Goal: Task Accomplishment & Management: Manage account settings

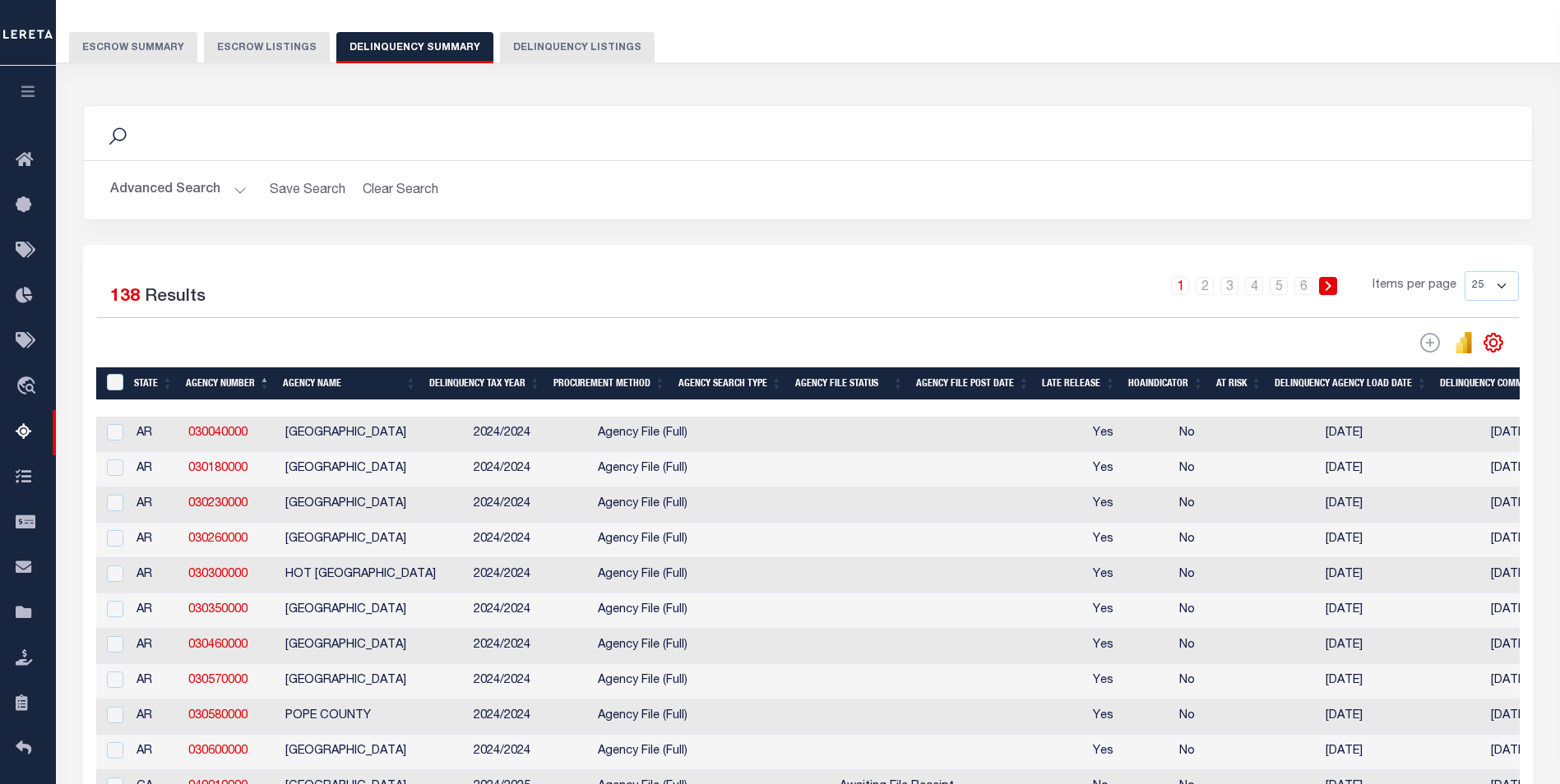
scroll to position [165, 0]
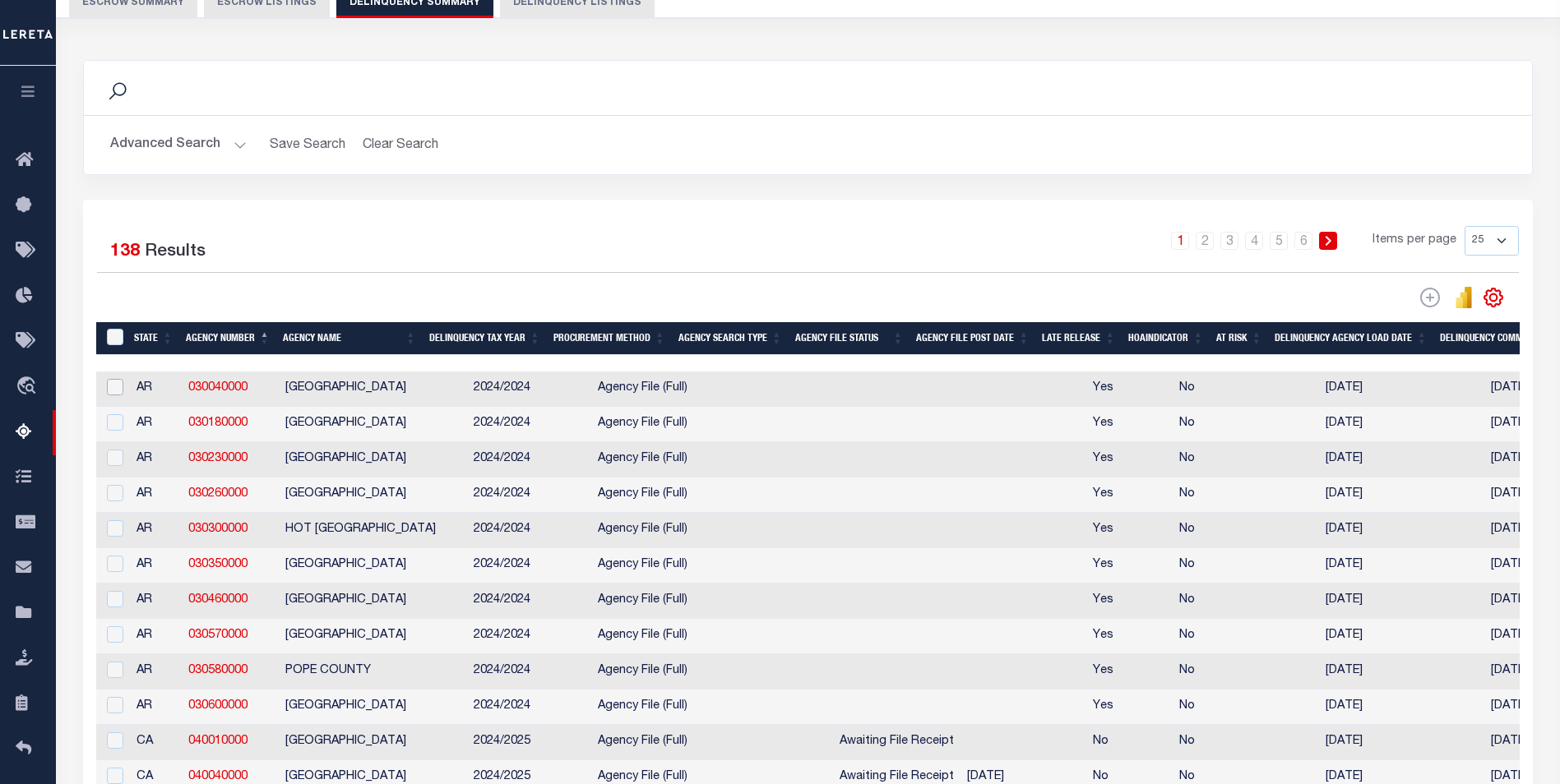
click at [113, 394] on input "checkbox" at bounding box center [115, 387] width 16 height 16
checkbox input "true"
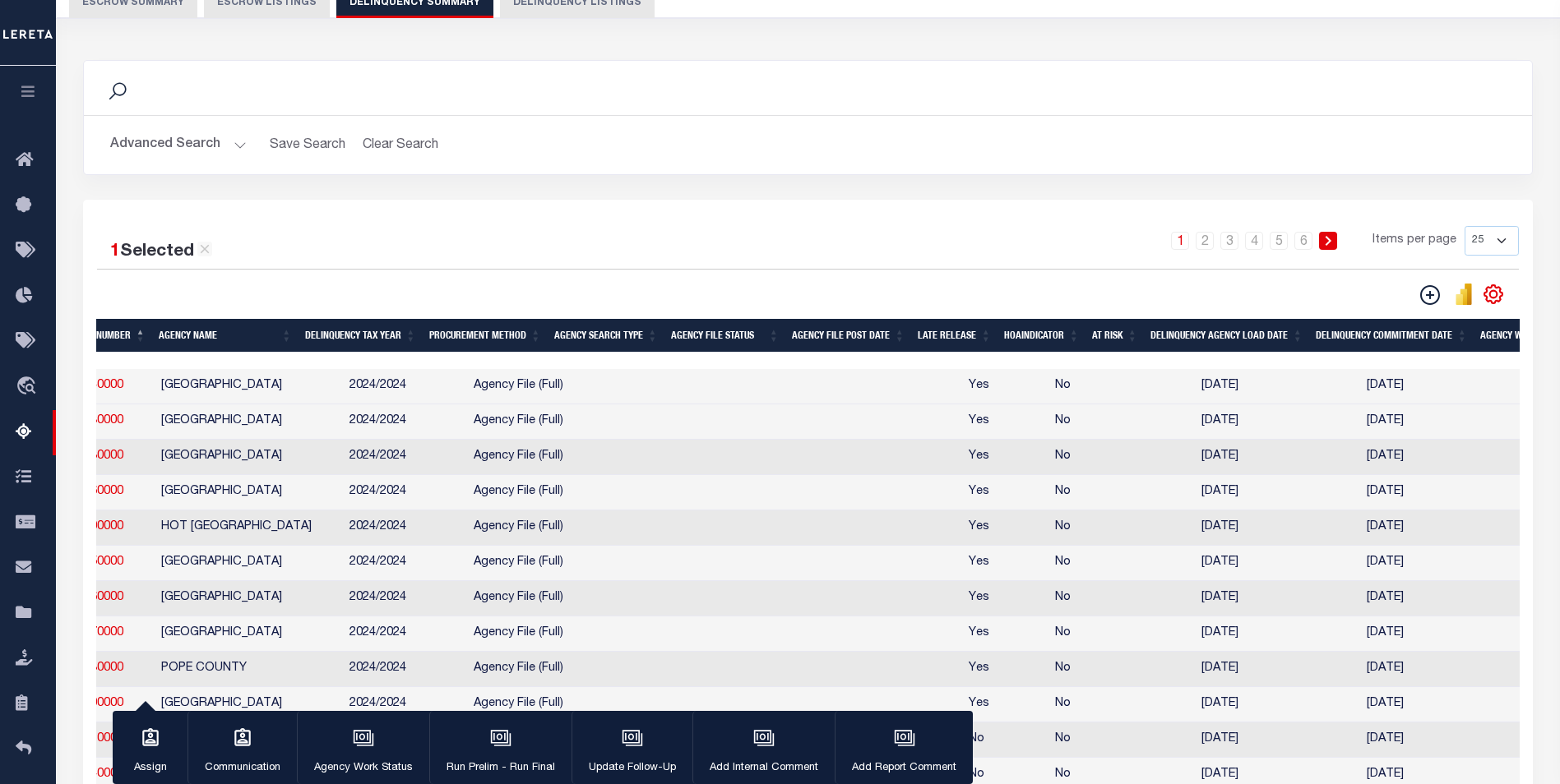
scroll to position [0, 0]
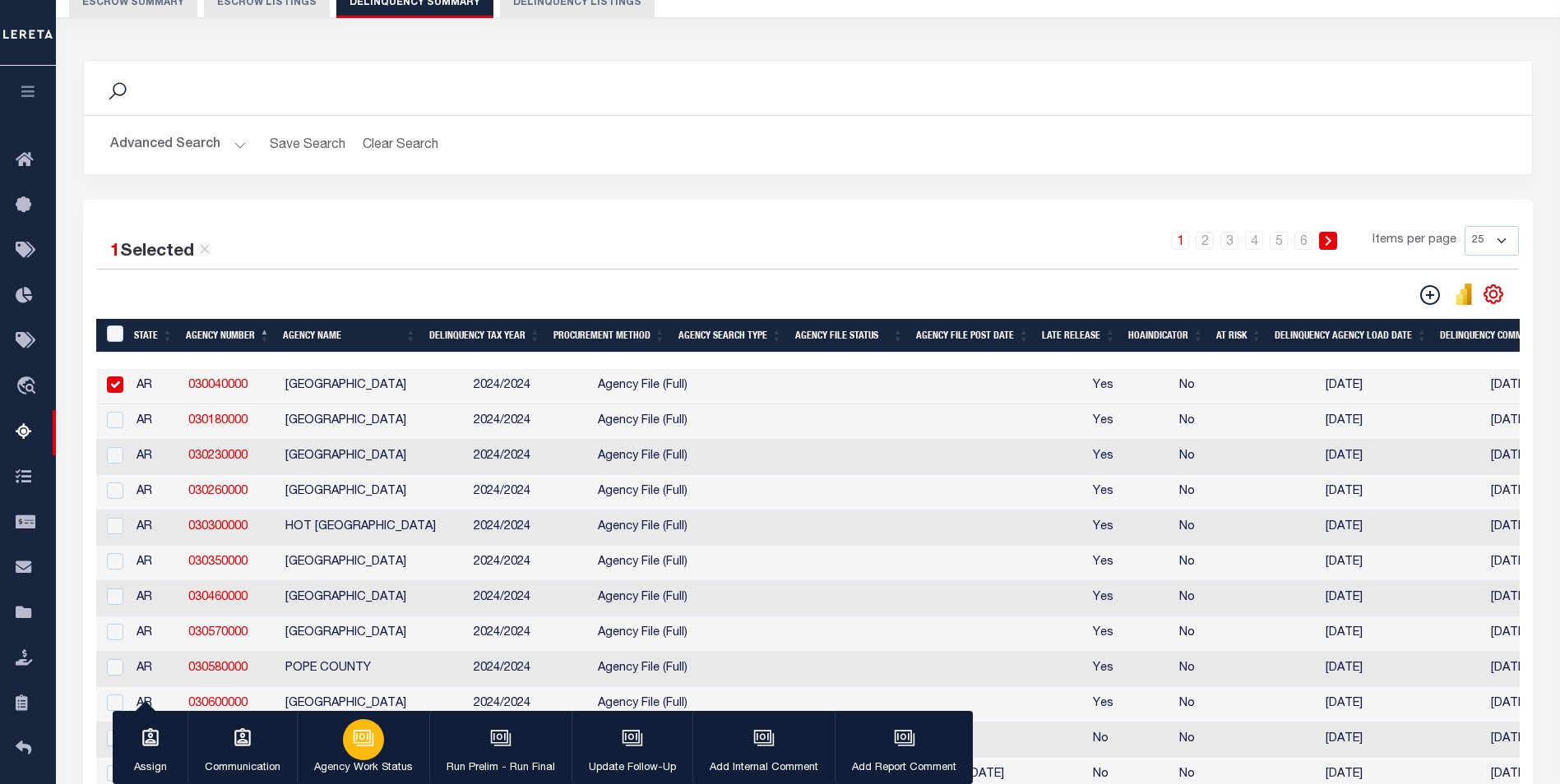
click at [366, 743] on icon "button" at bounding box center [362, 737] width 17 height 14
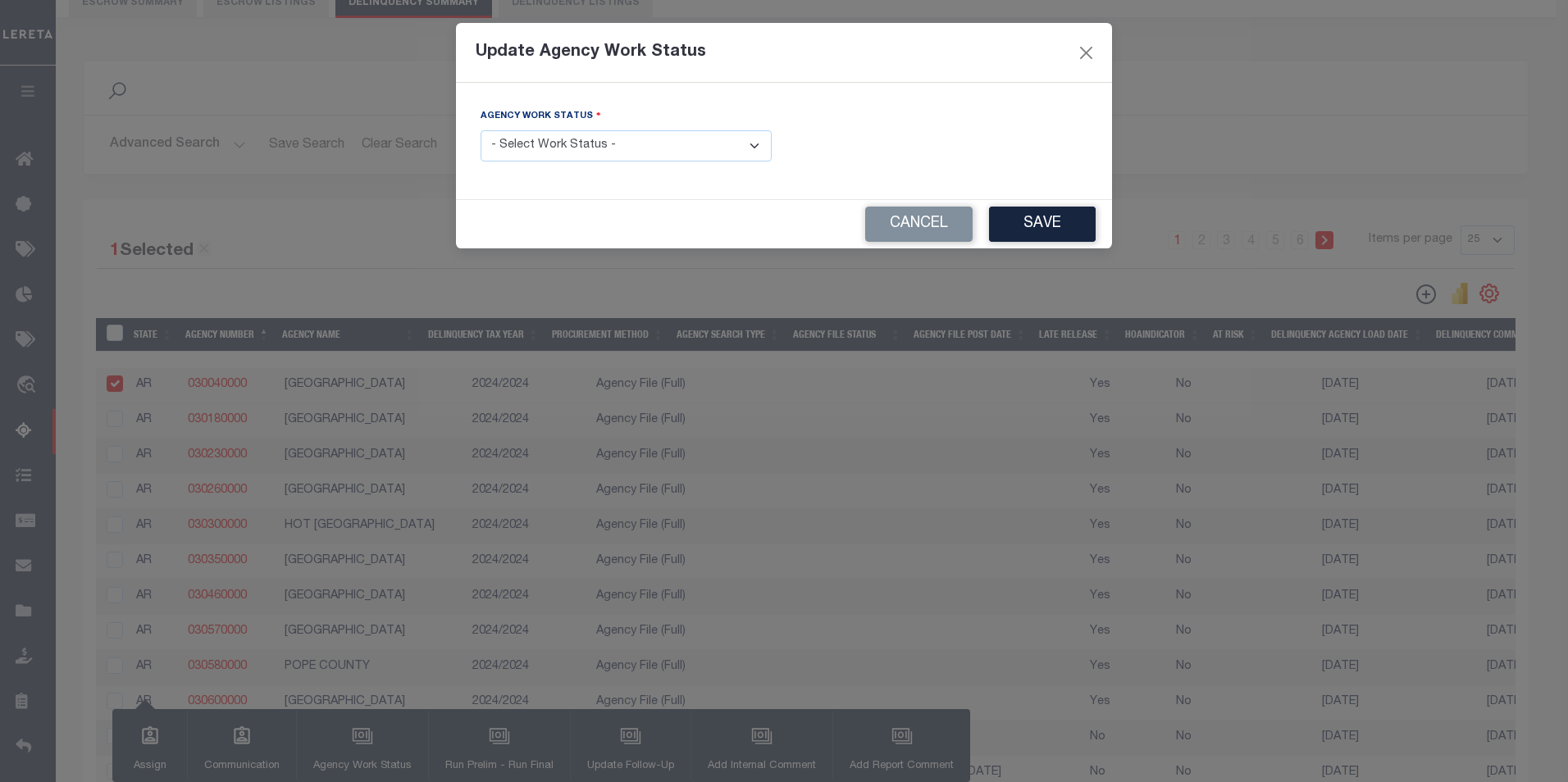
click at [690, 146] on select "- Select Work Status - In Progress Pending Agency Follow-up Pending QC Ready fo…" at bounding box center [626, 146] width 291 height 32
select select "7"
click at [481, 130] on select "- Select Work Status - In Progress Pending Agency Follow-up Pending QC Ready fo…" at bounding box center [626, 146] width 291 height 32
click at [1024, 223] on button "Save" at bounding box center [1042, 224] width 107 height 35
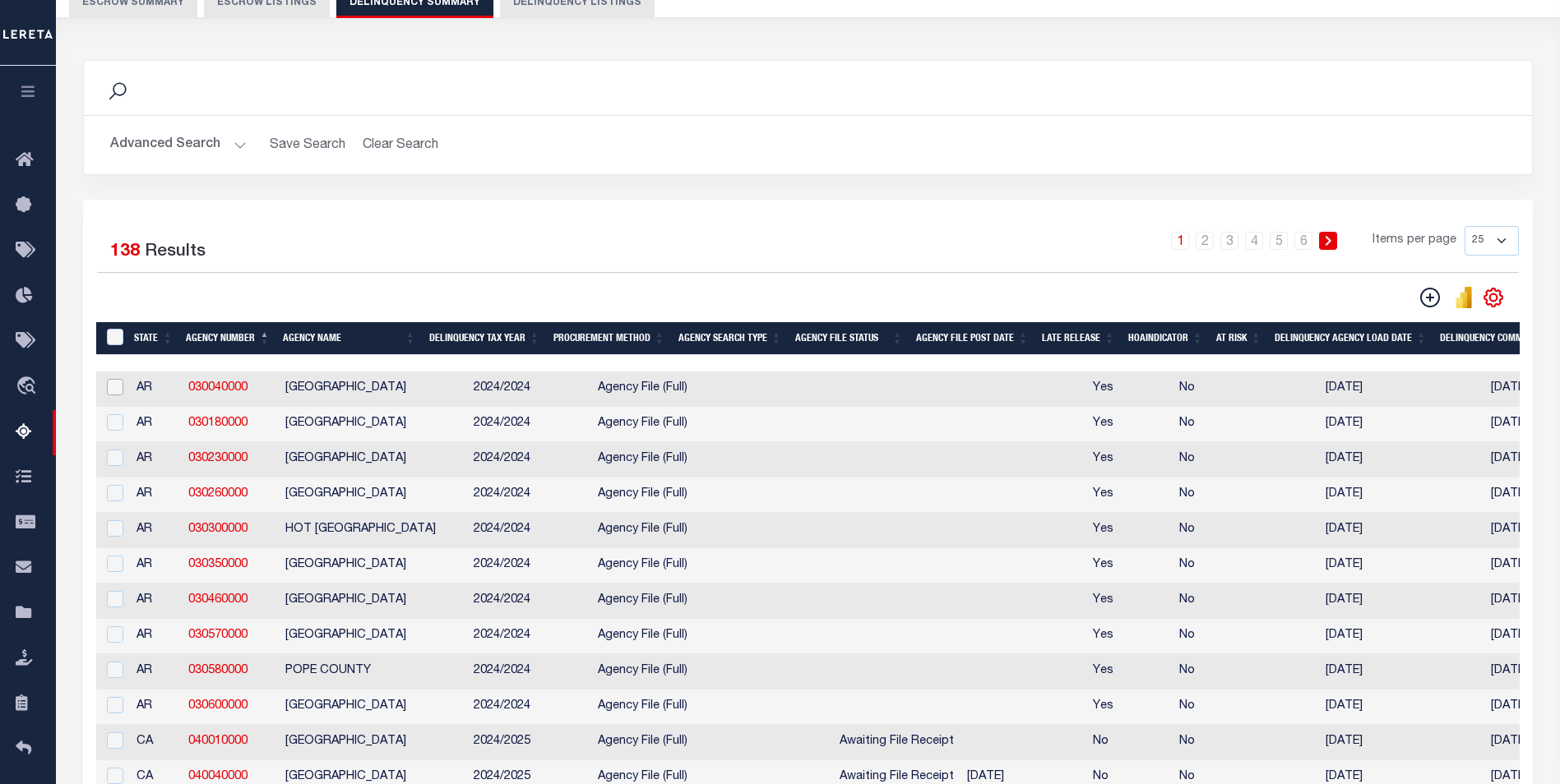
click at [113, 389] on input "checkbox" at bounding box center [115, 387] width 16 height 16
checkbox input "true"
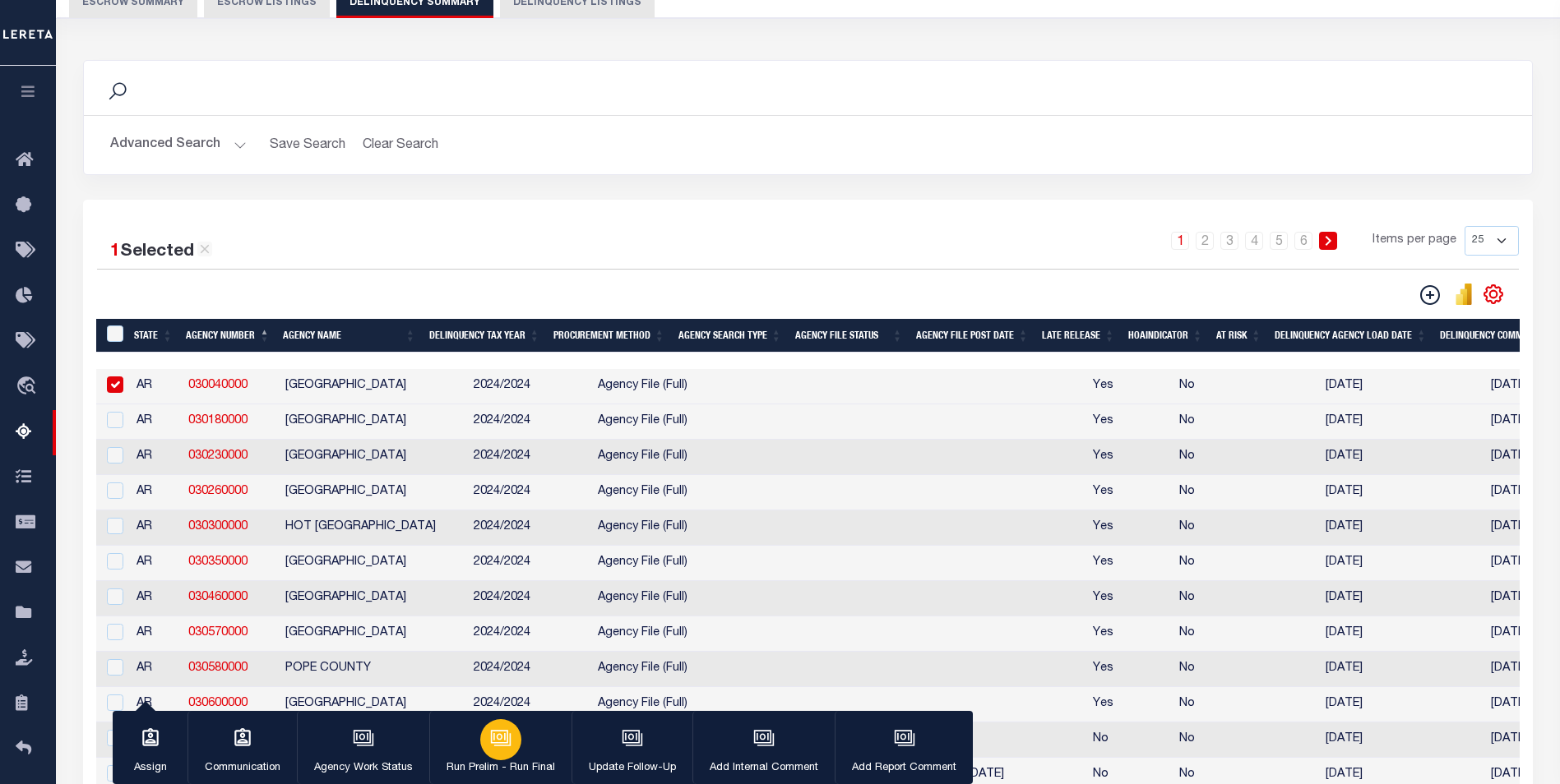
click at [499, 743] on icon "button" at bounding box center [501, 738] width 21 height 21
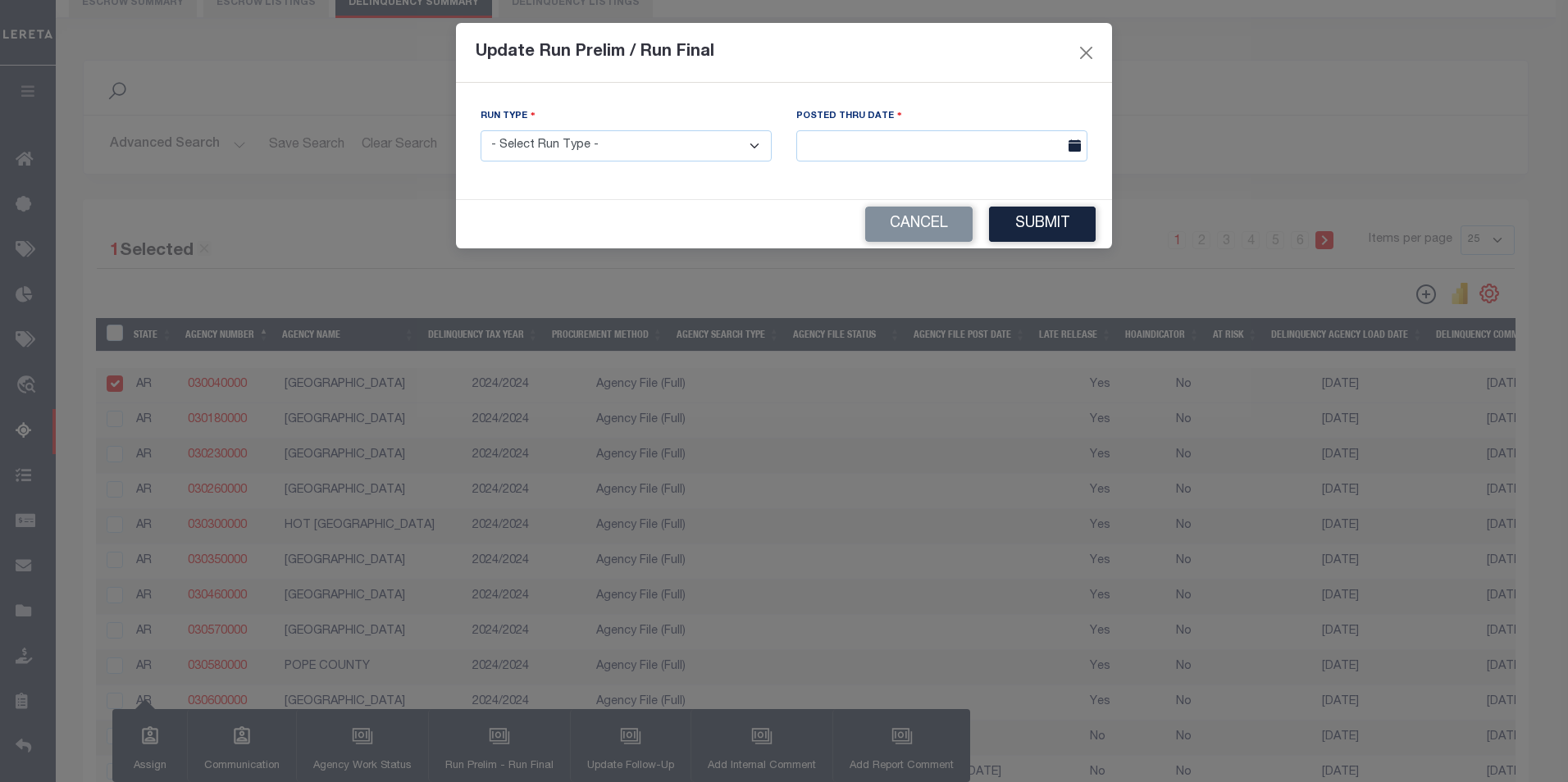
click at [696, 145] on select "- Select Run Type - Prelim Run Final Run" at bounding box center [626, 146] width 291 height 32
select select "F"
click at [481, 130] on select "- Select Run Type - Prelim Run Final Run" at bounding box center [626, 146] width 291 height 32
click at [1070, 149] on icon at bounding box center [1074, 146] width 13 height 13
click at [986, 151] on input "text" at bounding box center [942, 146] width 291 height 32
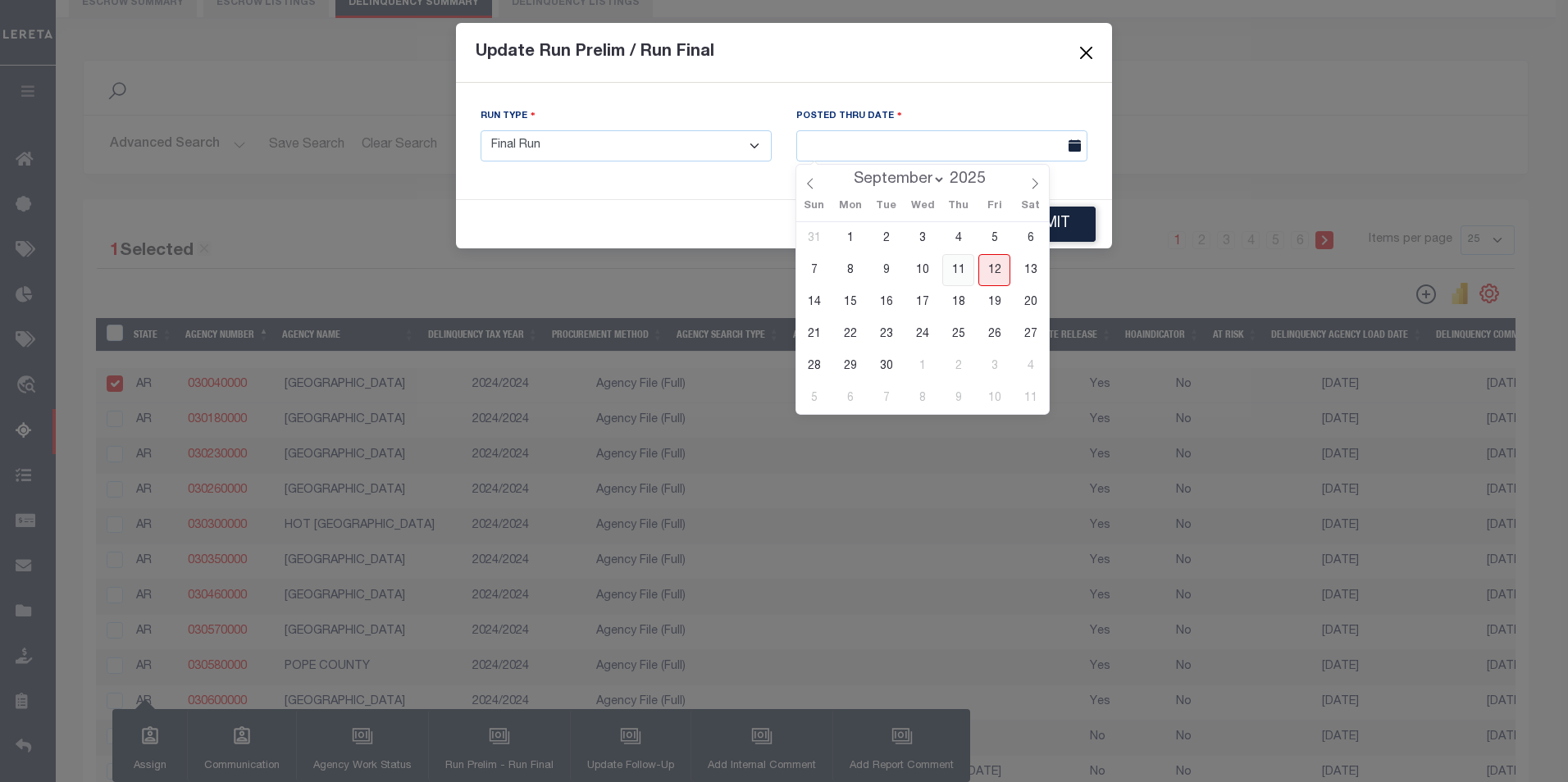
click at [958, 263] on span "11" at bounding box center [958, 270] width 32 height 32
type input "[DATE]"
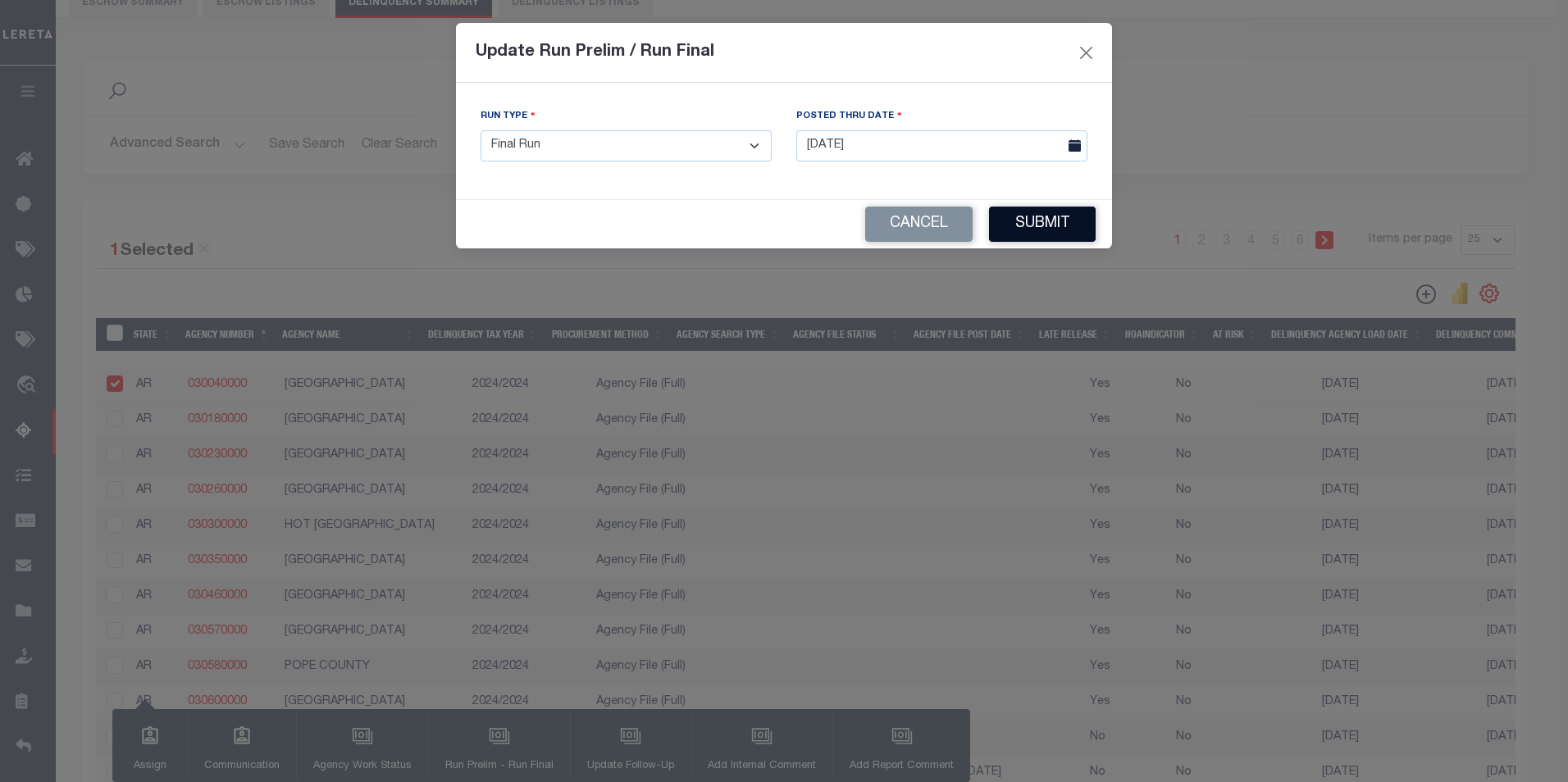
click at [1038, 217] on button "Submit" at bounding box center [1042, 224] width 107 height 35
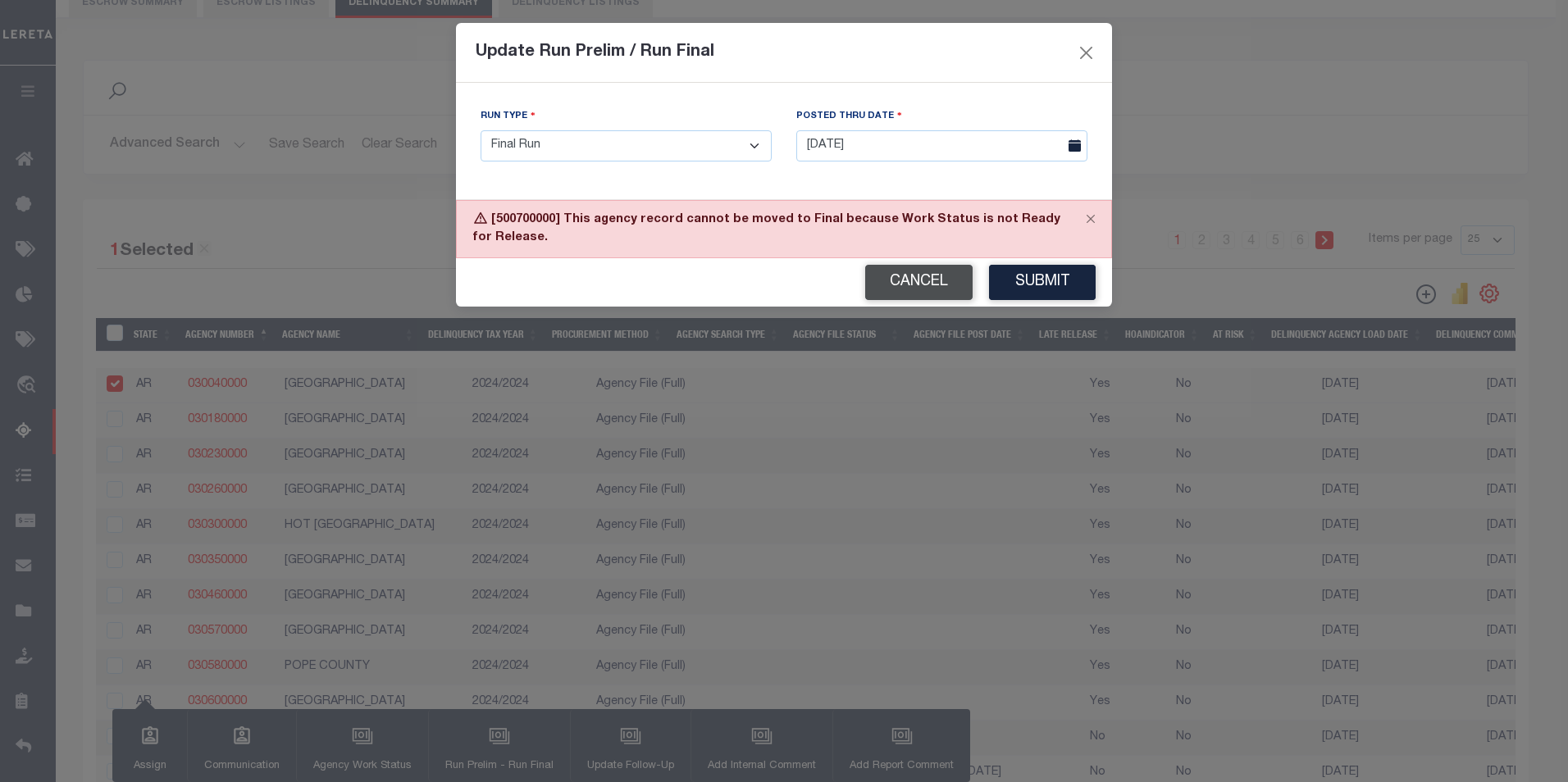
click at [908, 285] on button "Cancel" at bounding box center [919, 283] width 108 height 35
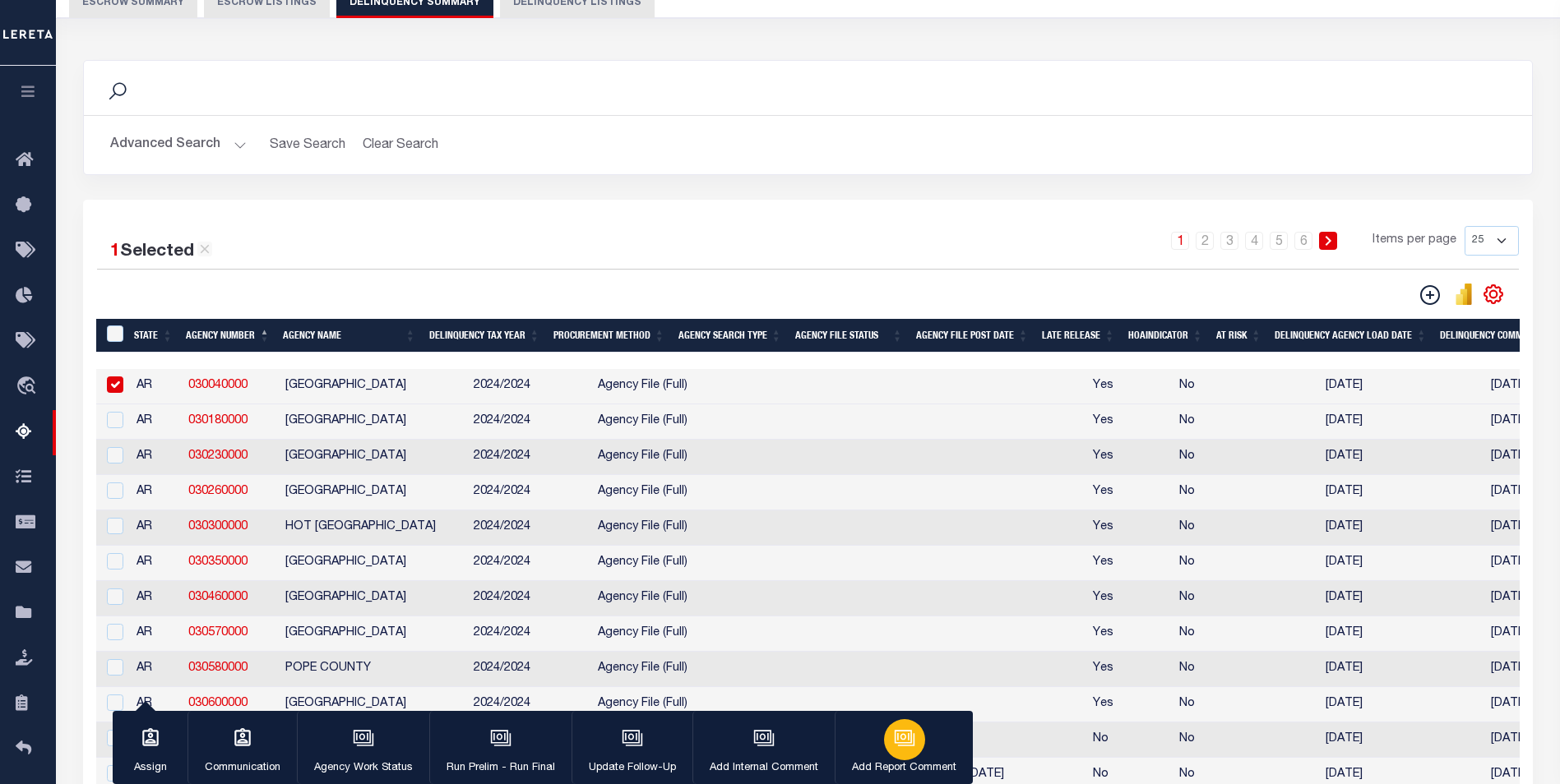
click at [903, 734] on icon "button" at bounding box center [904, 738] width 21 height 21
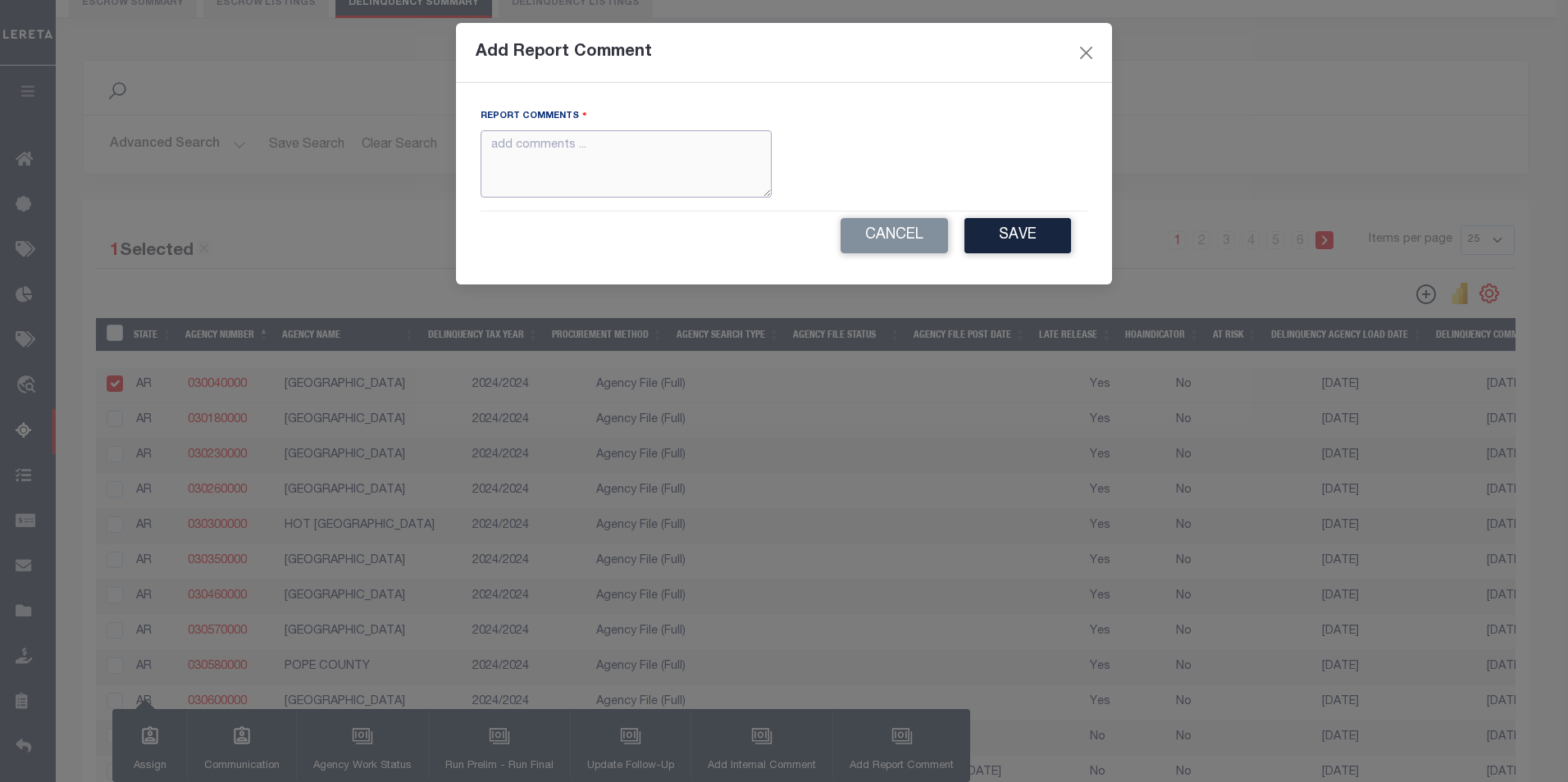
click at [578, 168] on textarea at bounding box center [626, 164] width 291 height 68
type textarea "Test Comment 9-12-25"
click at [1011, 237] on button "Save" at bounding box center [1018, 236] width 107 height 35
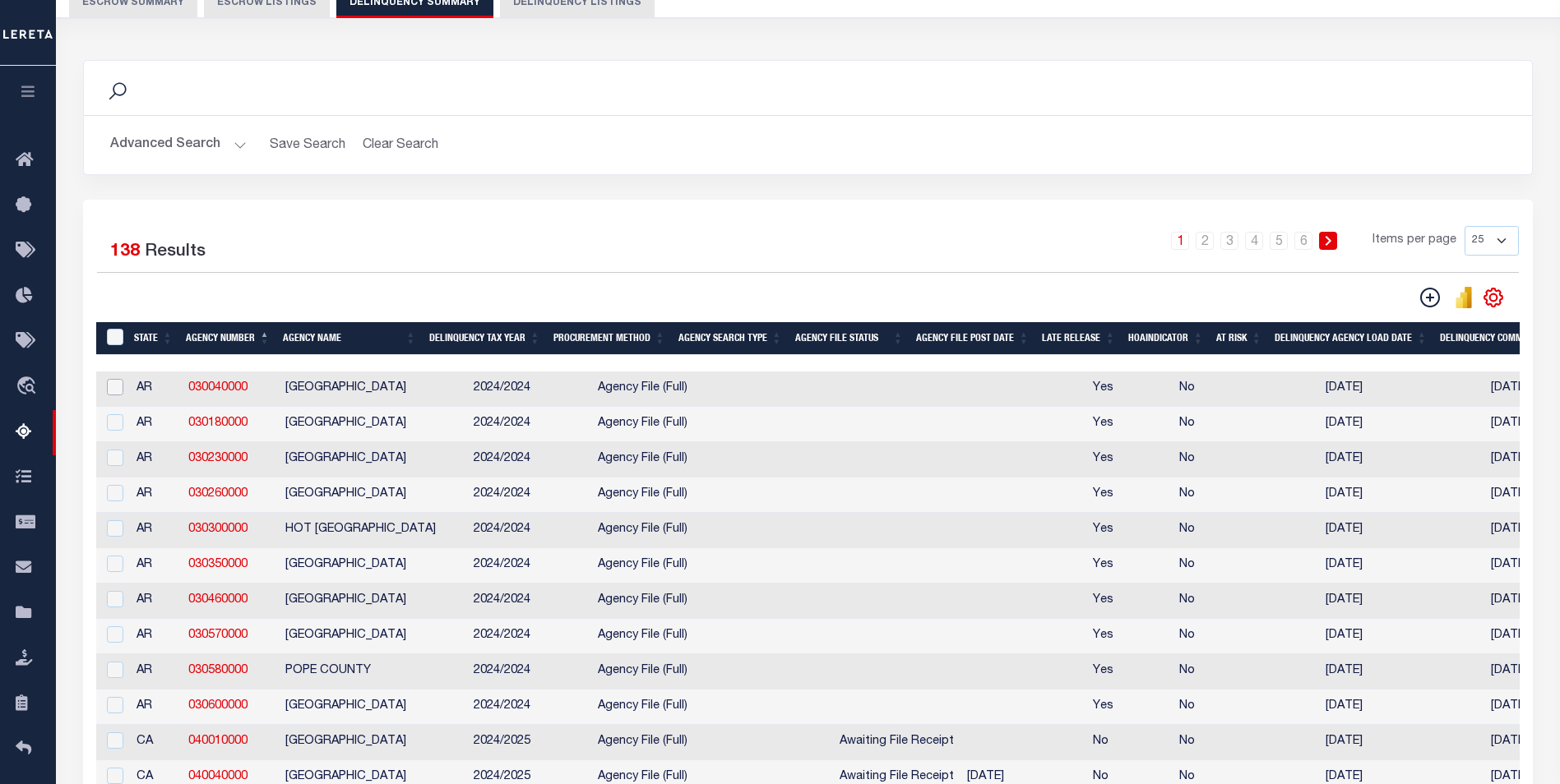
click at [114, 390] on input "checkbox" at bounding box center [115, 387] width 16 height 16
checkbox input "true"
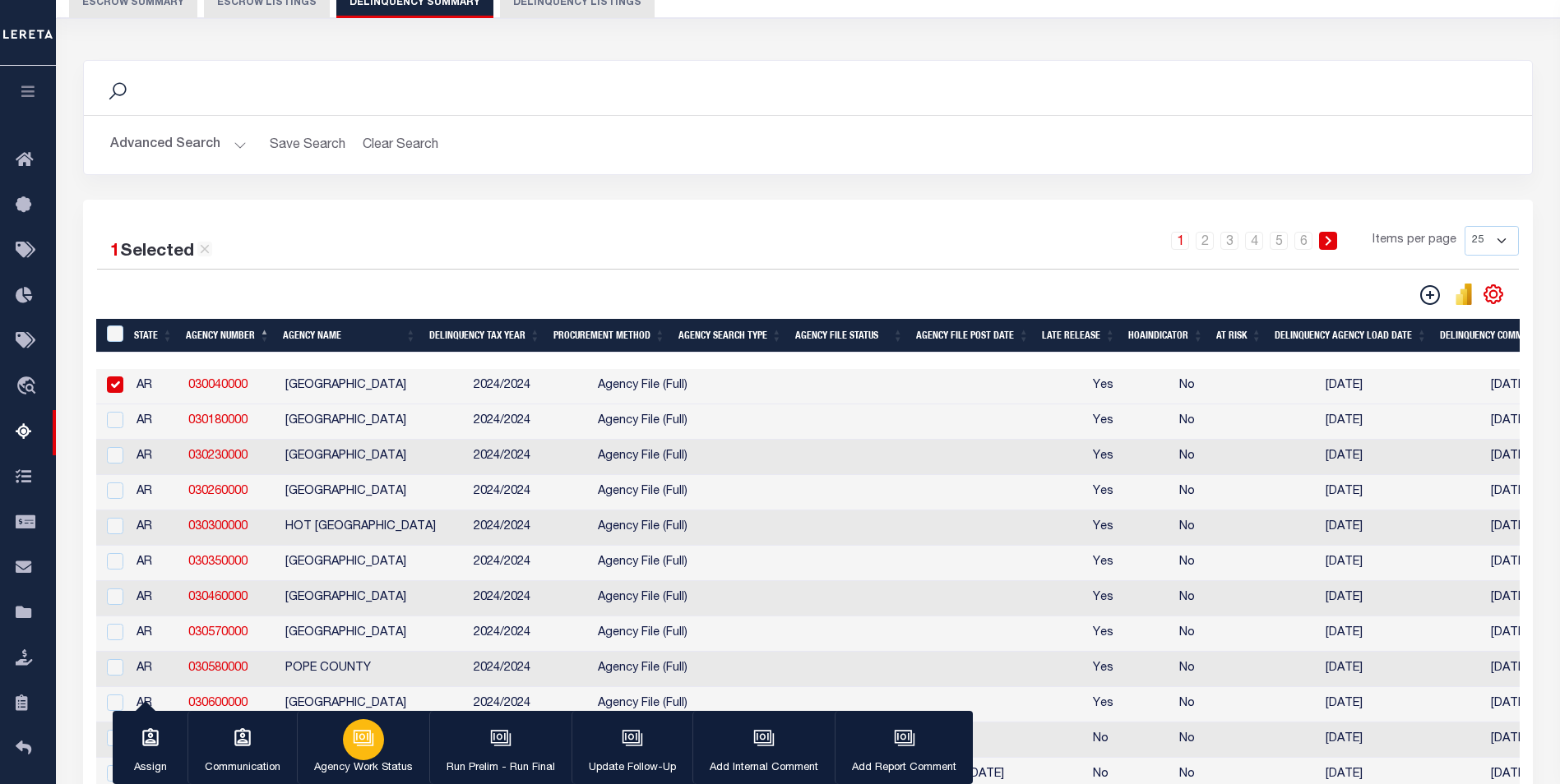
click at [365, 743] on icon "button" at bounding box center [363, 738] width 21 height 21
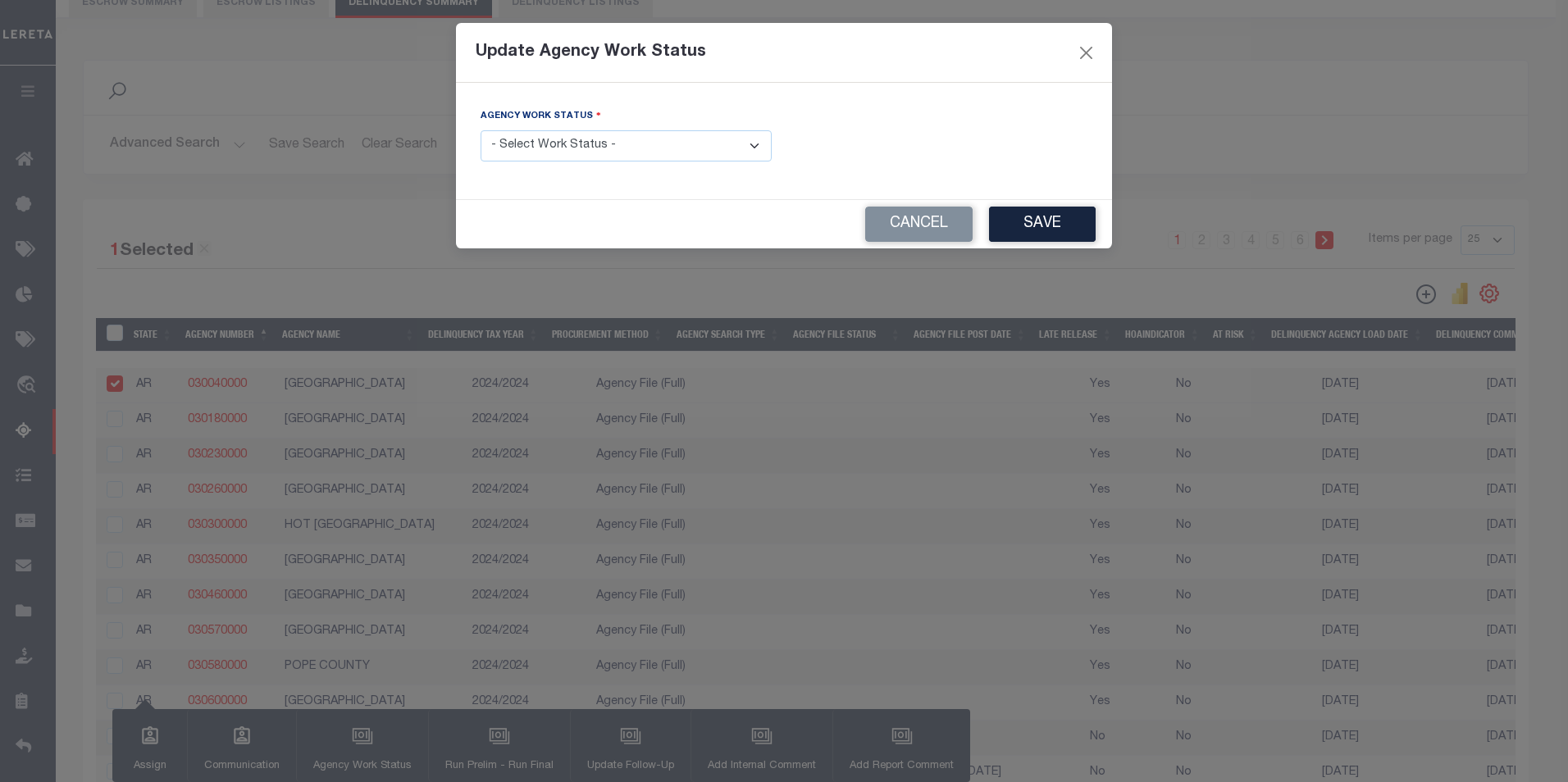
click at [585, 154] on select "- Select Work Status - In Progress Pending Agency Follow-up Pending QC Ready fo…" at bounding box center [626, 146] width 291 height 32
select select "6"
click at [481, 130] on select "- Select Work Status - In Progress Pending Agency Follow-up Pending QC Ready fo…" at bounding box center [626, 146] width 291 height 32
click at [1034, 225] on button "Save" at bounding box center [1042, 224] width 107 height 35
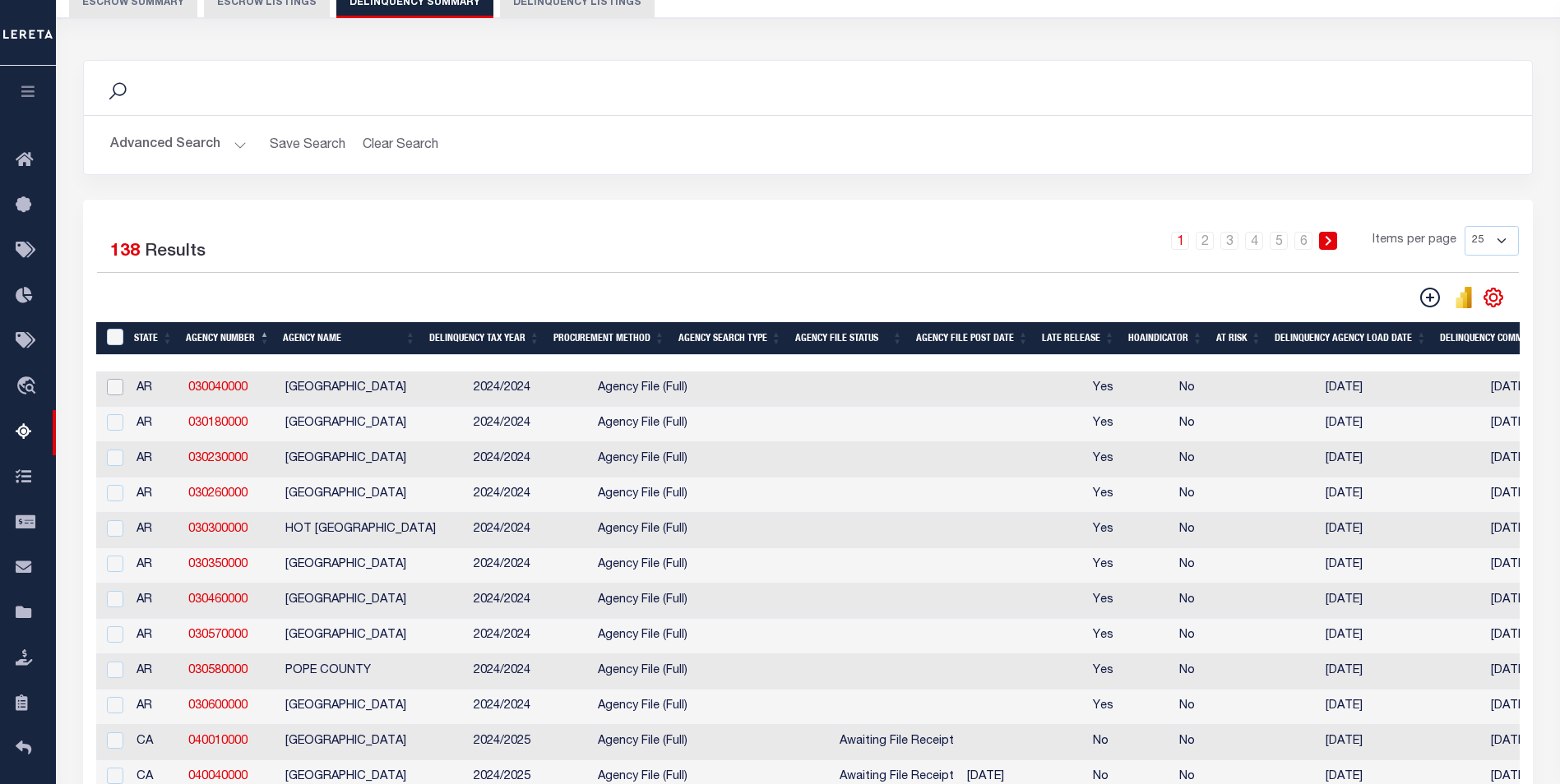
click at [116, 392] on input "checkbox" at bounding box center [115, 387] width 16 height 16
checkbox input "true"
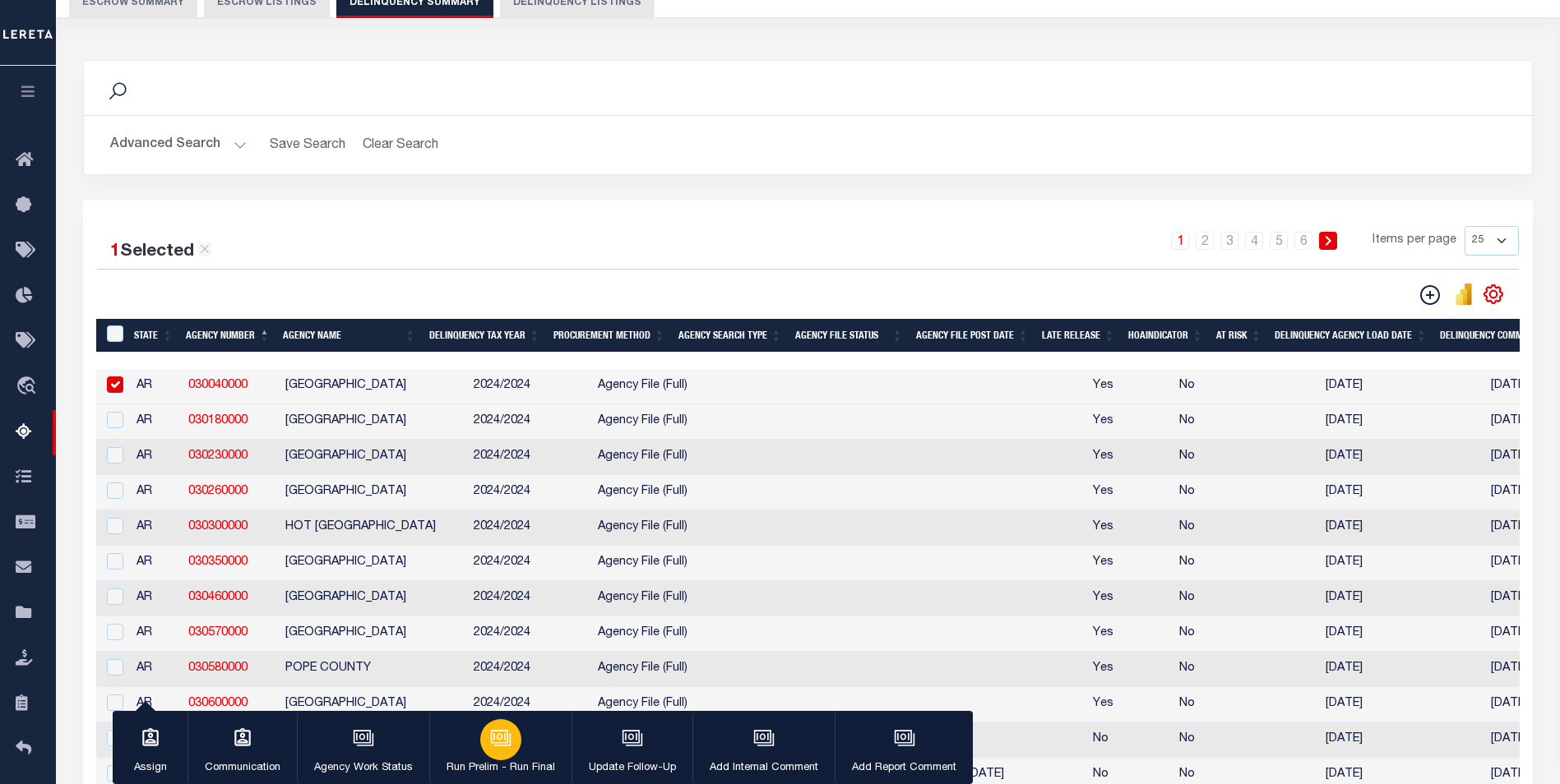
click at [506, 746] on icon "button" at bounding box center [501, 739] width 16 height 13
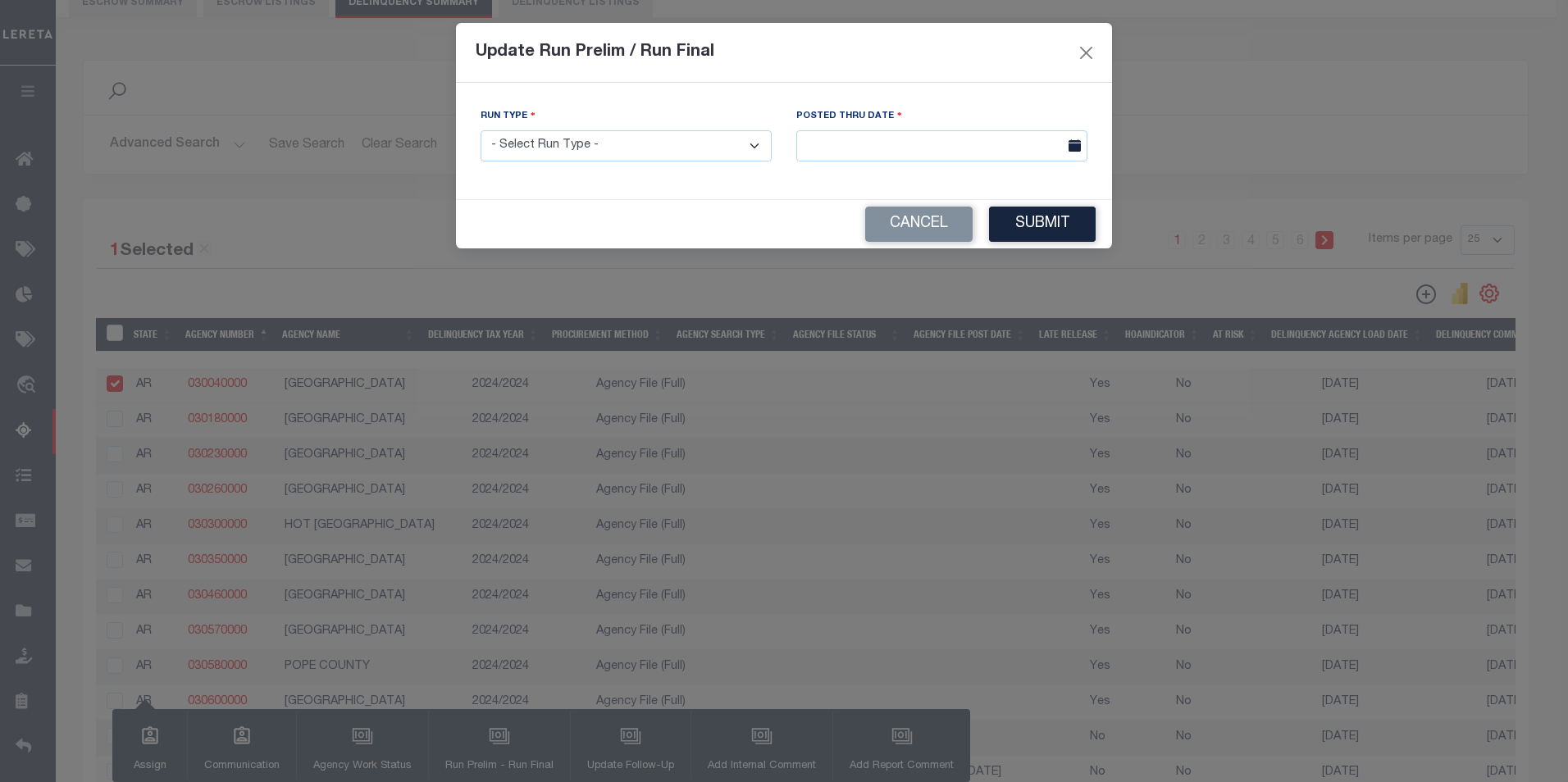
drag, startPoint x: 712, startPoint y: 141, endPoint x: 697, endPoint y: 151, distance: 18.0
click at [711, 141] on select "- Select Run Type - Prelim Run Final Run" at bounding box center [626, 146] width 291 height 32
select select "F"
click at [481, 130] on select "- Select Run Type - Prelim Run Final Run" at bounding box center [626, 146] width 291 height 32
click at [1078, 146] on icon at bounding box center [1074, 146] width 13 height 13
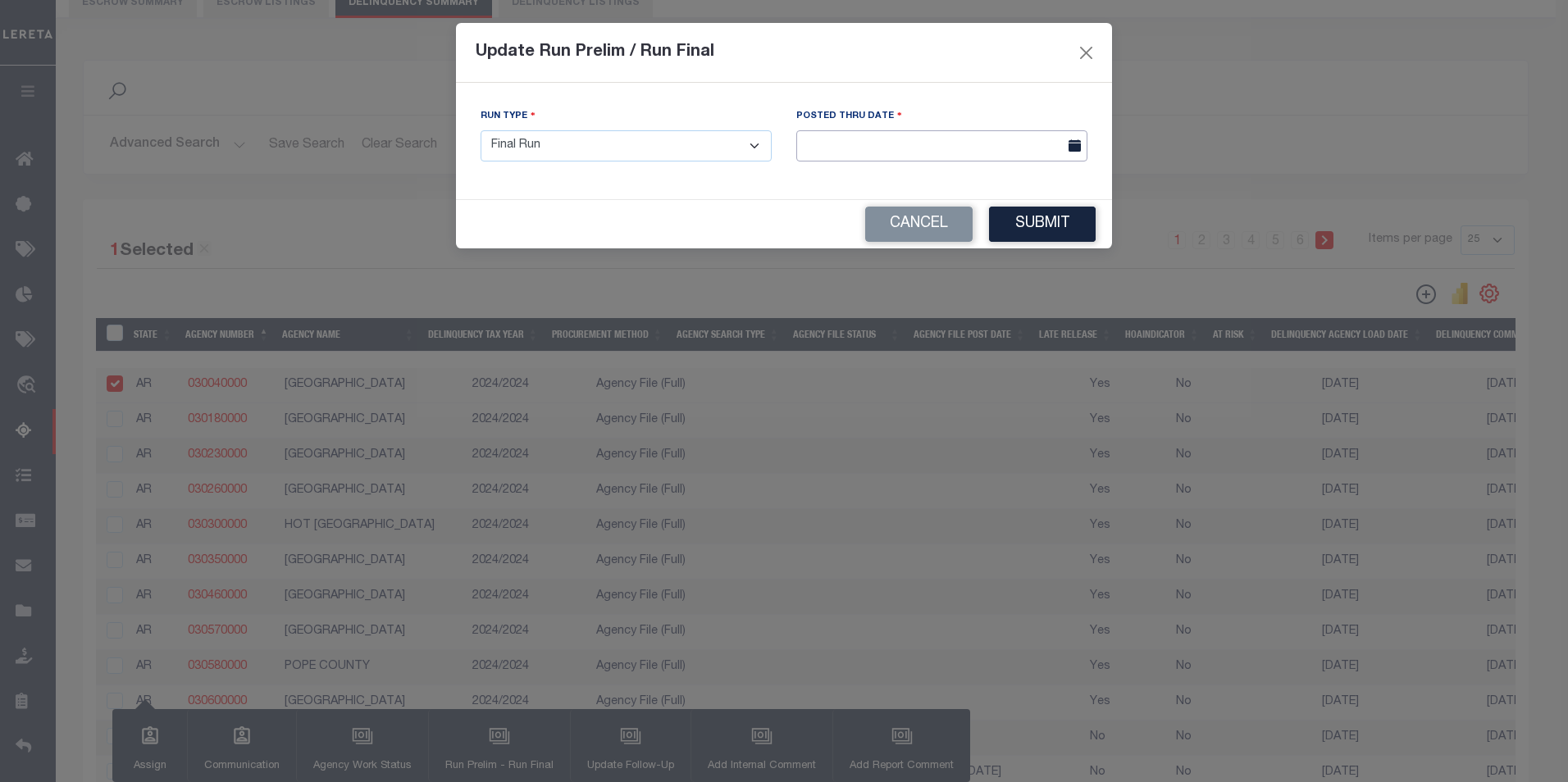
click at [956, 150] on input "text" at bounding box center [942, 146] width 291 height 32
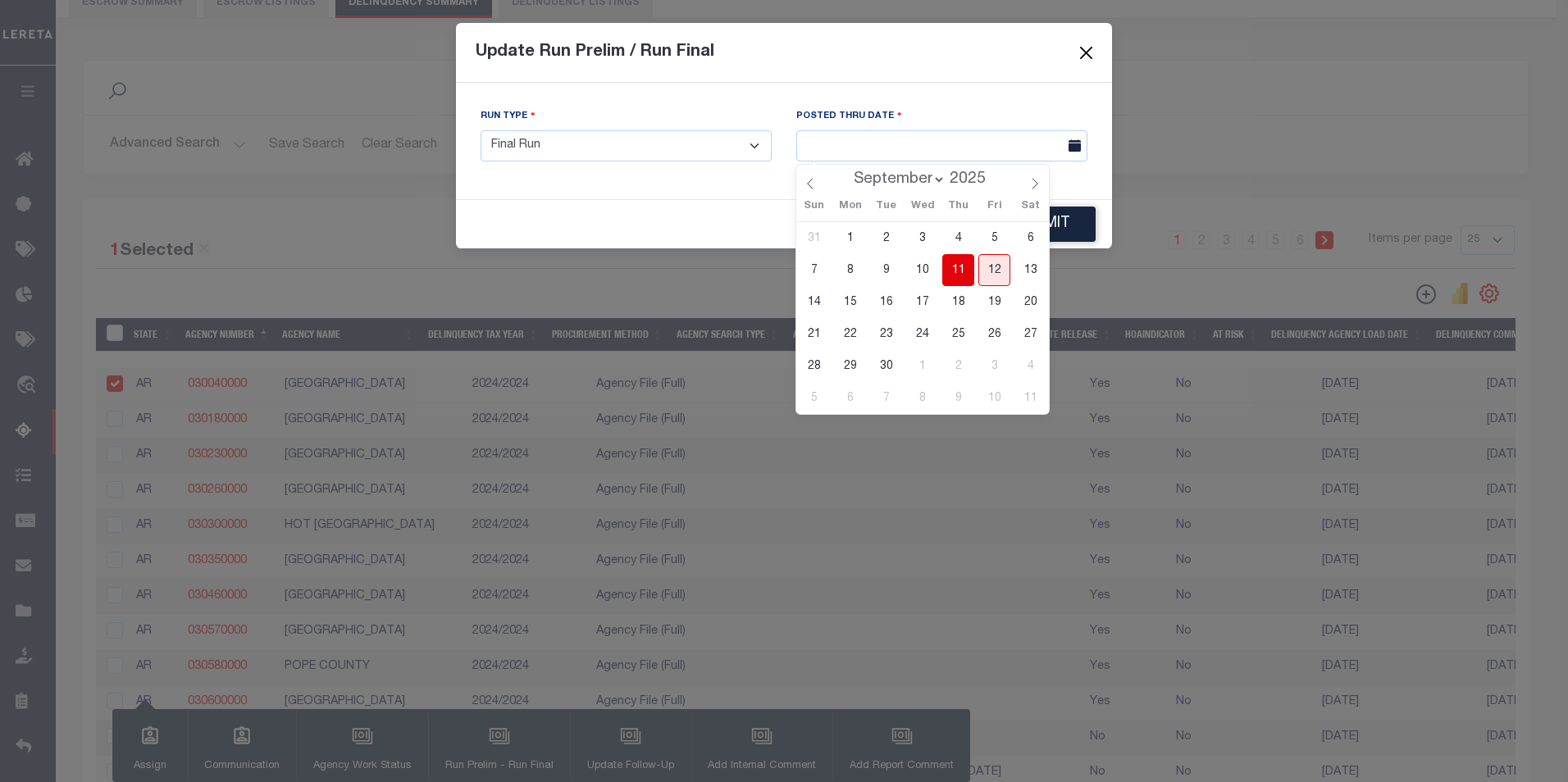
click at [964, 264] on span "11" at bounding box center [958, 270] width 32 height 32
type input "[DATE]"
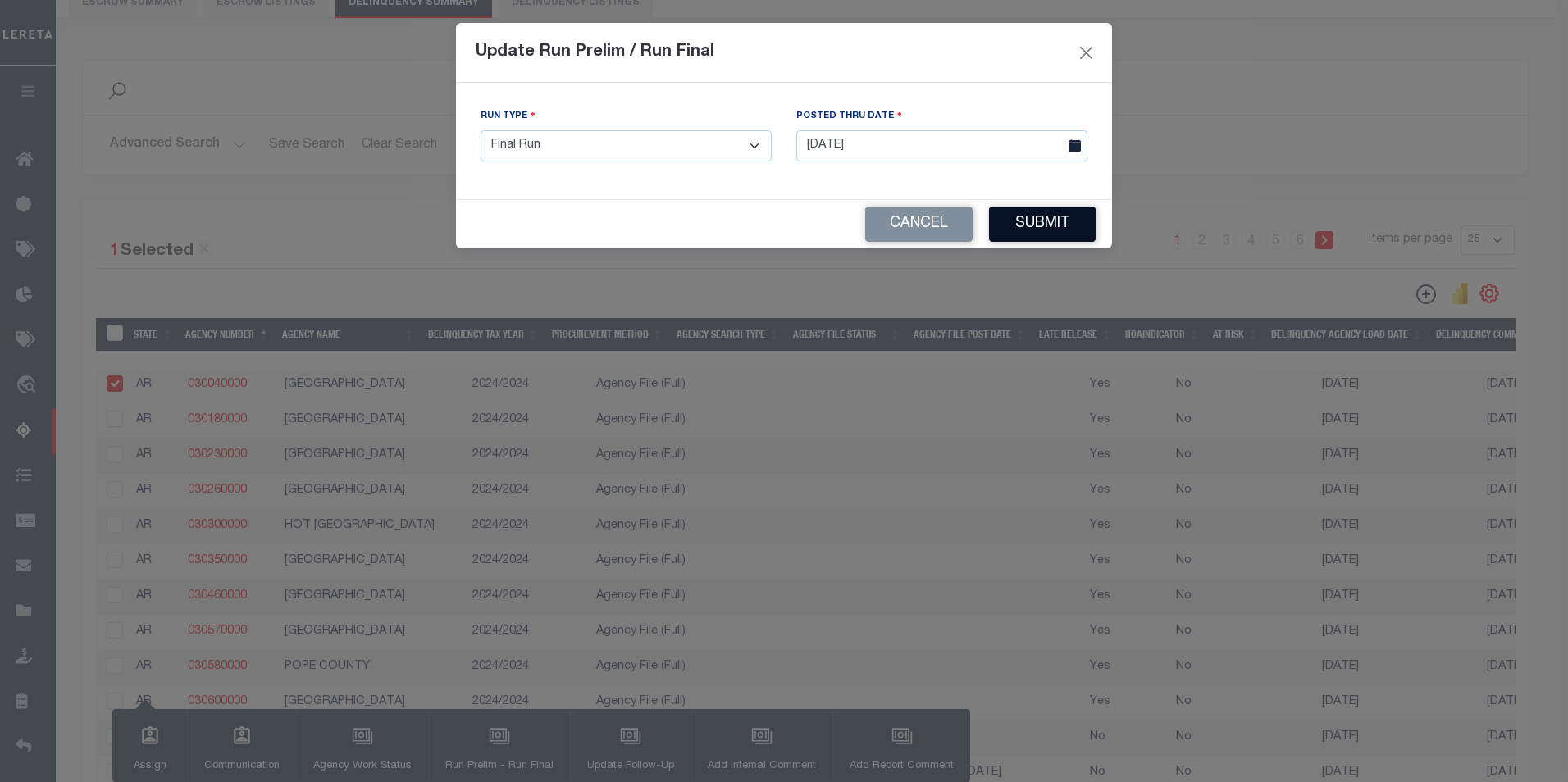
click at [1040, 218] on button "Submit" at bounding box center [1042, 224] width 107 height 35
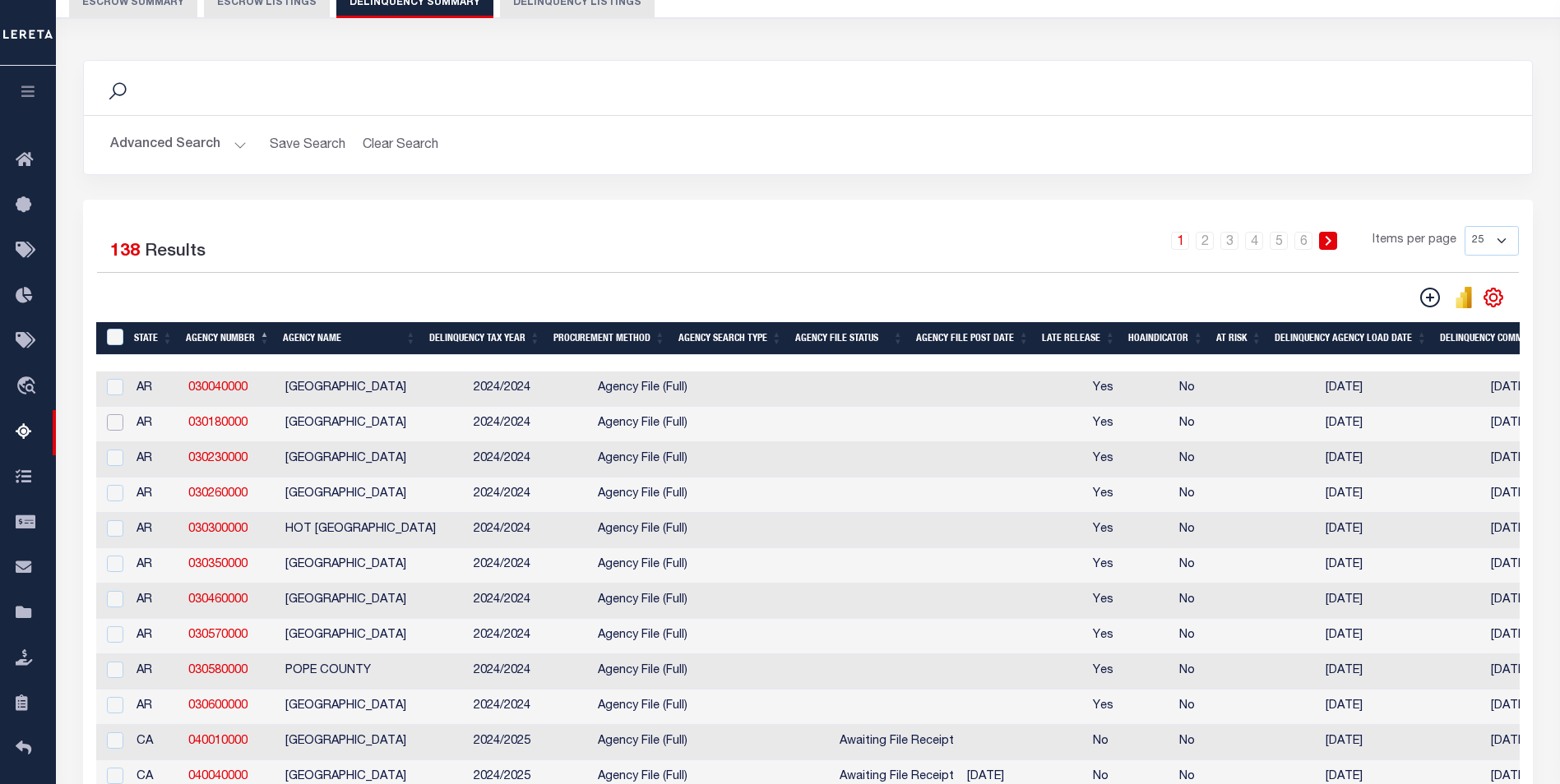
click at [114, 427] on input "checkbox" at bounding box center [115, 422] width 16 height 16
checkbox input "true"
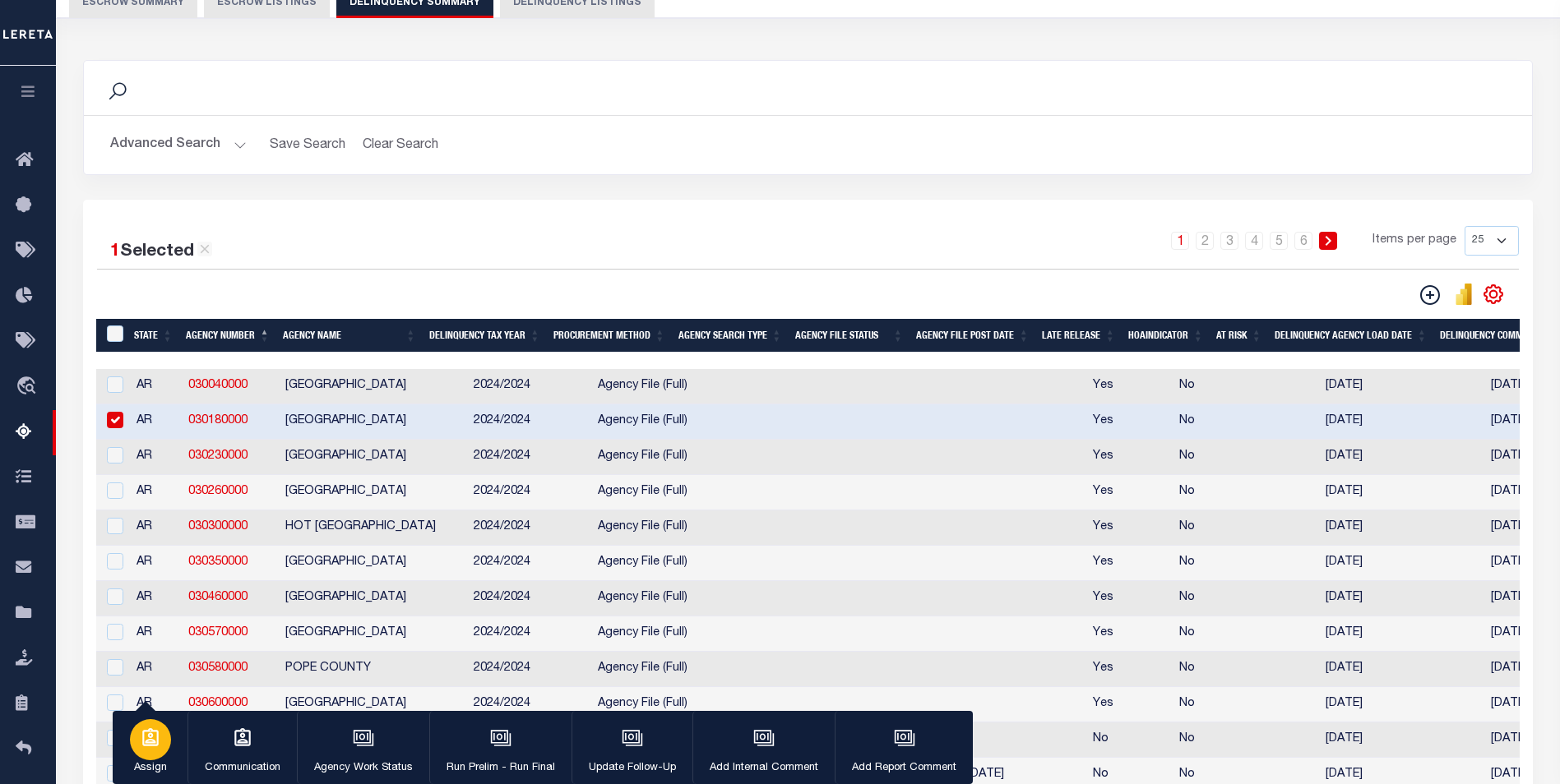
click at [166, 745] on div "button" at bounding box center [150, 739] width 41 height 41
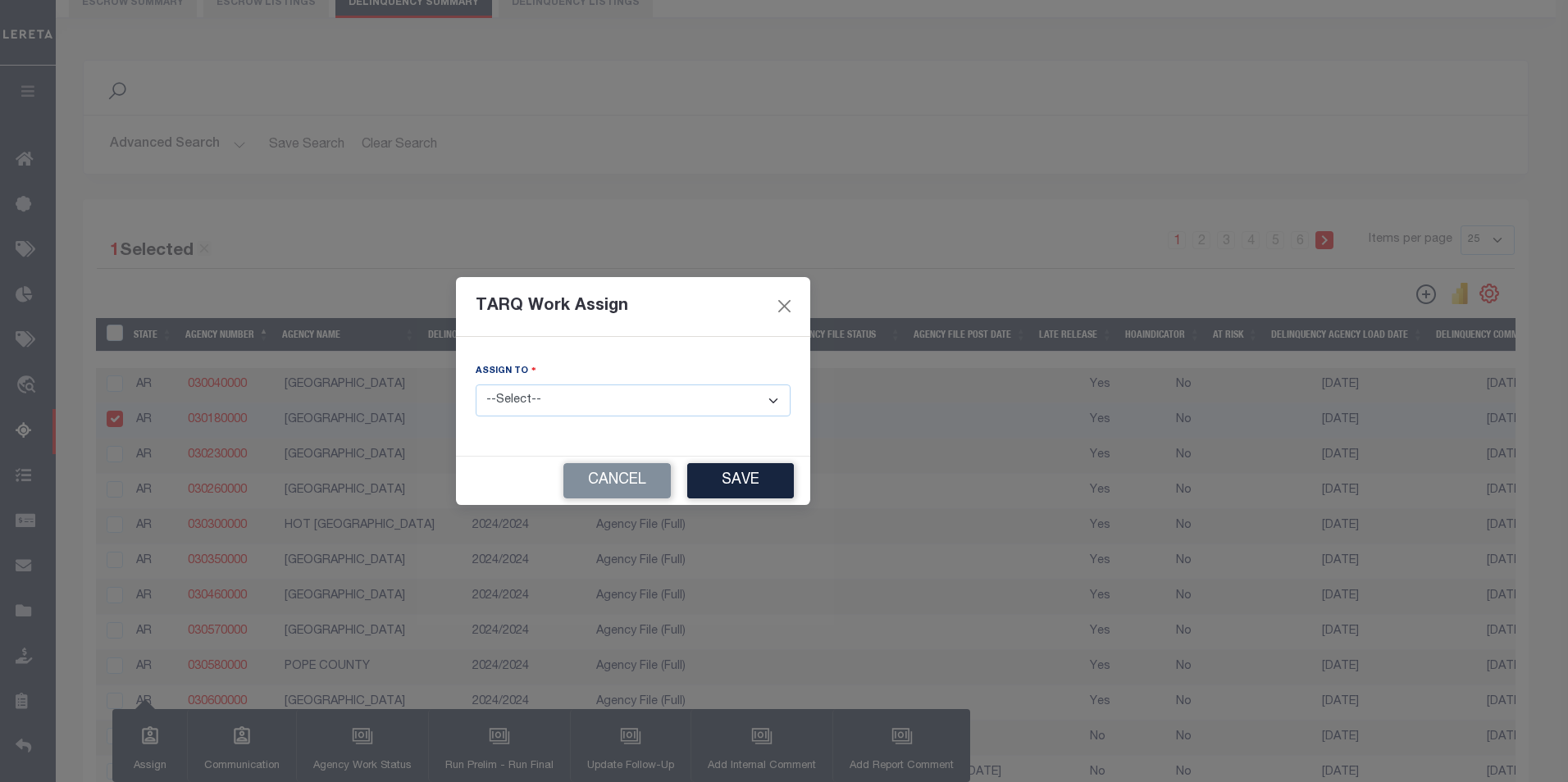
click at [552, 390] on select "--Select-- --Unassigned-- --Unassigned-- Aakash Patel Agustin Fernandez Agustin…" at bounding box center [633, 401] width 315 height 32
select select "[PERSON_NAME]"
click at [476, 385] on select "--Select-- --Unassigned-- --Unassigned-- Aakash Patel Agustin Fernandez Agustin…" at bounding box center [633, 401] width 315 height 32
click at [687, 474] on button "Save" at bounding box center [740, 481] width 107 height 35
select select
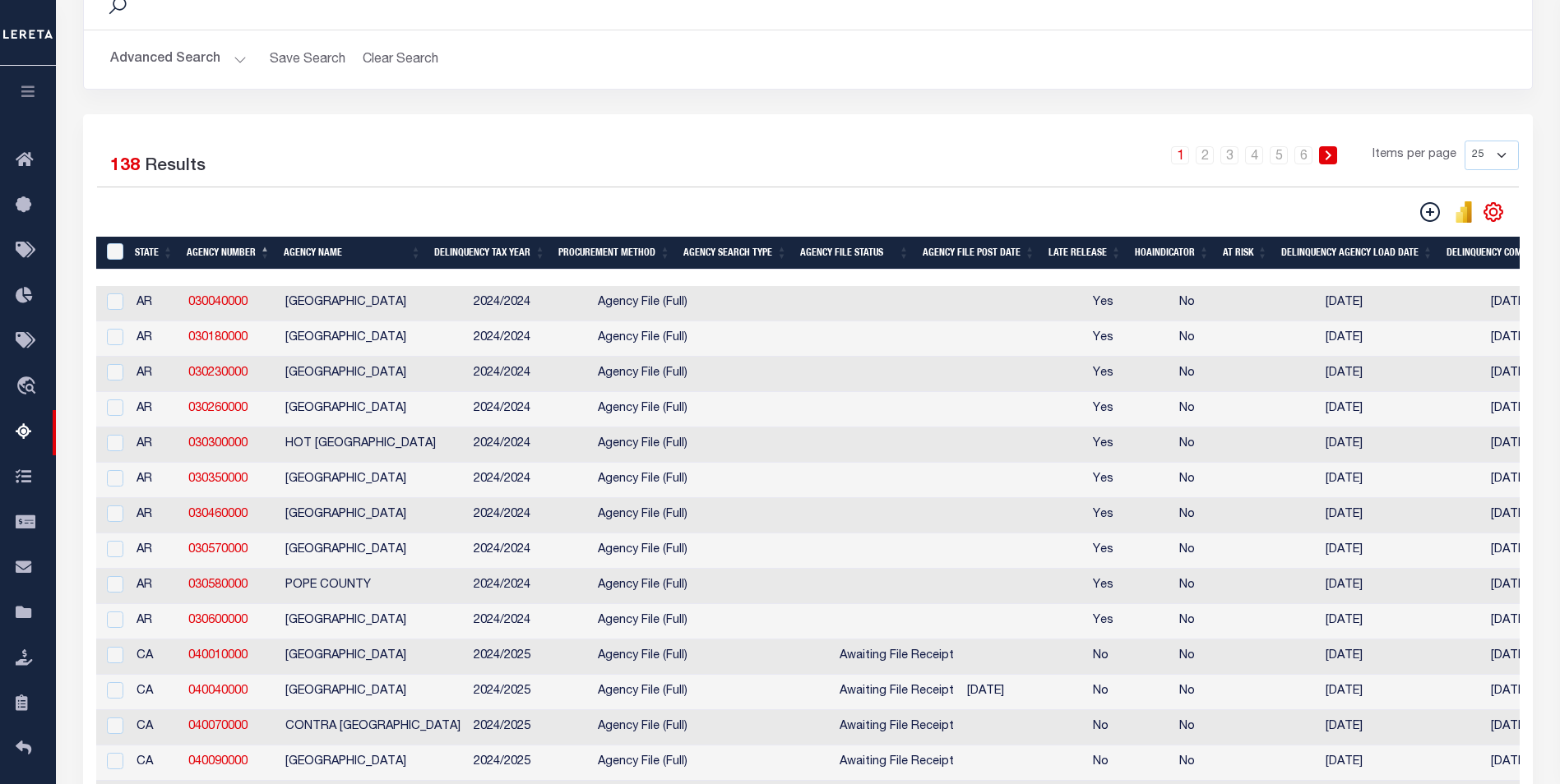
scroll to position [246, 0]
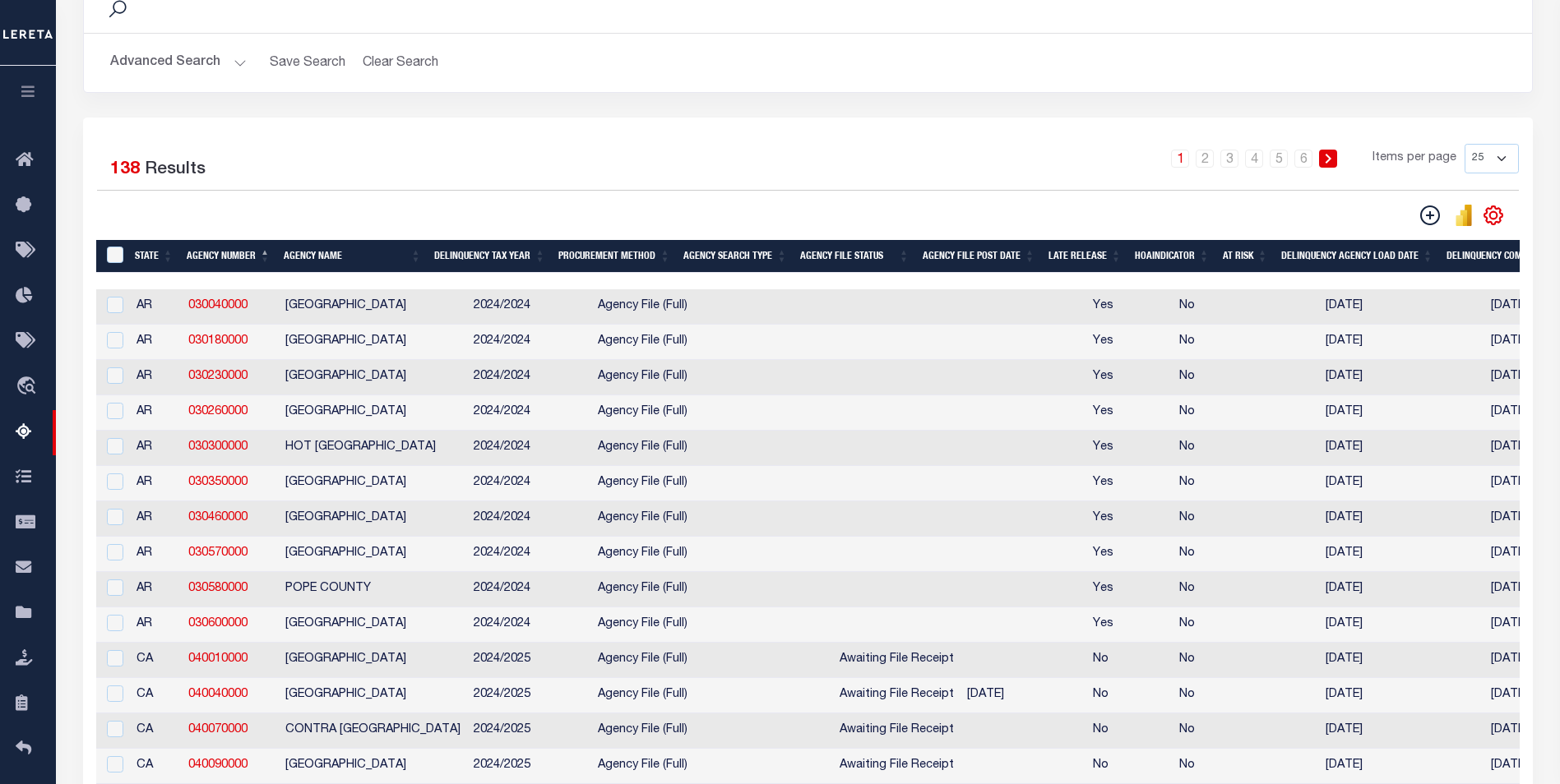
click at [32, 88] on icon "button" at bounding box center [28, 91] width 19 height 15
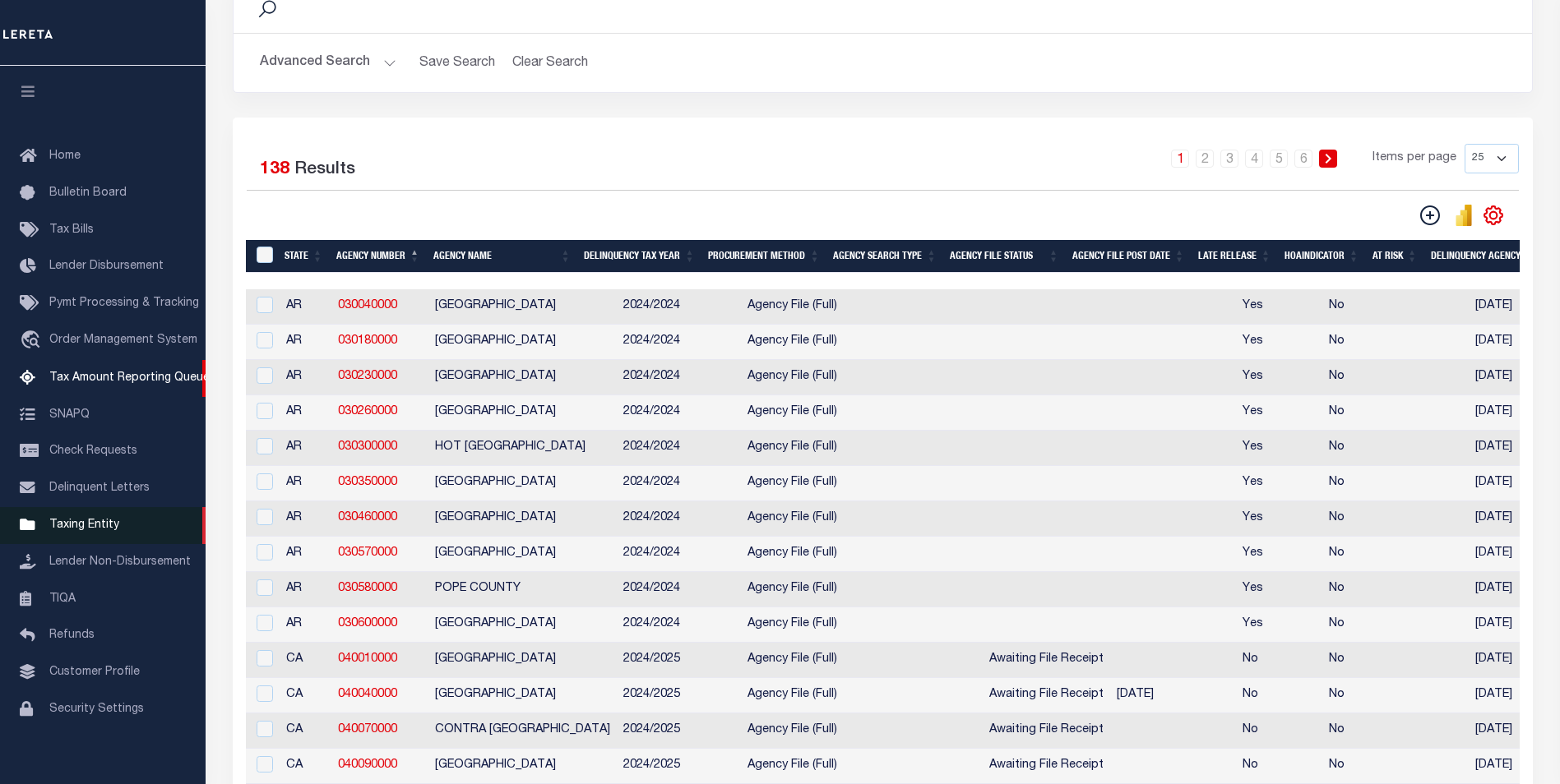
click at [100, 527] on span "Taxing Entity" at bounding box center [84, 526] width 70 height 12
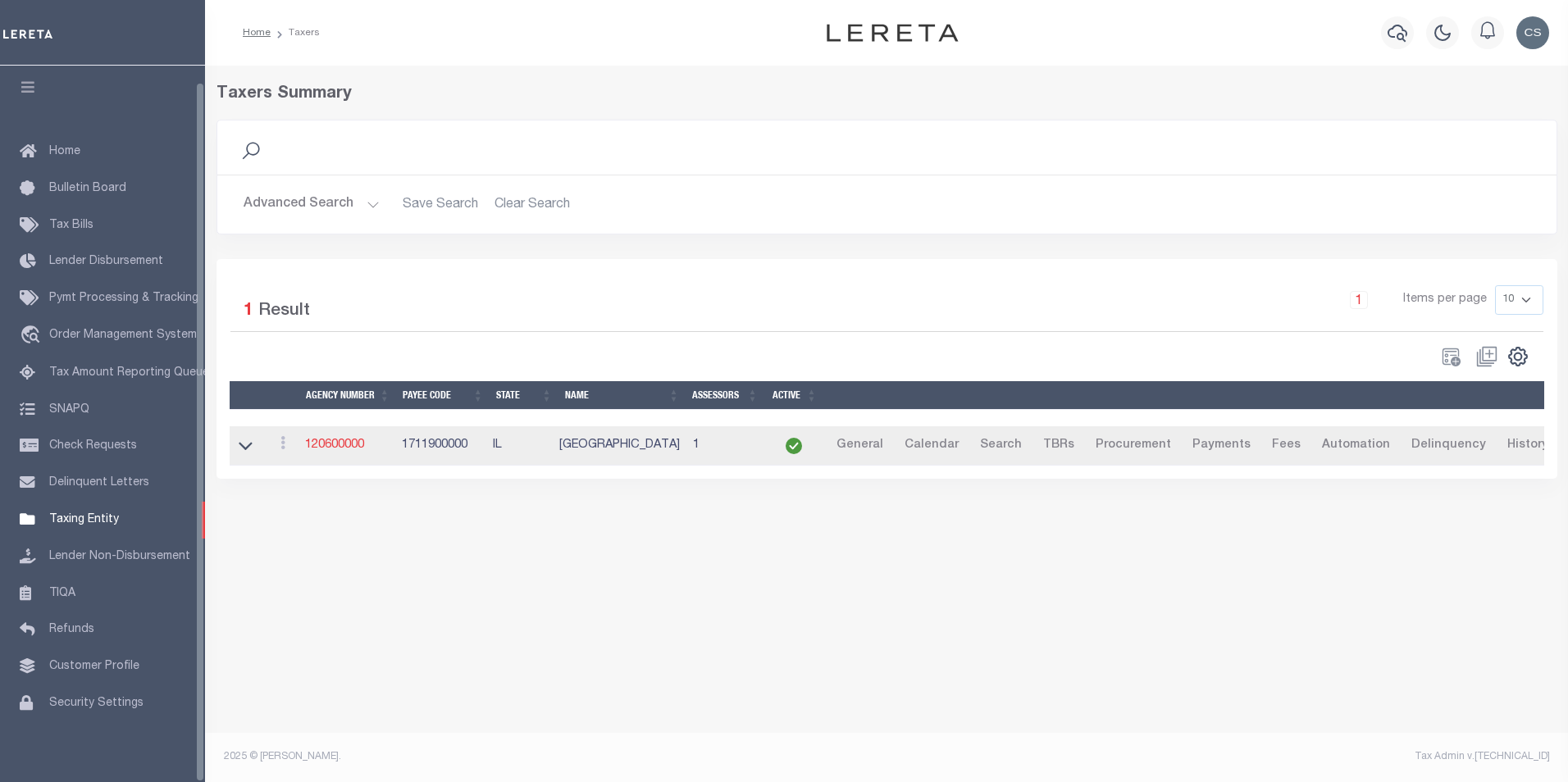
scroll to position [16, 0]
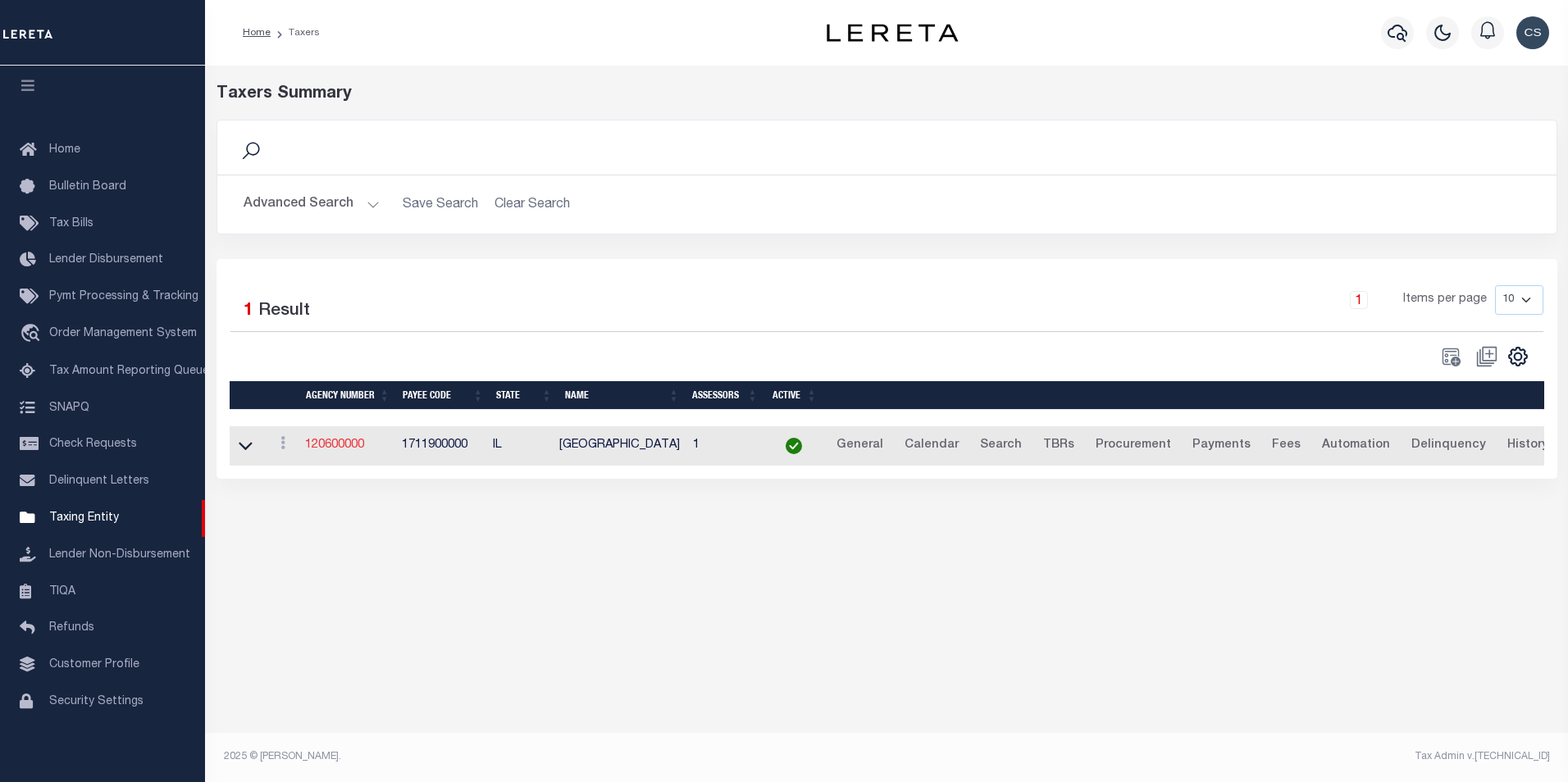
click at [332, 450] on link "120600000" at bounding box center [334, 445] width 59 height 12
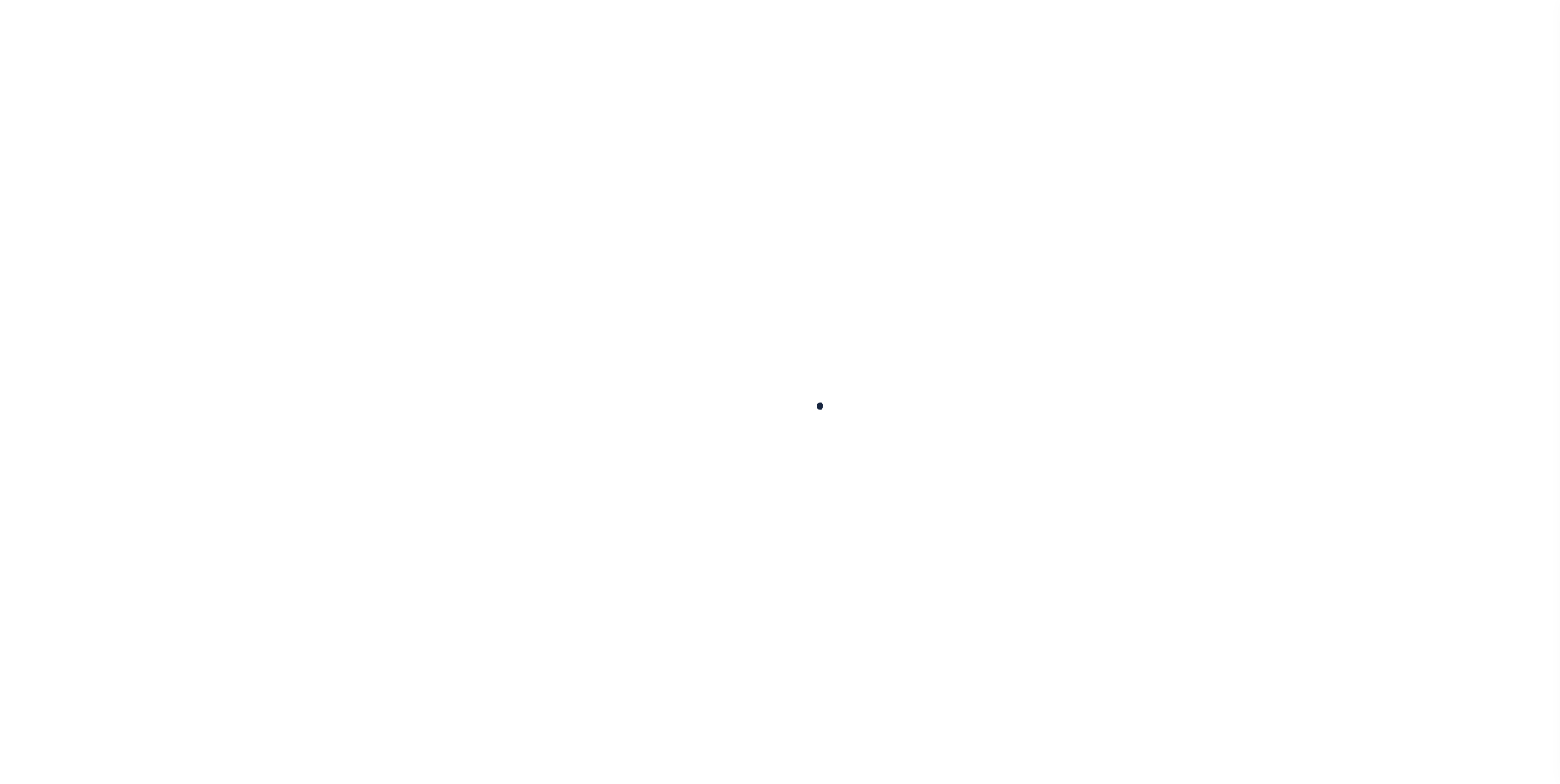
select select
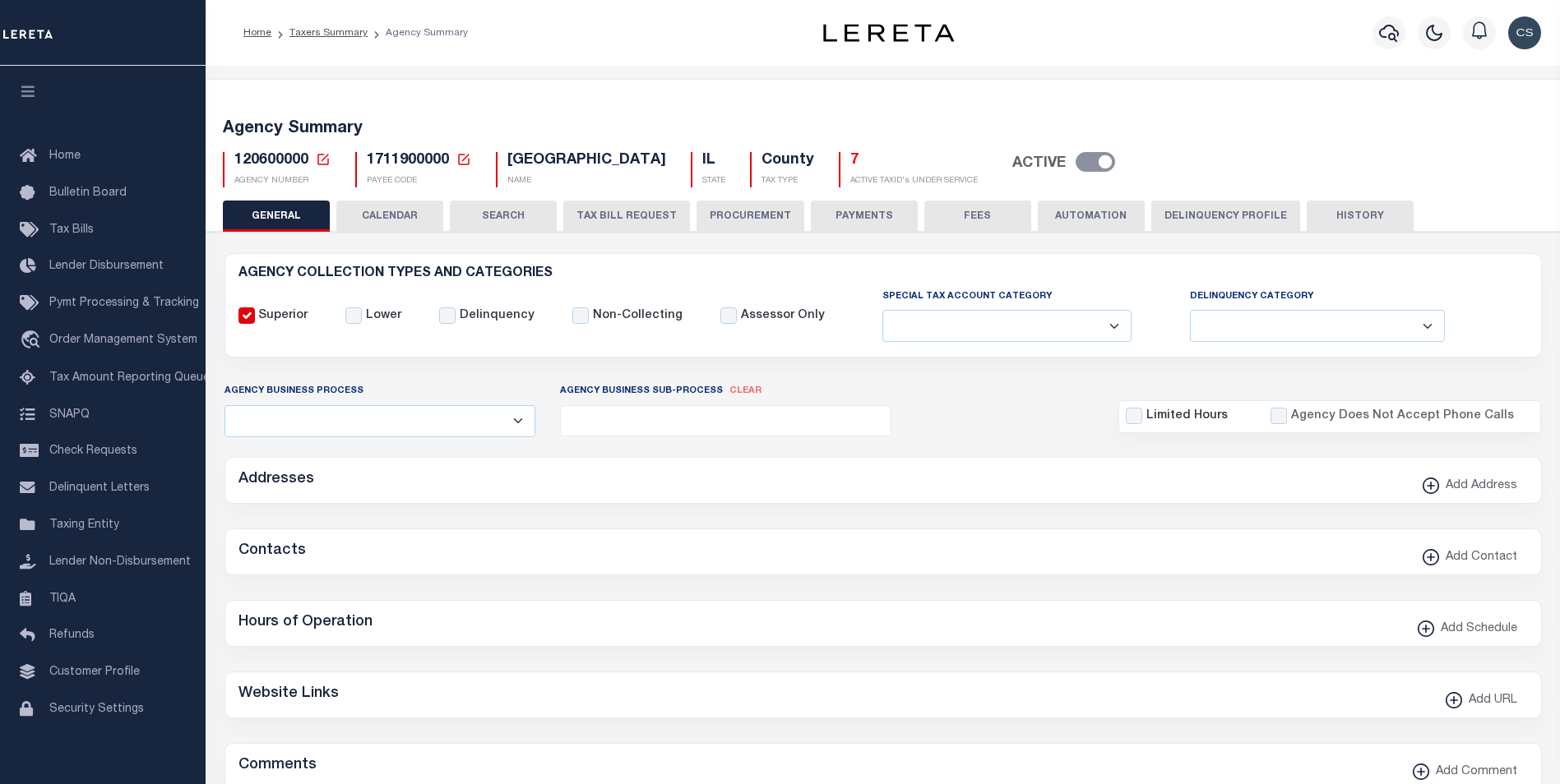
checkbox input "false"
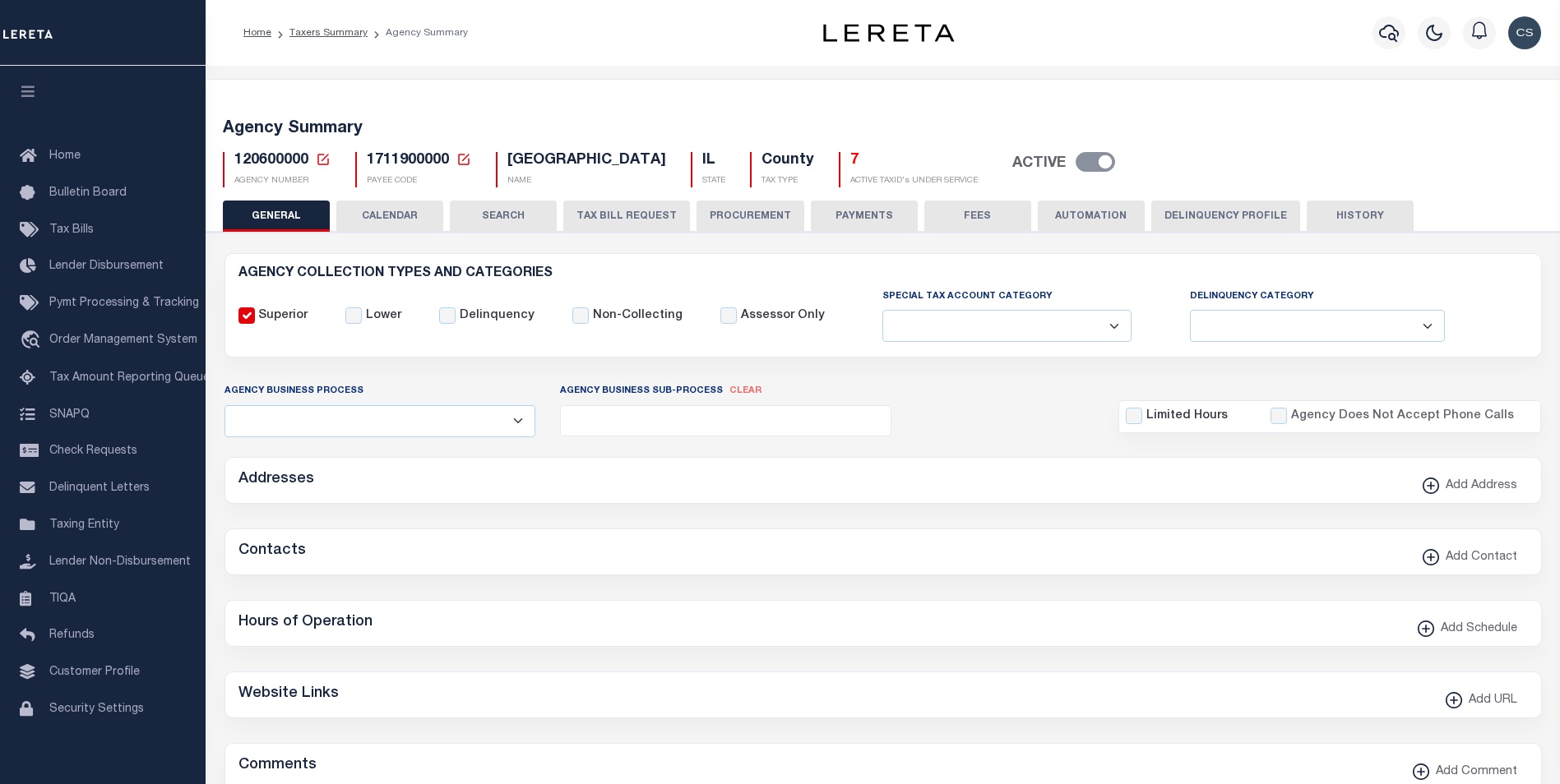
type input "1711900000"
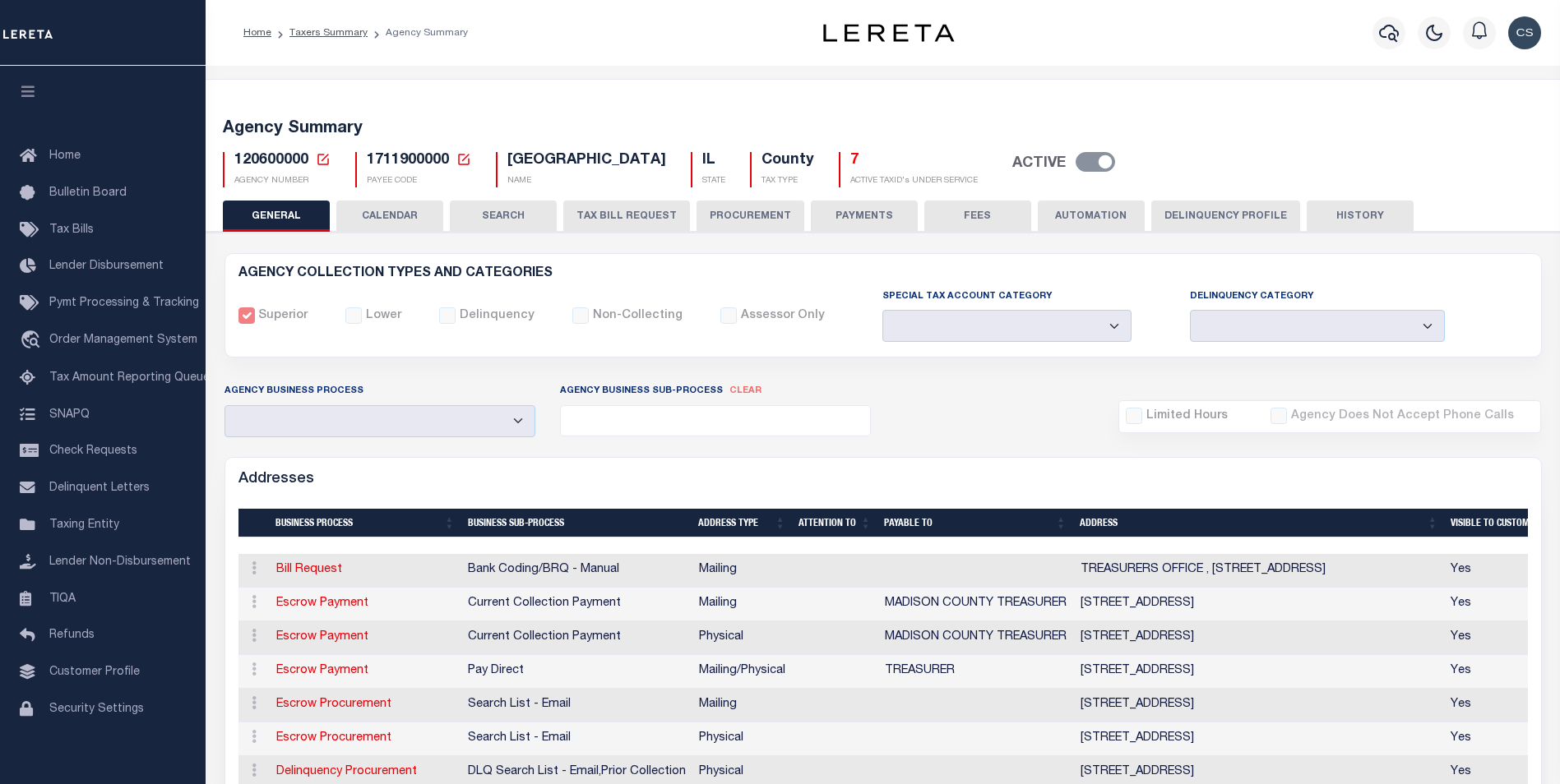
click at [1222, 219] on button "Delinquency Profile" at bounding box center [1226, 216] width 149 height 31
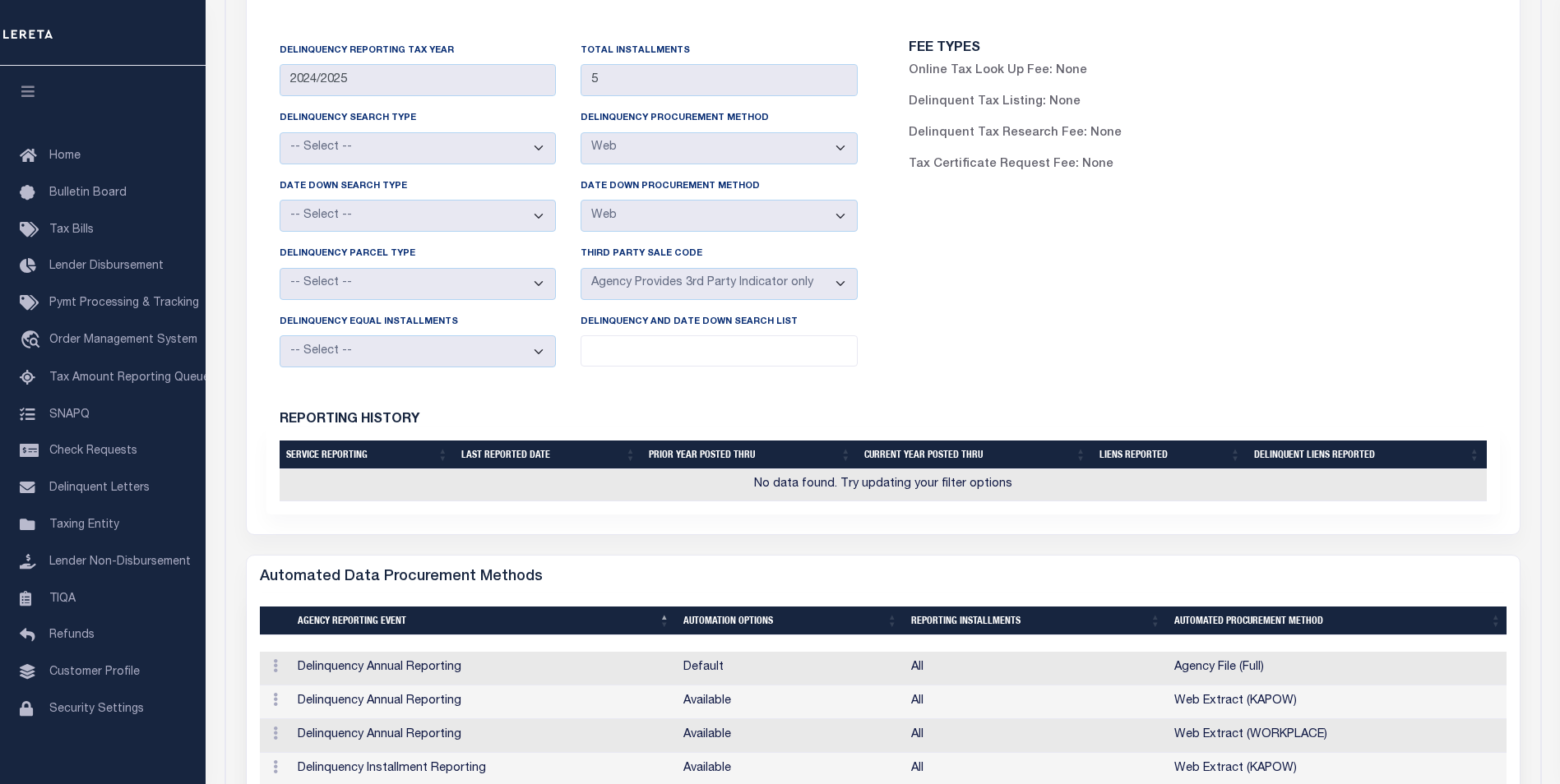
scroll to position [246, 0]
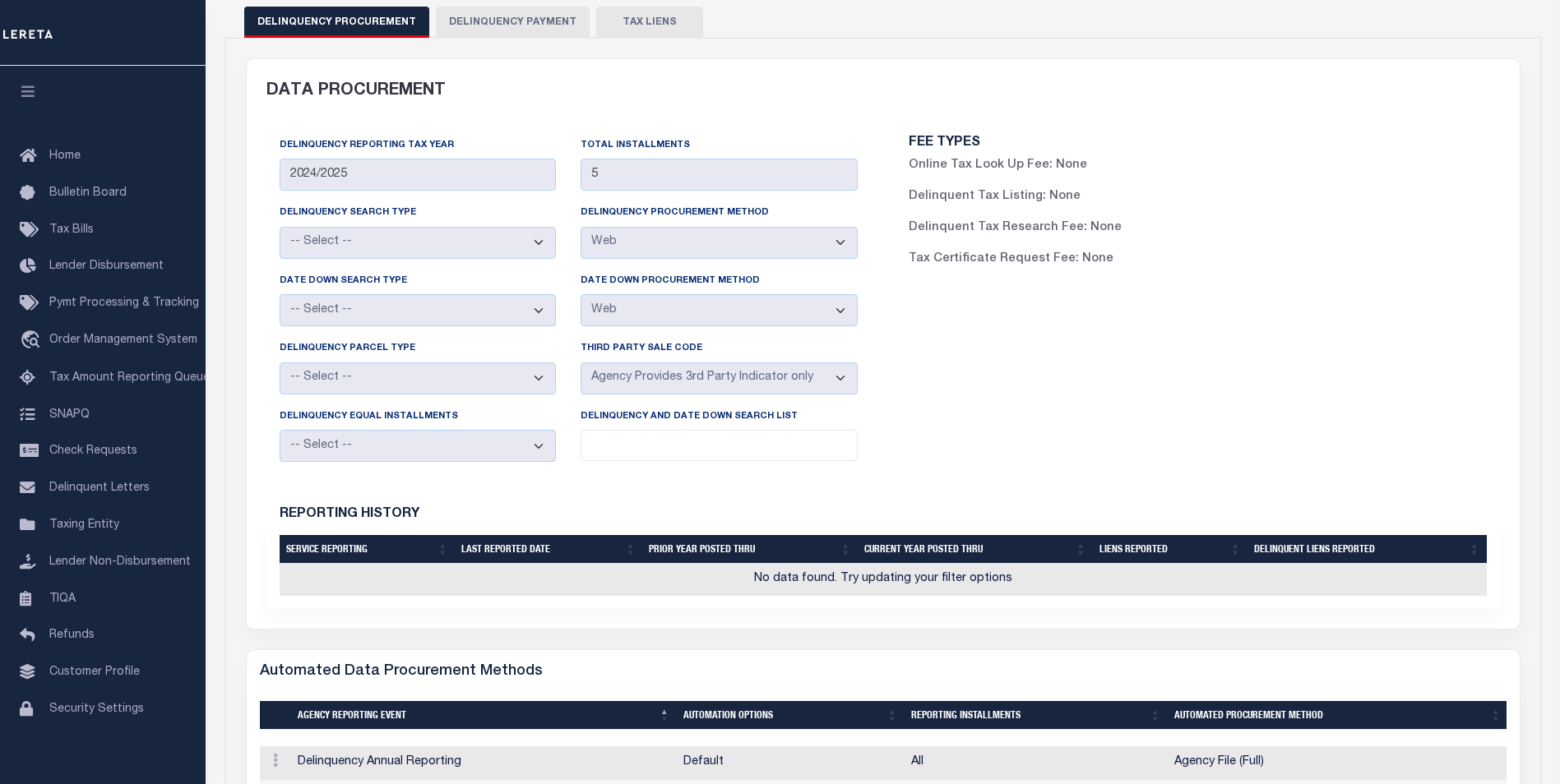
click at [1335, 207] on div "FEE TYPES Online Tax Look Up Fee: None Delinquent Tax Listing: None Delinquent …" at bounding box center [1198, 209] width 603 height 145
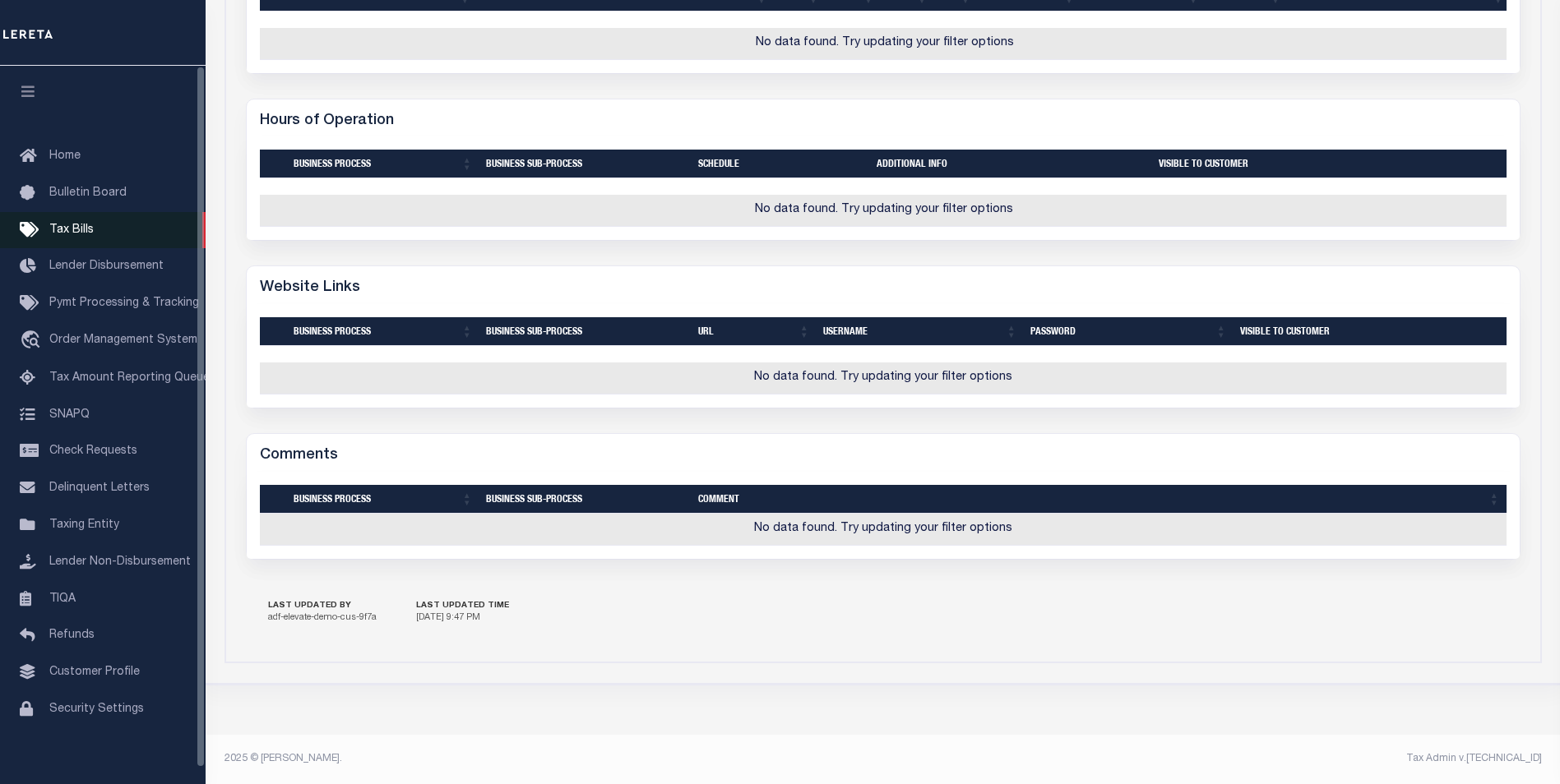
scroll to position [300, 0]
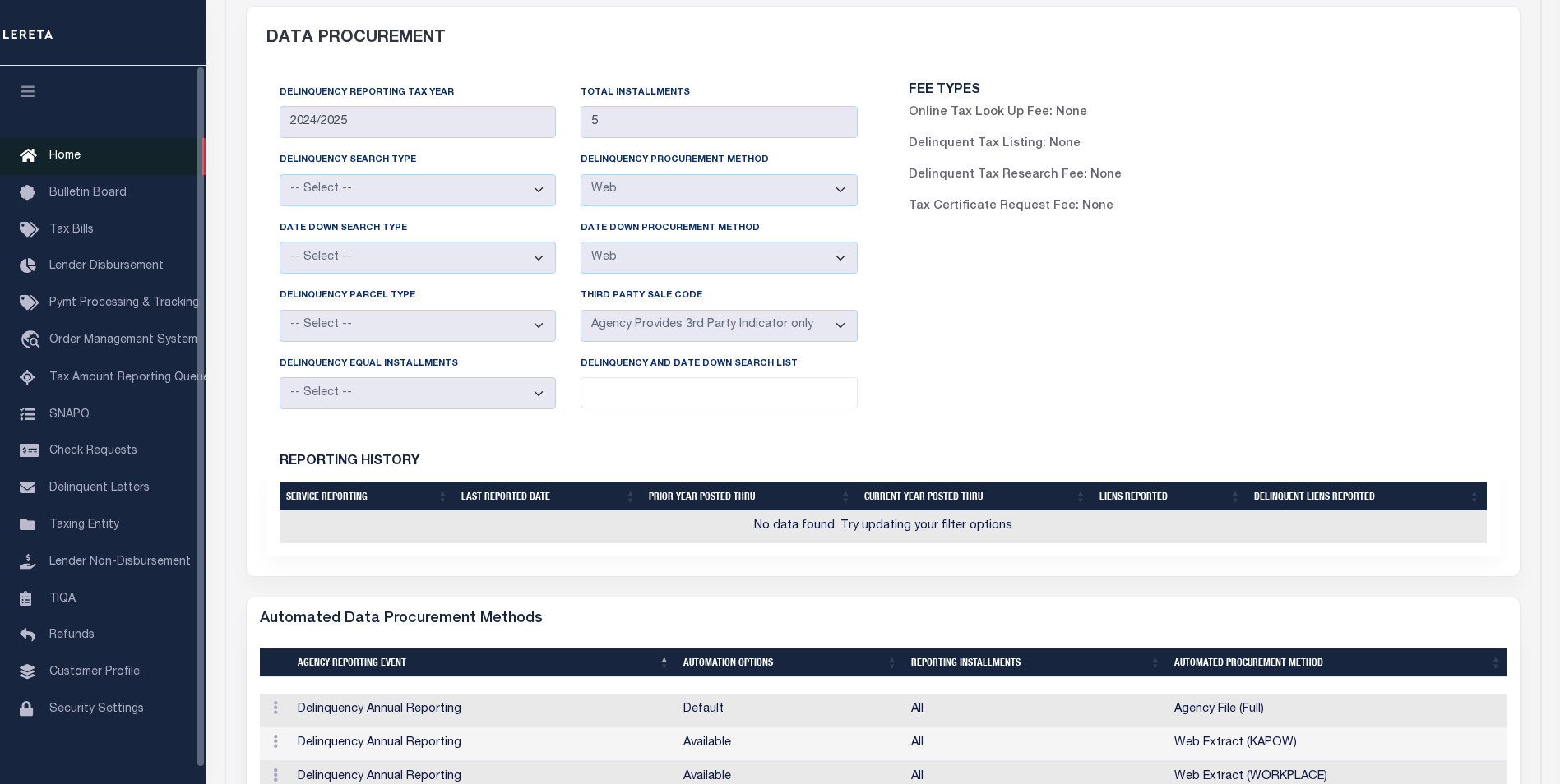
click at [71, 160] on span "Home" at bounding box center [64, 156] width 31 height 12
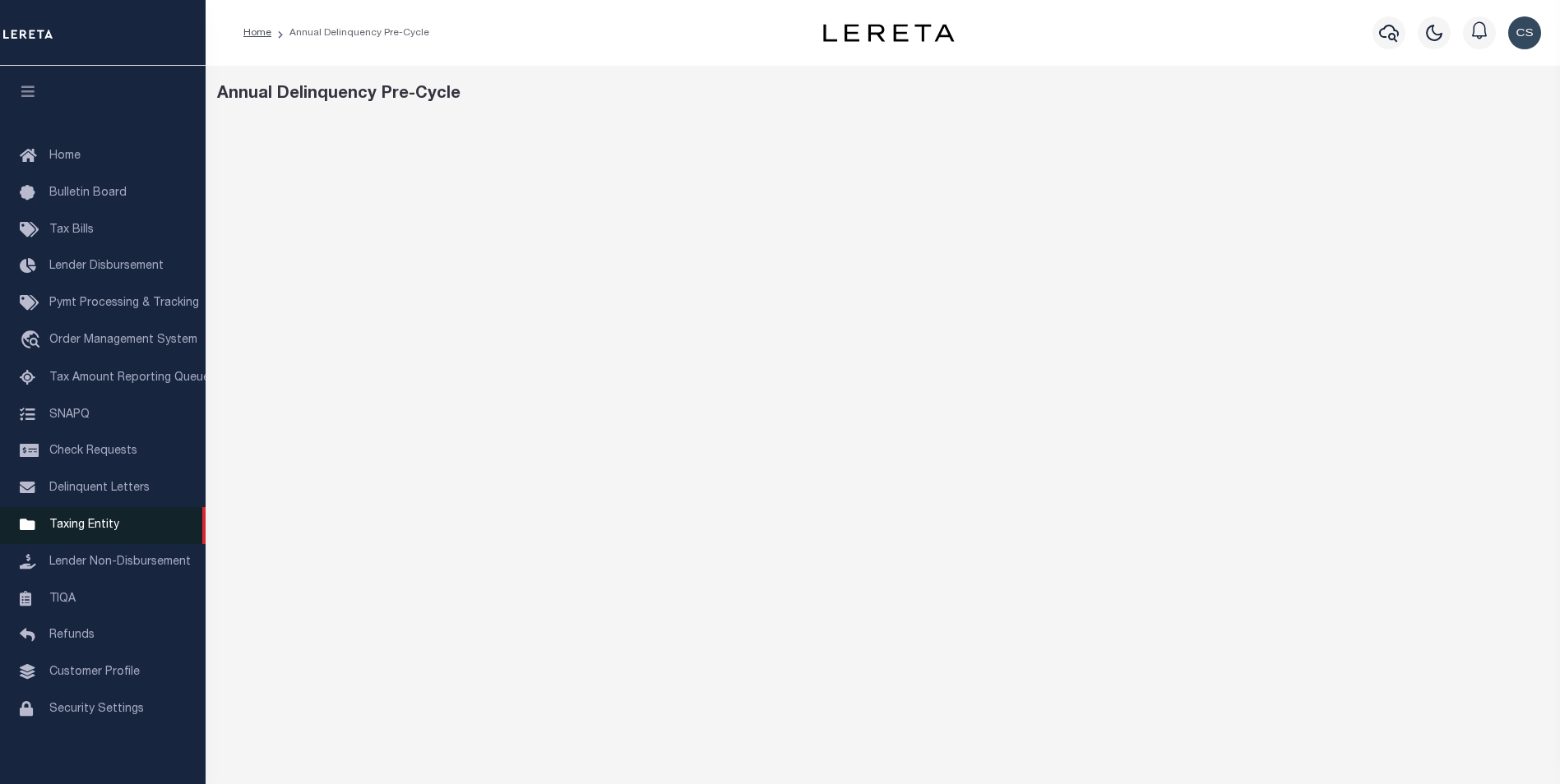
click at [94, 531] on span "Taxing Entity" at bounding box center [84, 526] width 70 height 12
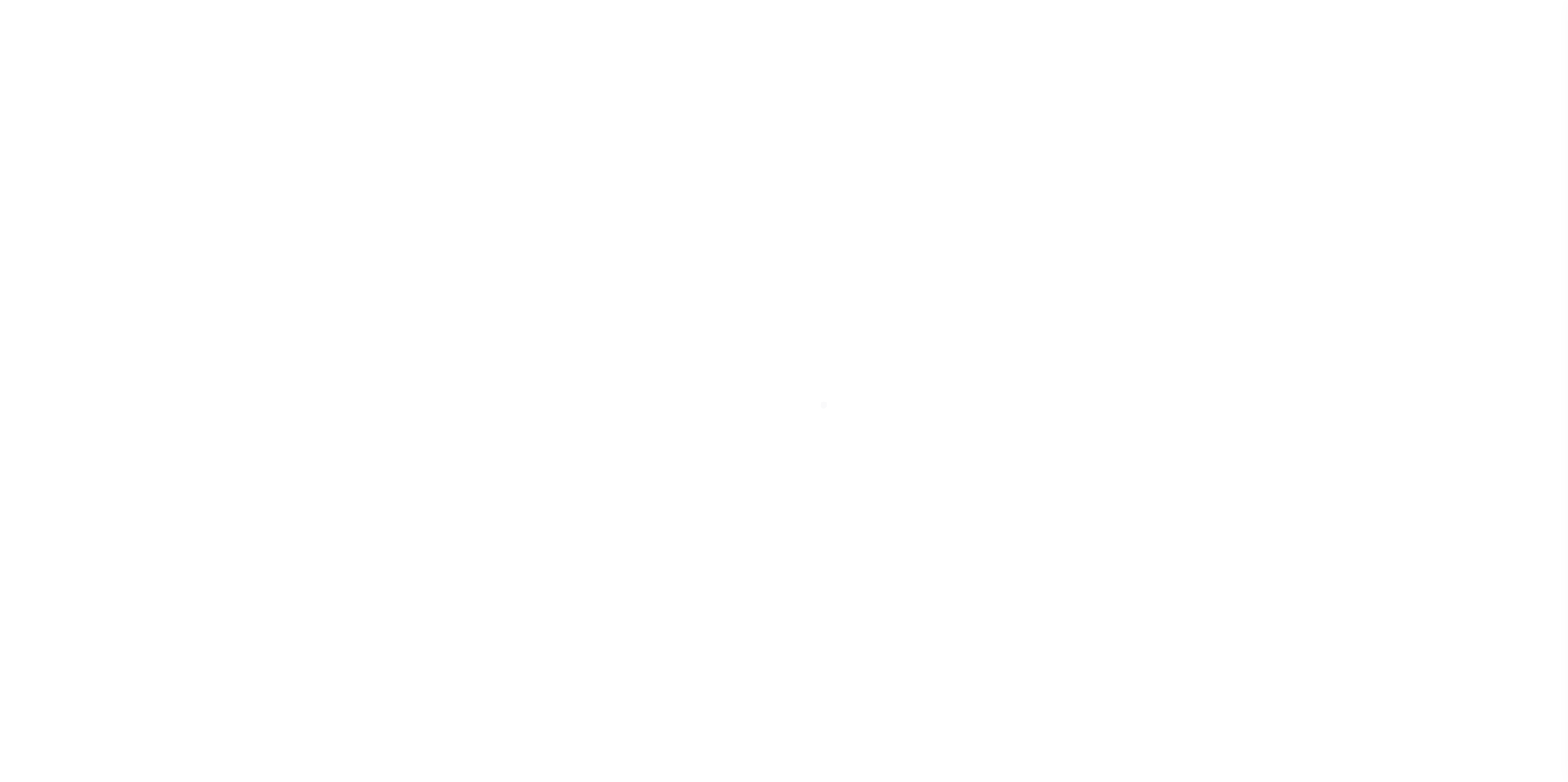
scroll to position [16, 0]
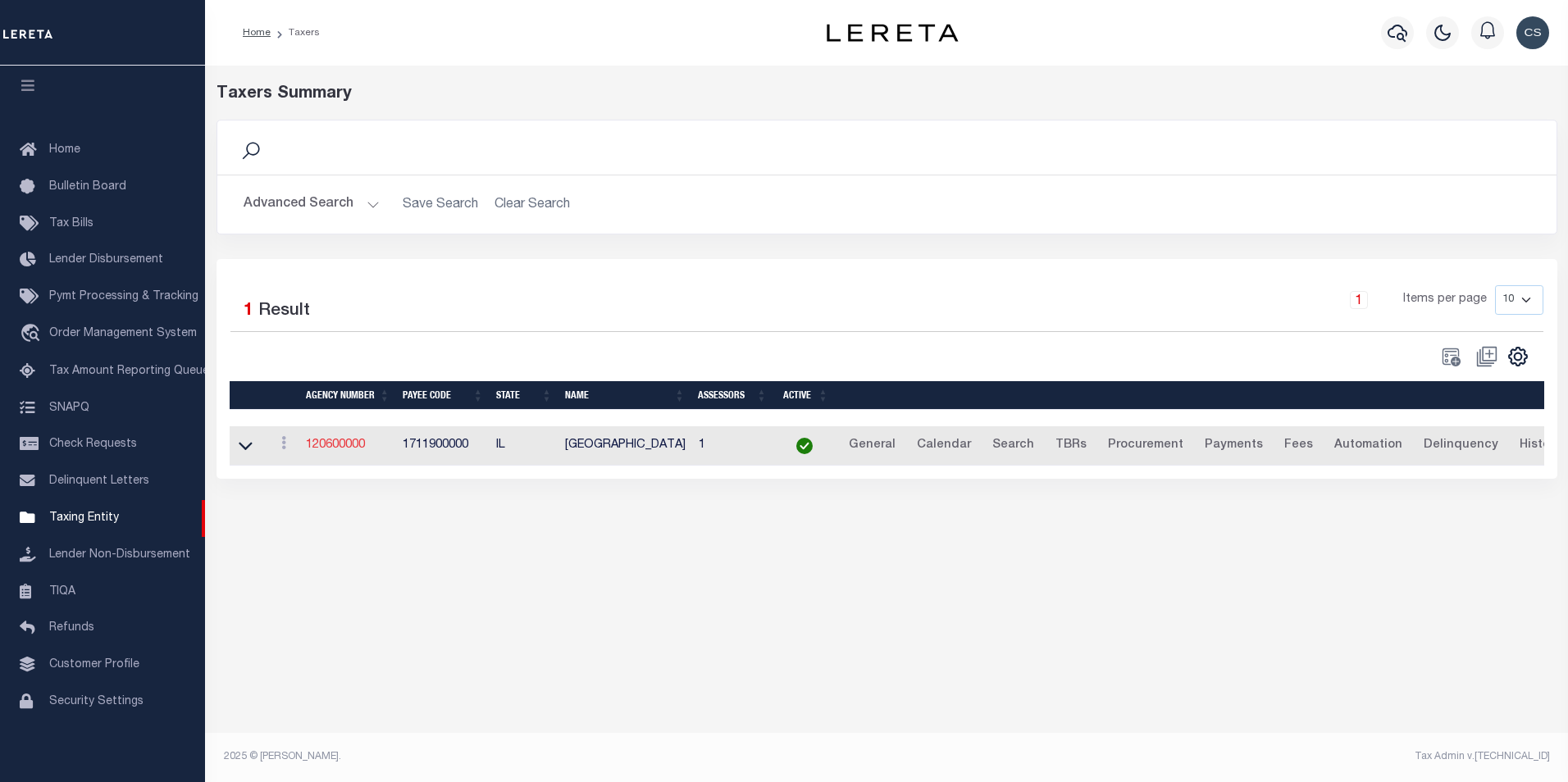
click at [337, 447] on link "120600000" at bounding box center [335, 445] width 59 height 12
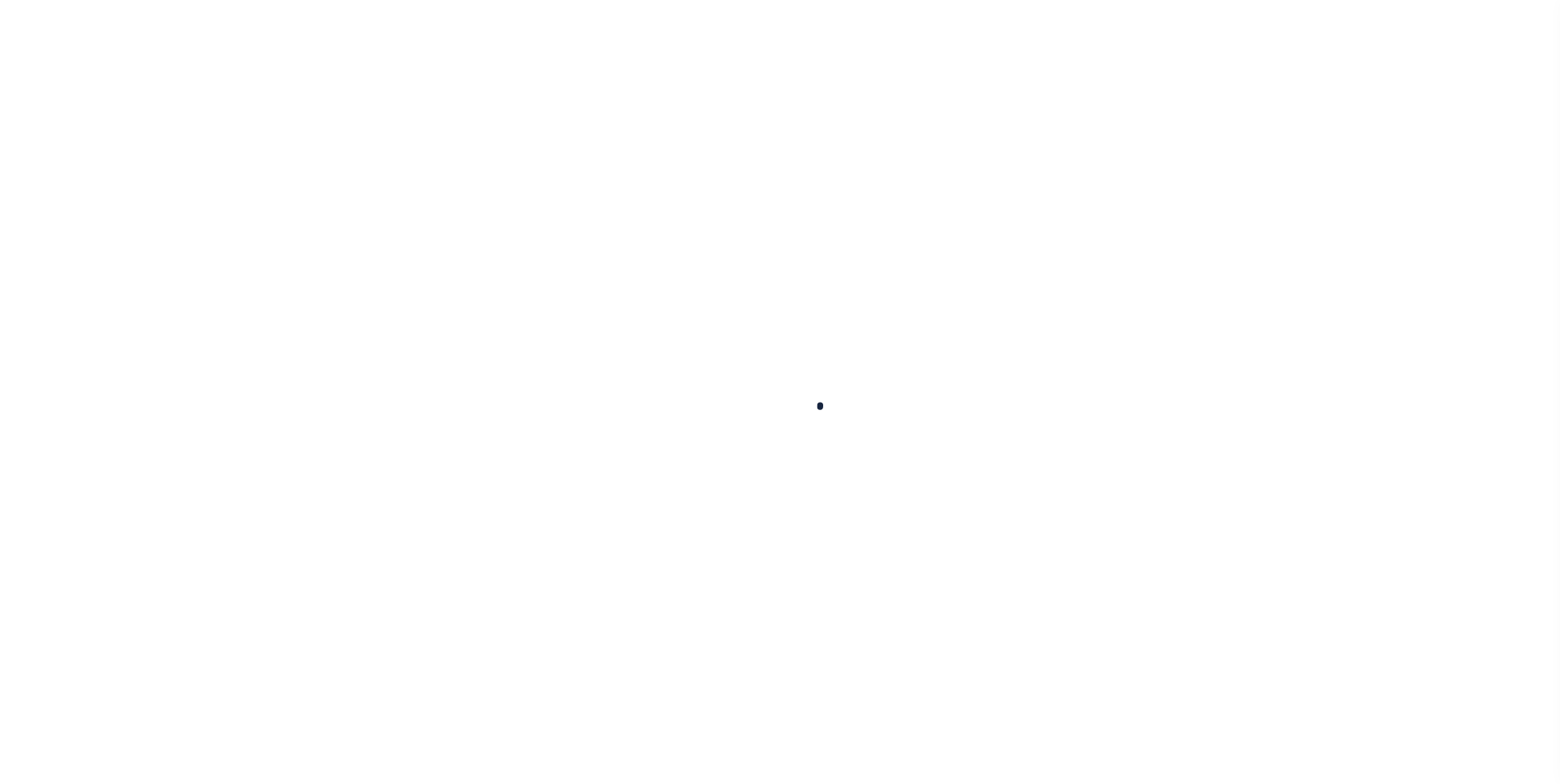
select select
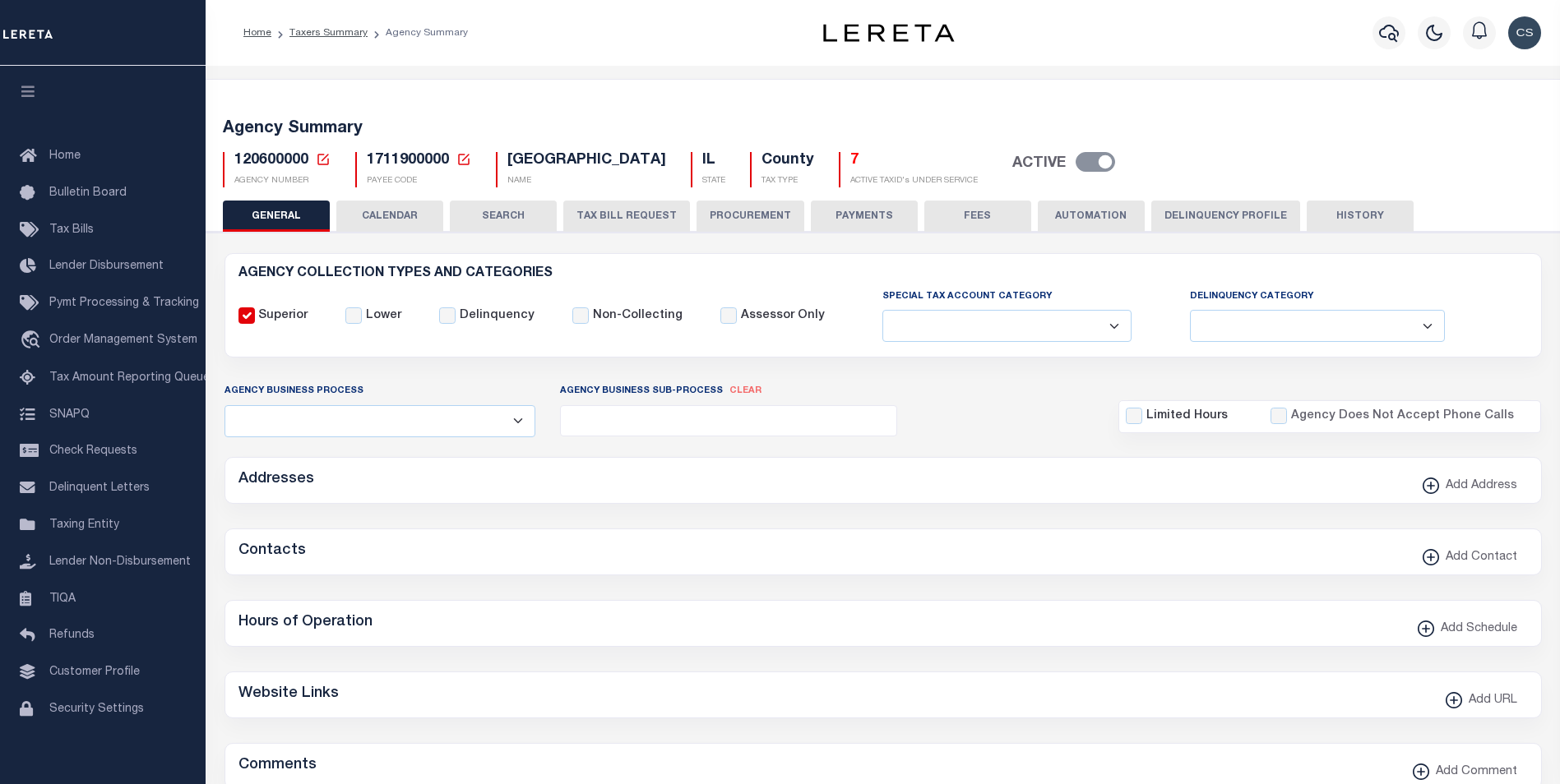
checkbox input "false"
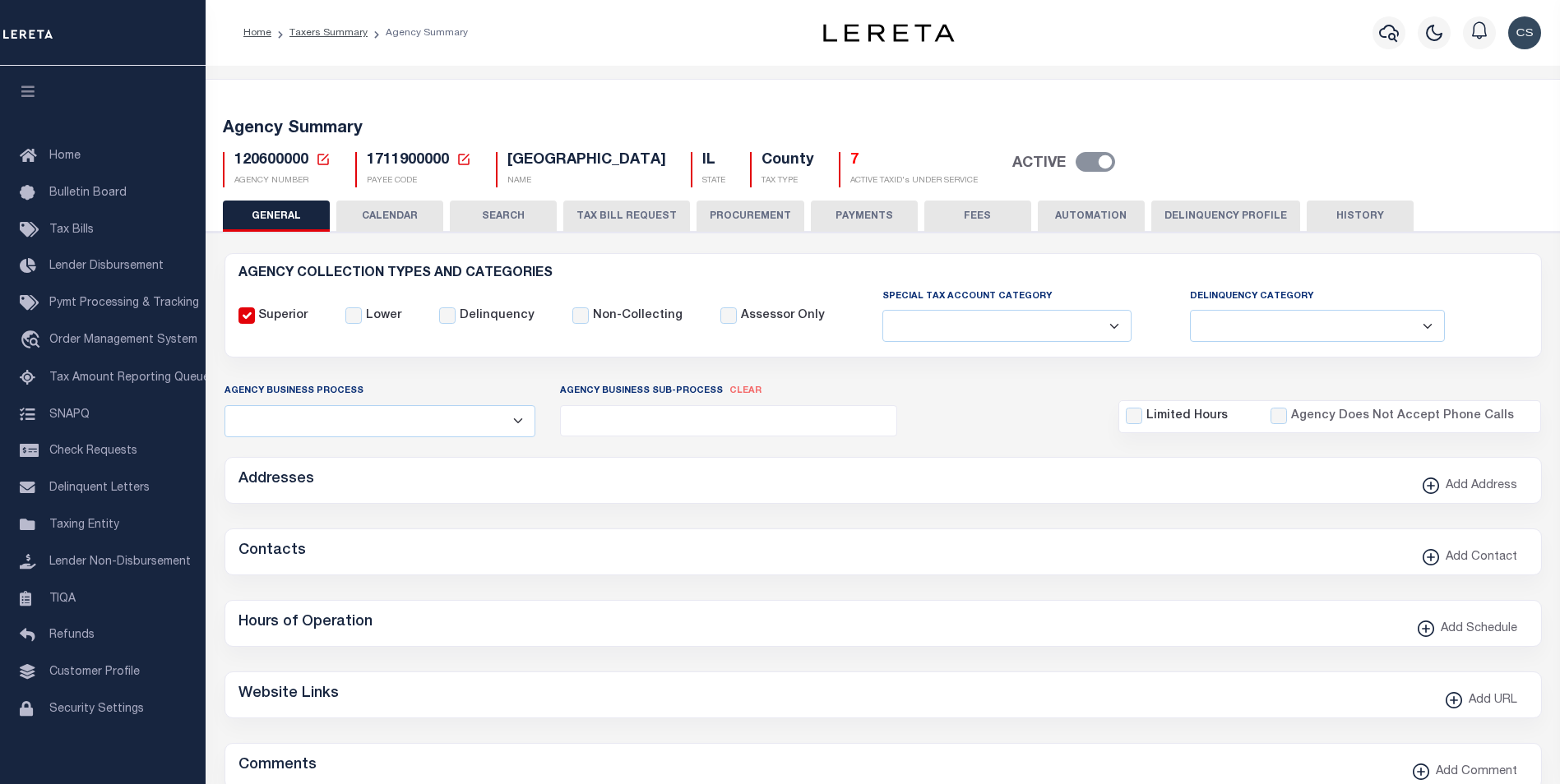
type input "1711900000"
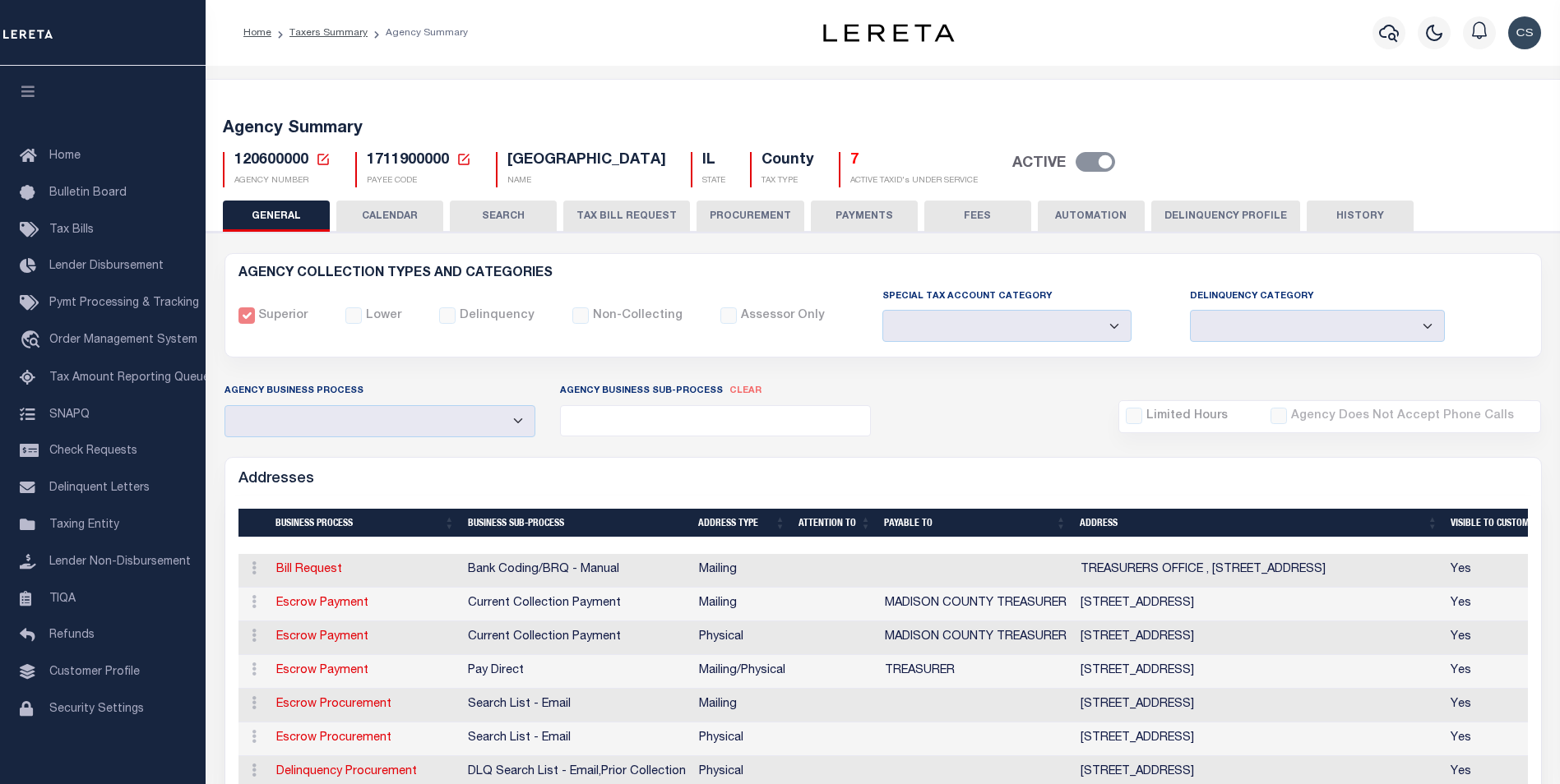
click at [1188, 219] on button "Delinquency Profile" at bounding box center [1226, 216] width 149 height 31
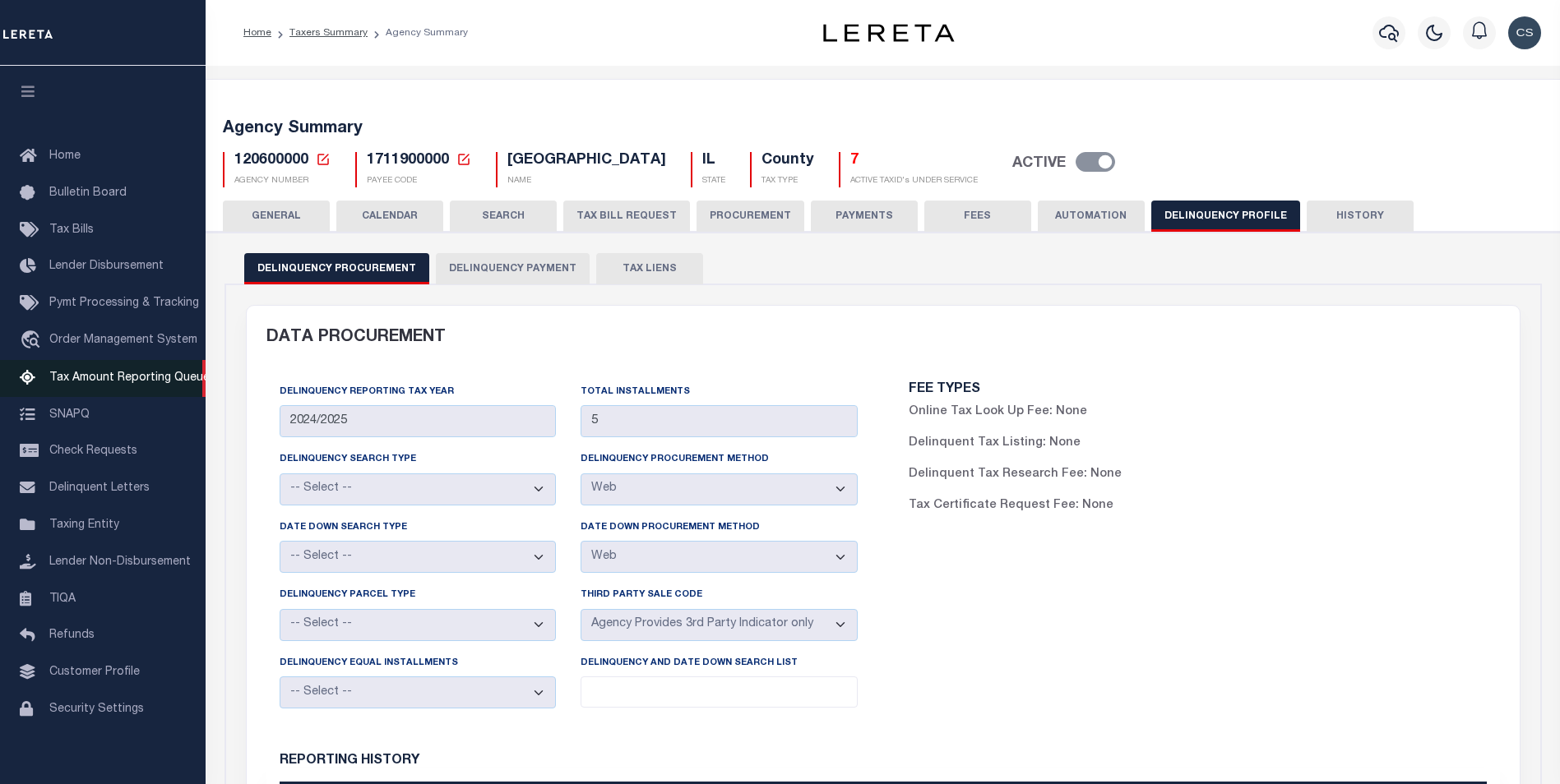
click at [128, 380] on span "Tax Amount Reporting Queue" at bounding box center [129, 378] width 160 height 12
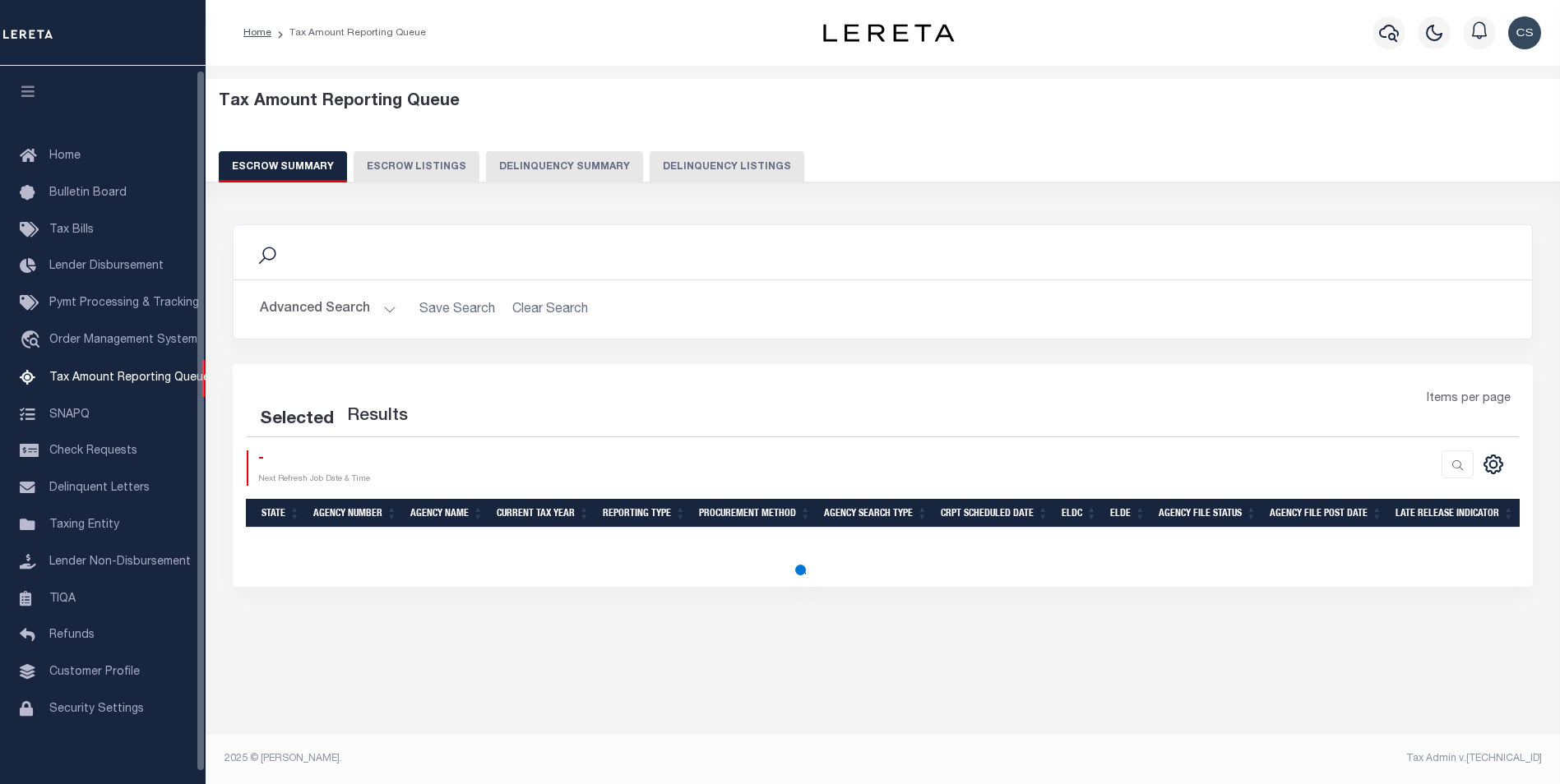
select select "100"
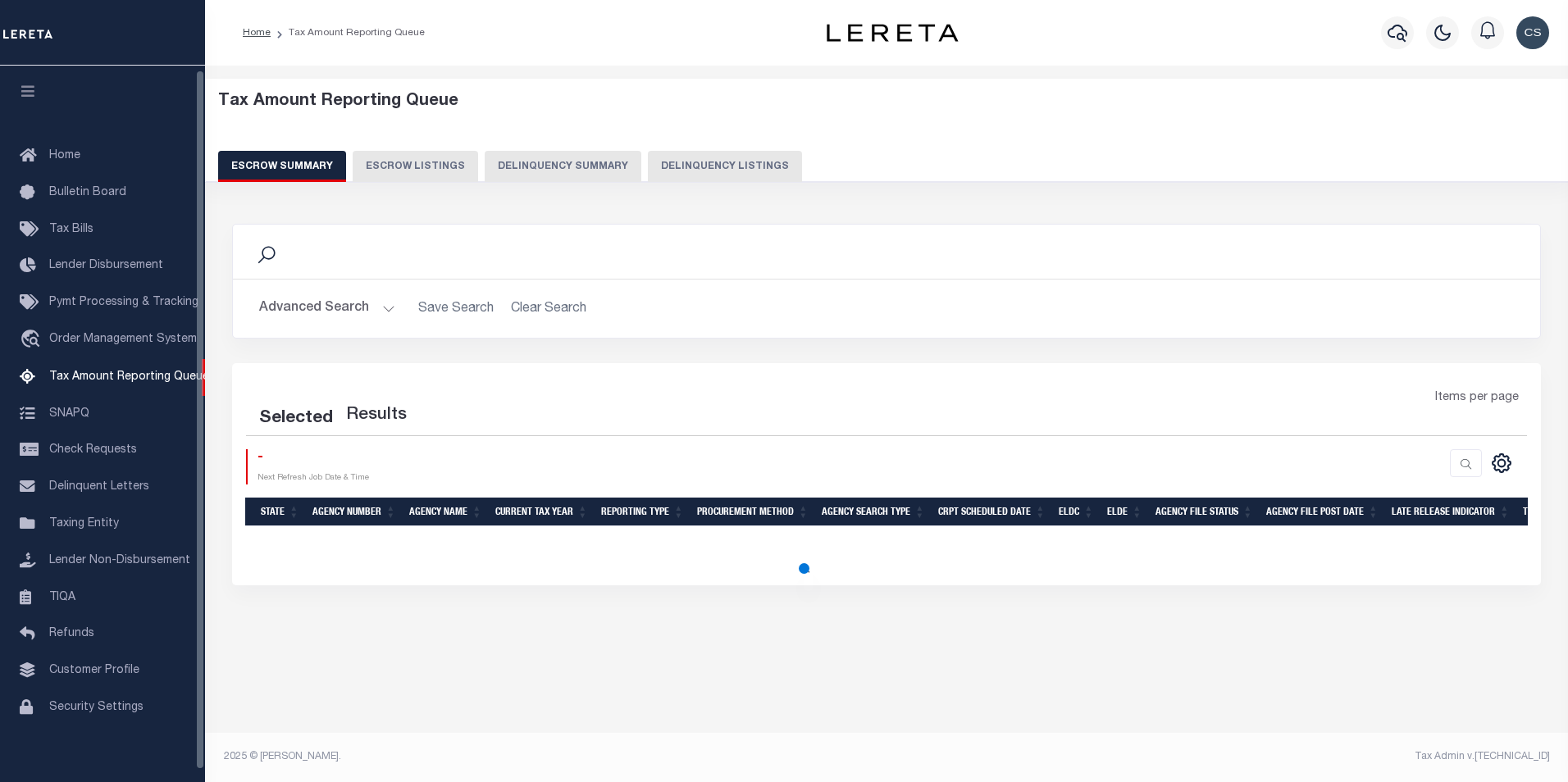
select select "100"
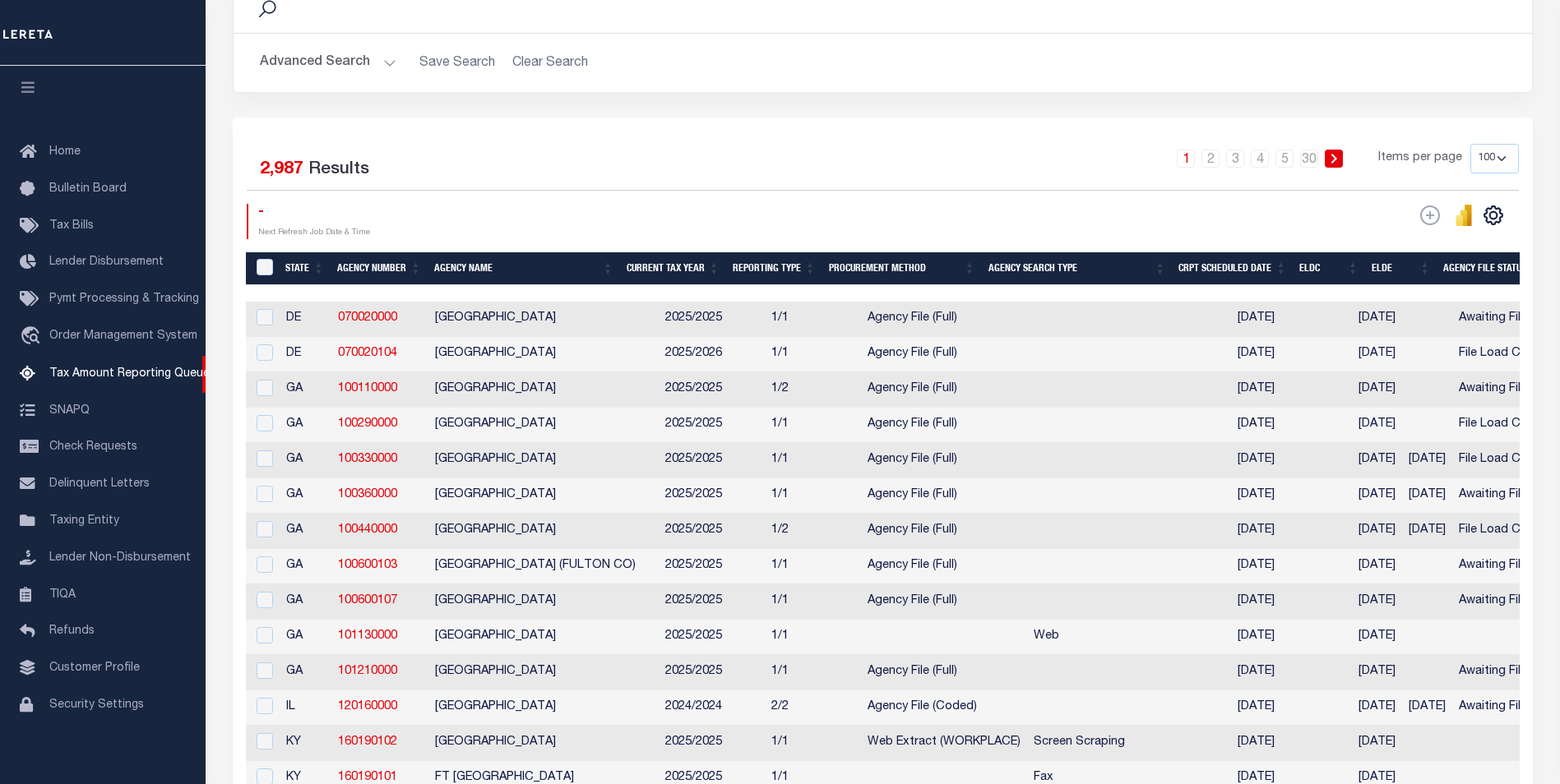
click at [366, 270] on th "Agency Number" at bounding box center [379, 269] width 97 height 34
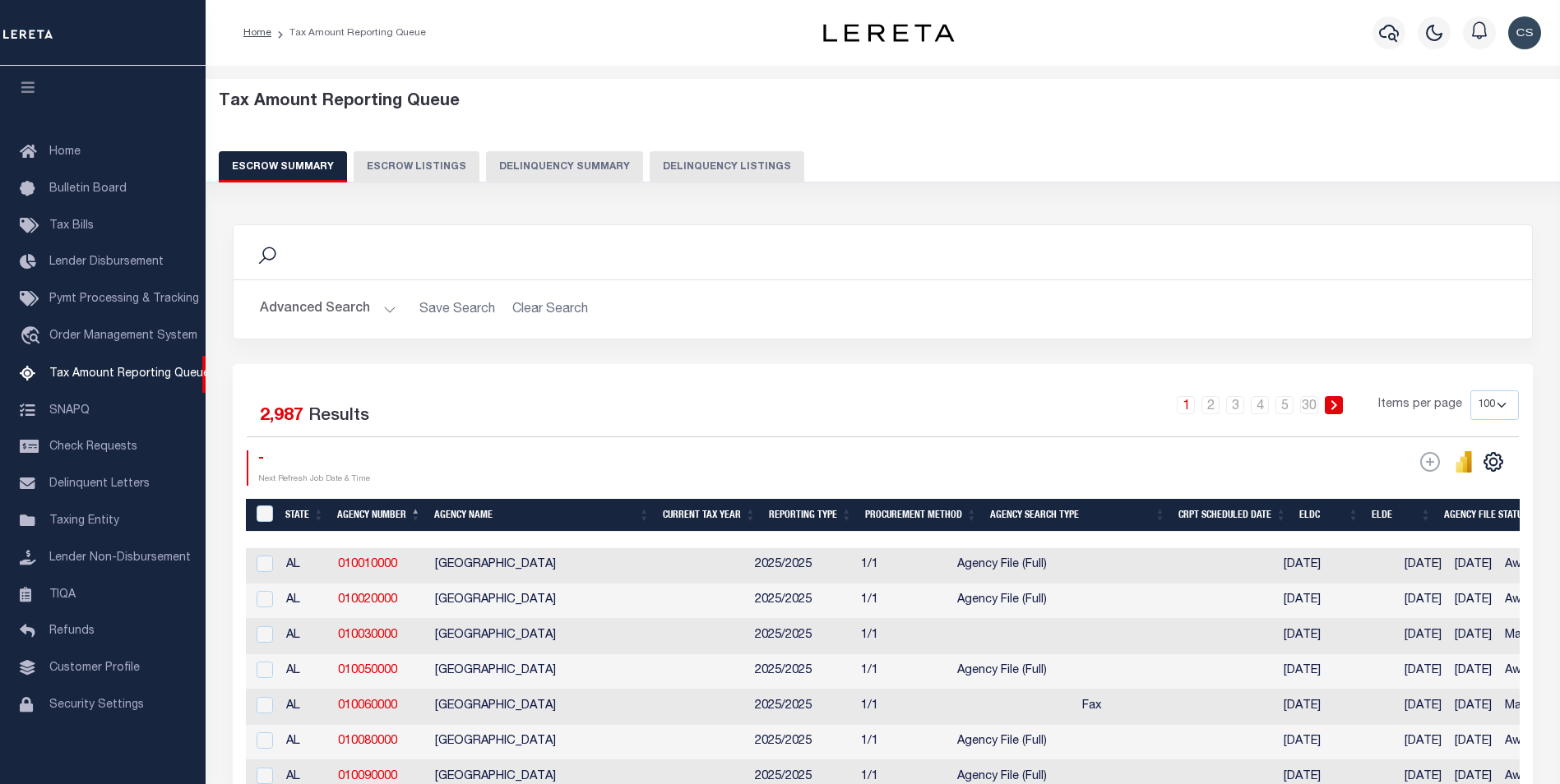
click at [550, 154] on button "Delinquency Summary" at bounding box center [565, 166] width 157 height 31
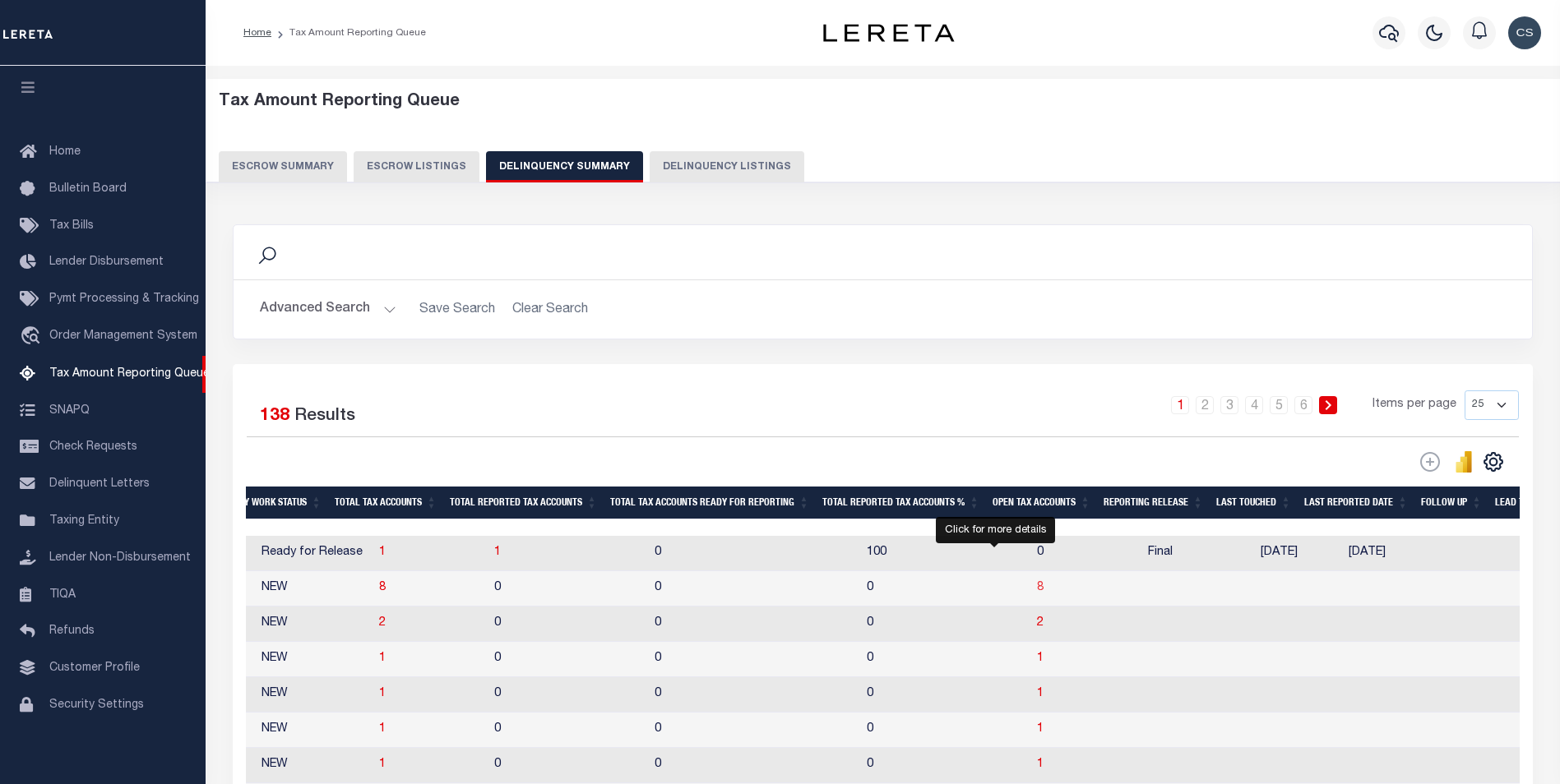
click at [1037, 593] on span "8" at bounding box center [1040, 588] width 7 height 12
select select "100"
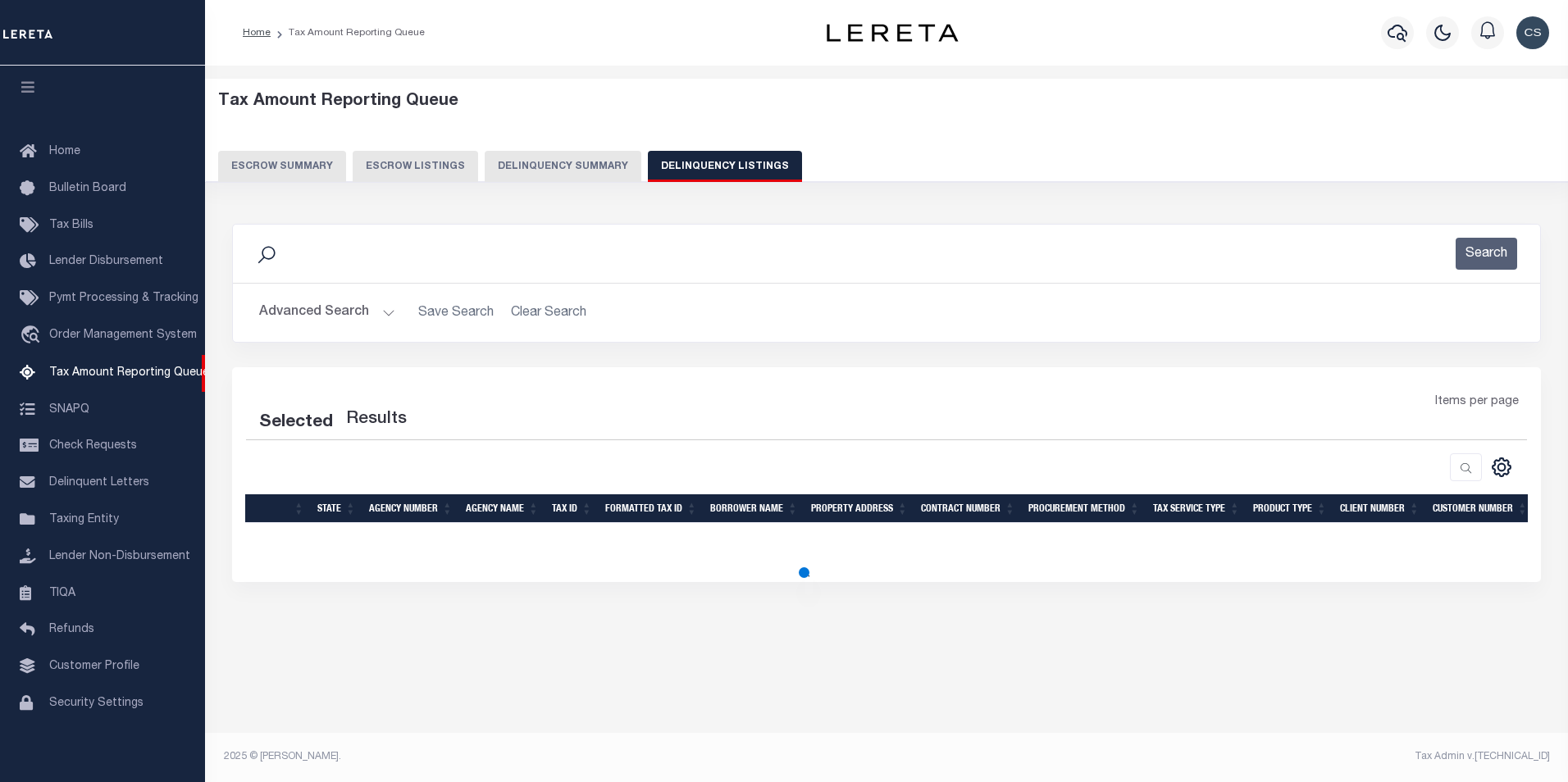
select select "100"
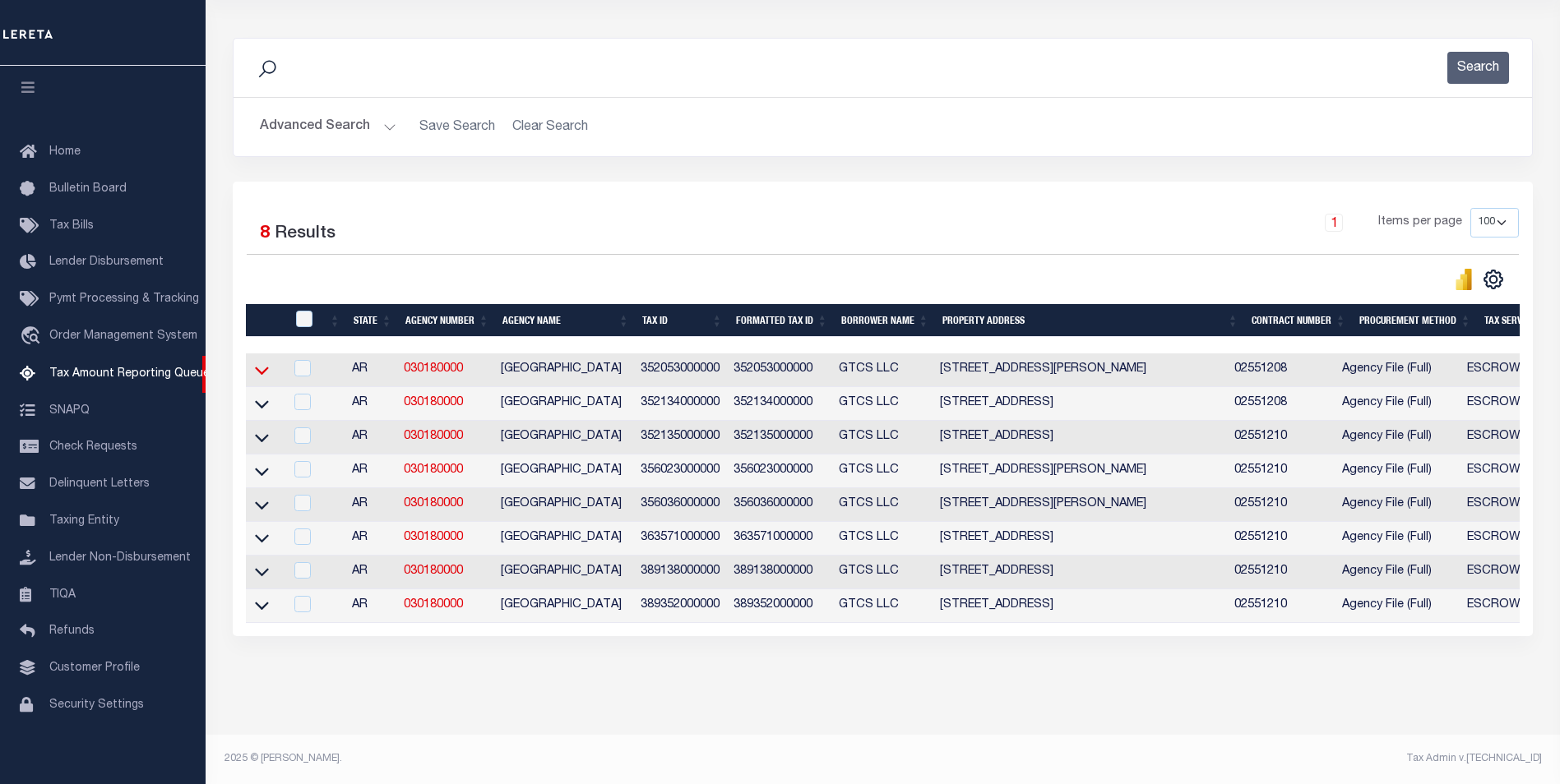
click at [263, 362] on icon at bounding box center [262, 370] width 14 height 17
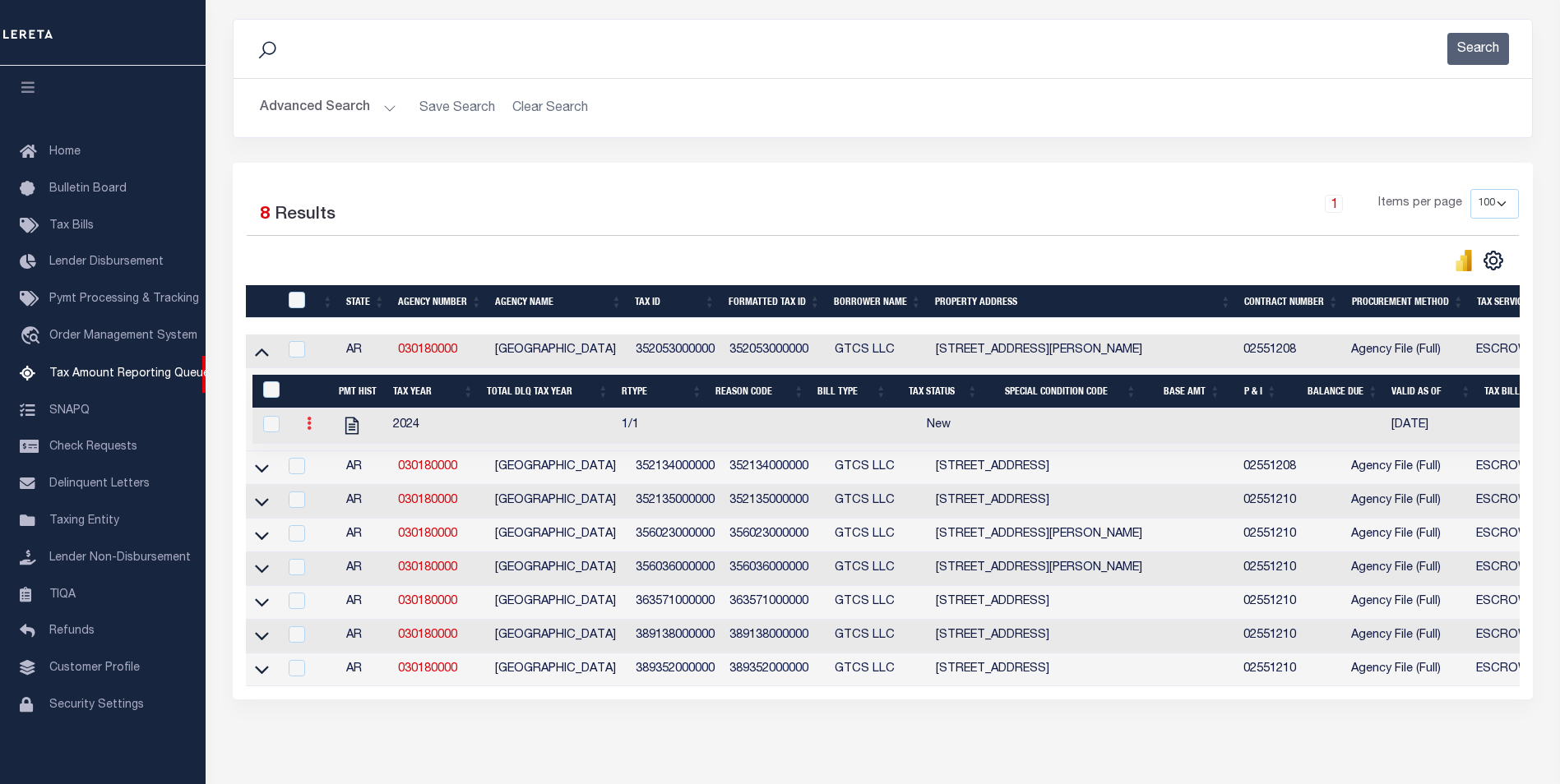
click at [311, 429] on link at bounding box center [309, 426] width 18 height 14
click at [398, 251] on div at bounding box center [565, 260] width 636 height 23
click at [263, 355] on icon at bounding box center [262, 353] width 14 height 8
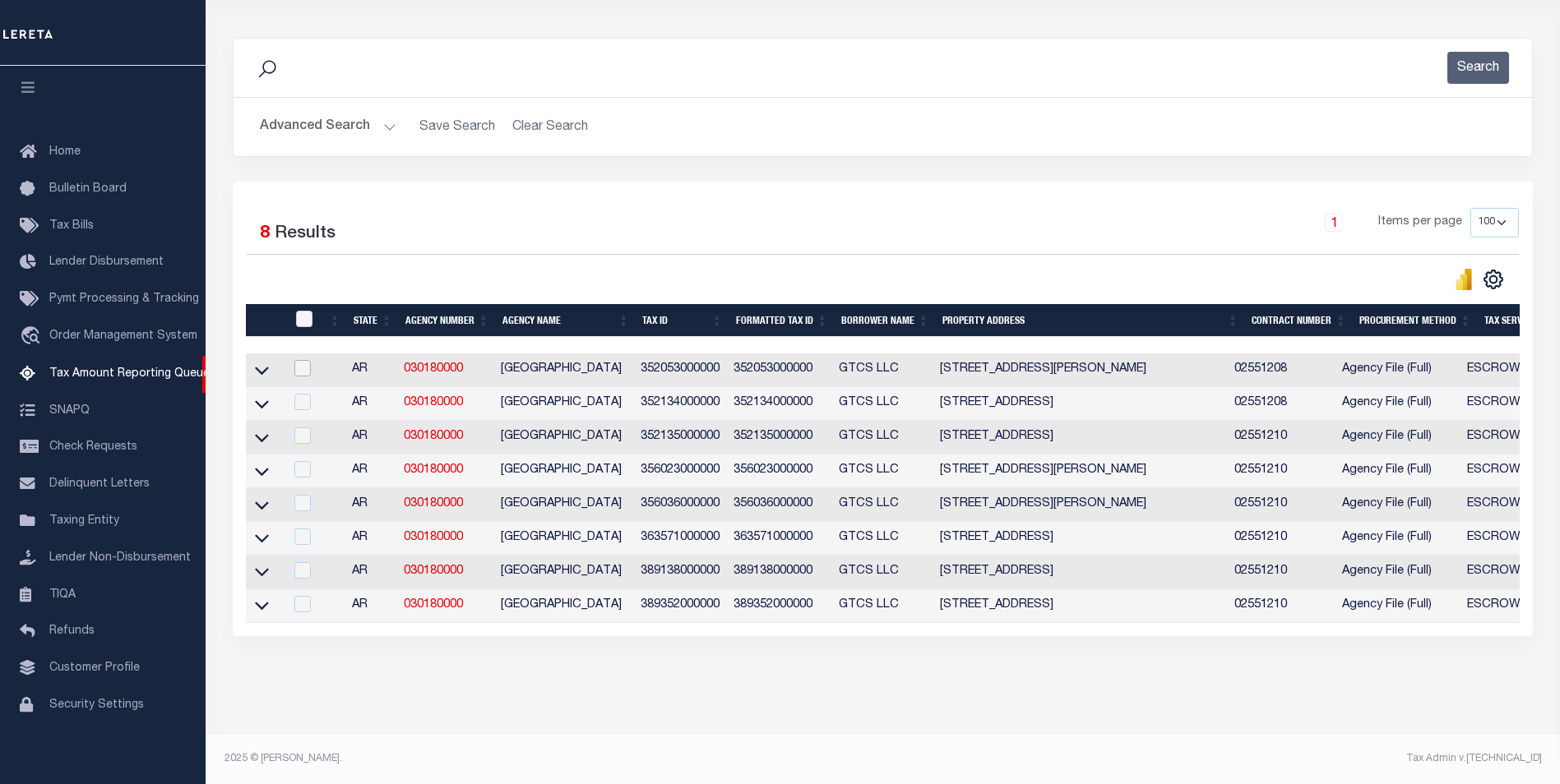
click at [300, 360] on input "checkbox" at bounding box center [302, 368] width 16 height 16
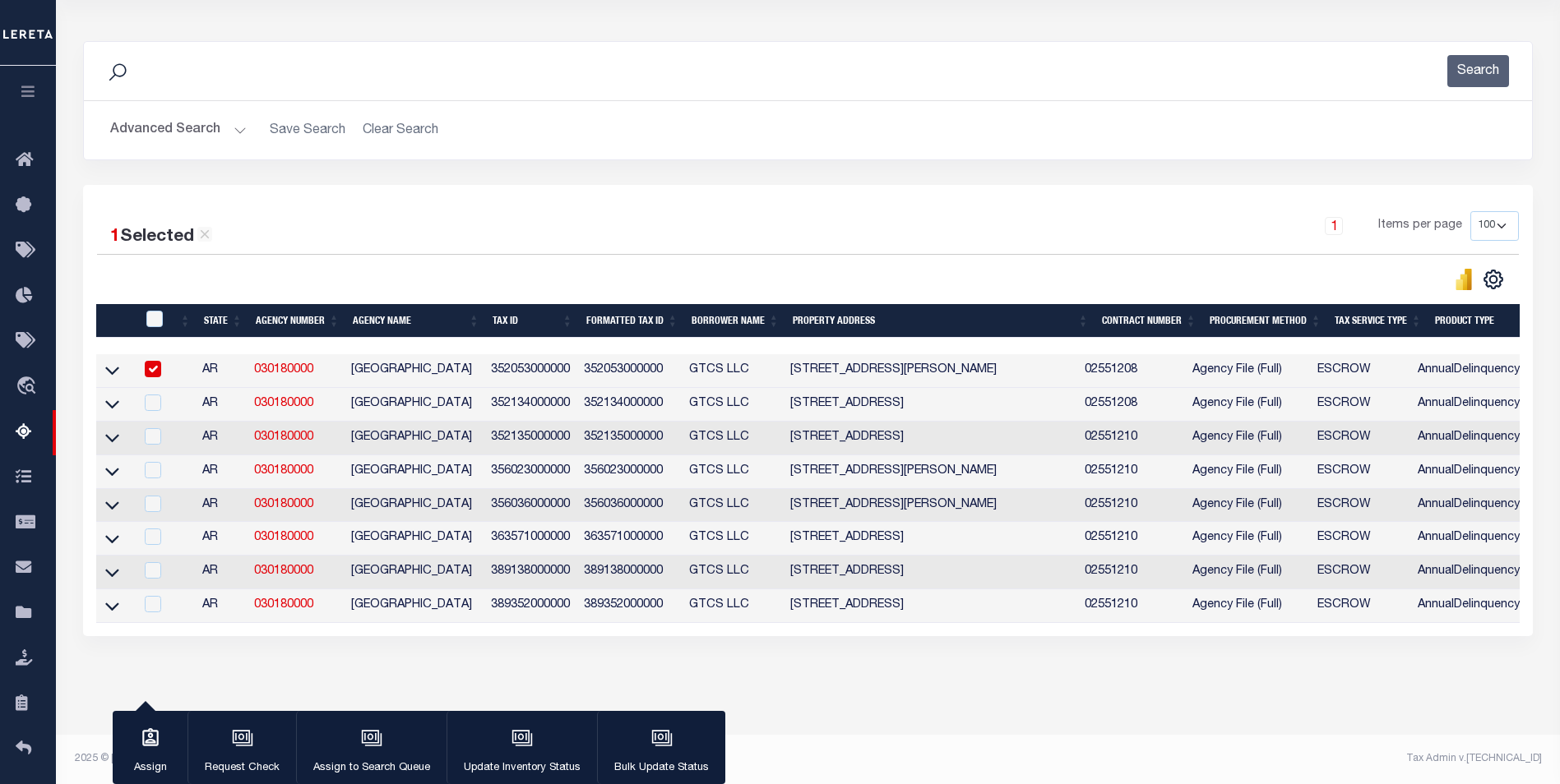
scroll to position [203, 0]
click at [660, 742] on icon "button" at bounding box center [662, 738] width 21 height 21
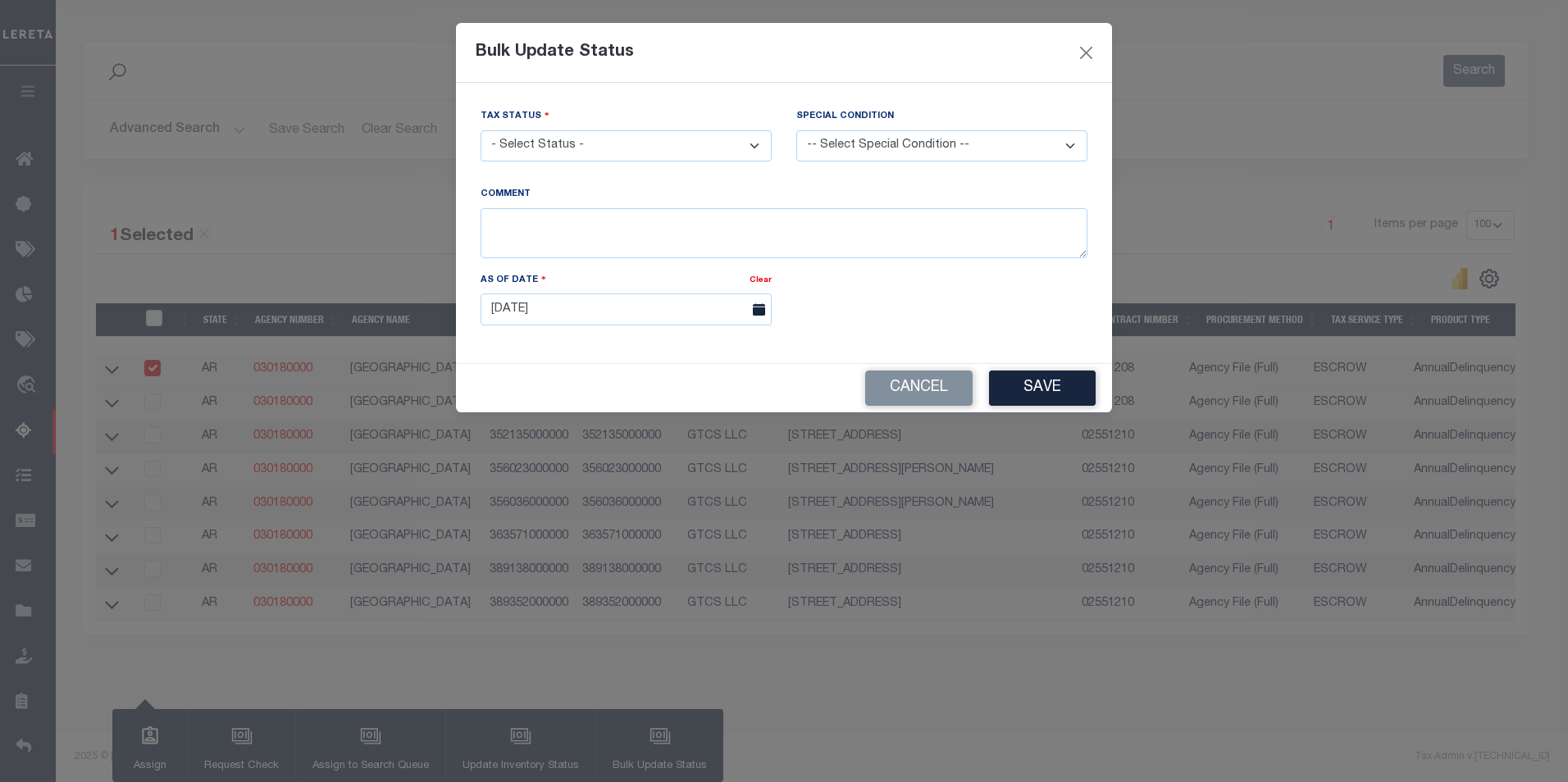
click at [746, 152] on select "- Select Status - Paid No Tax Due" at bounding box center [626, 146] width 291 height 32
click at [918, 395] on button "Cancel" at bounding box center [919, 388] width 108 height 35
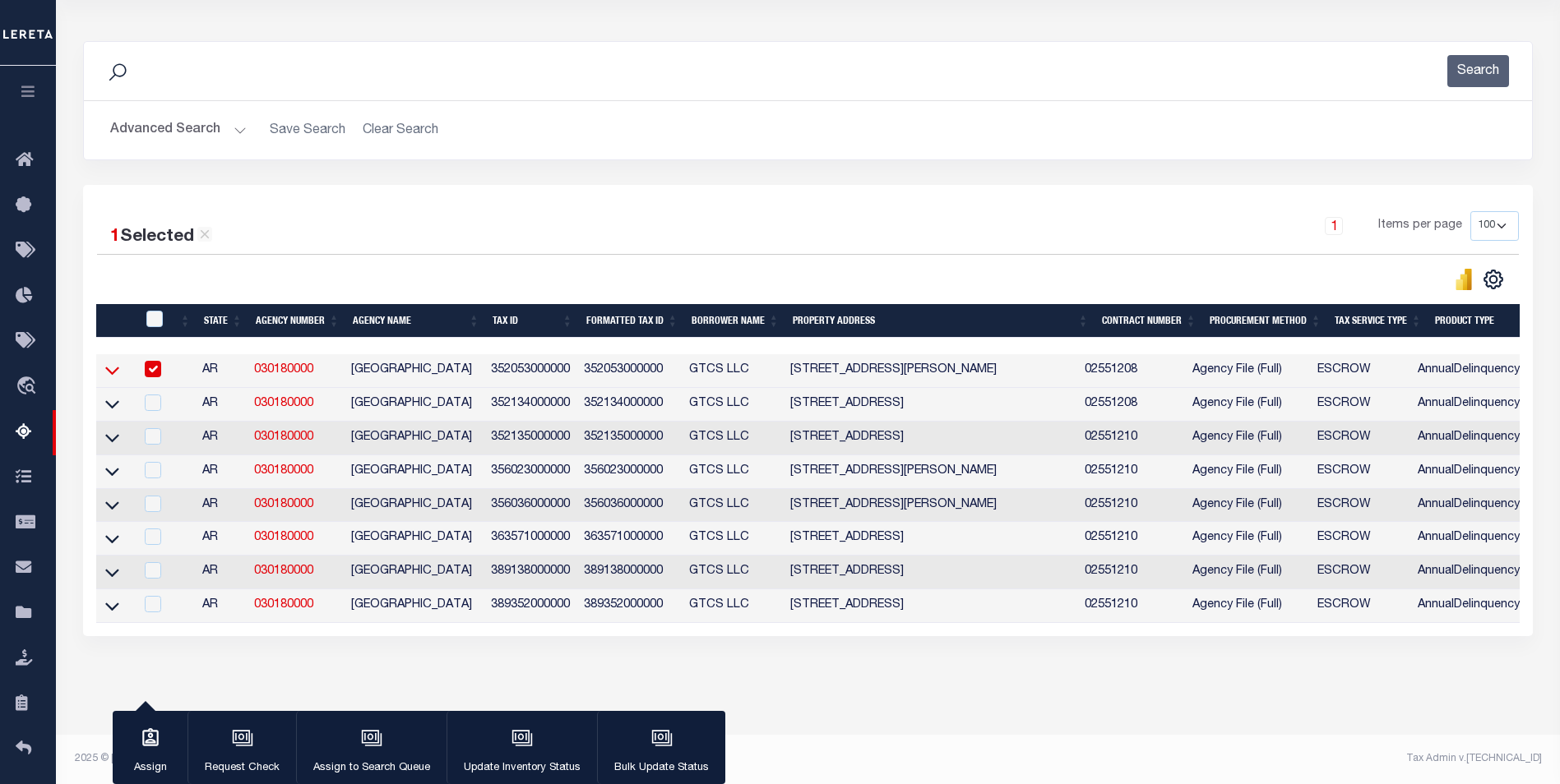
click at [111, 362] on icon at bounding box center [112, 370] width 14 height 17
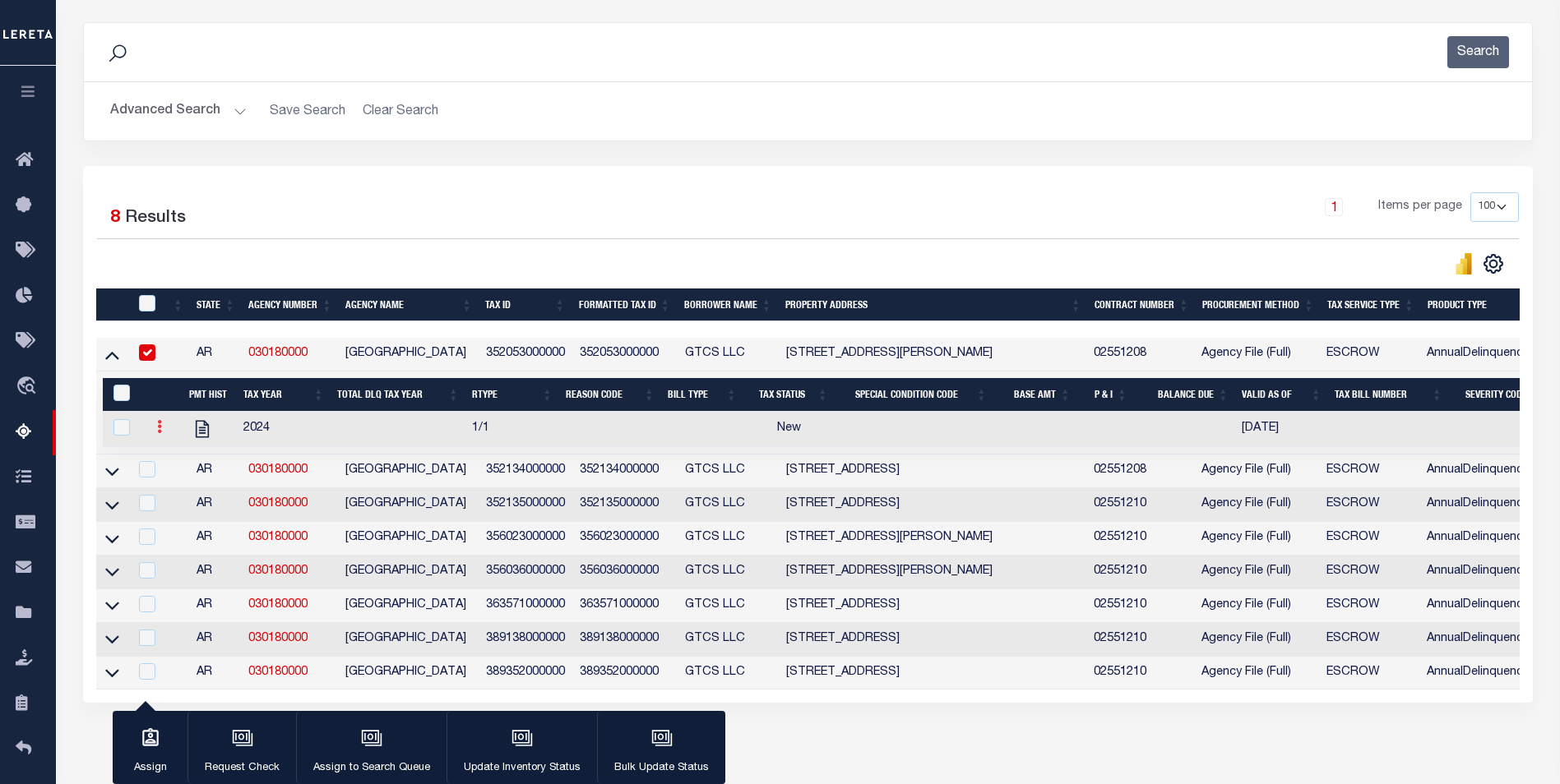
click at [160, 430] on icon at bounding box center [160, 427] width 5 height 14
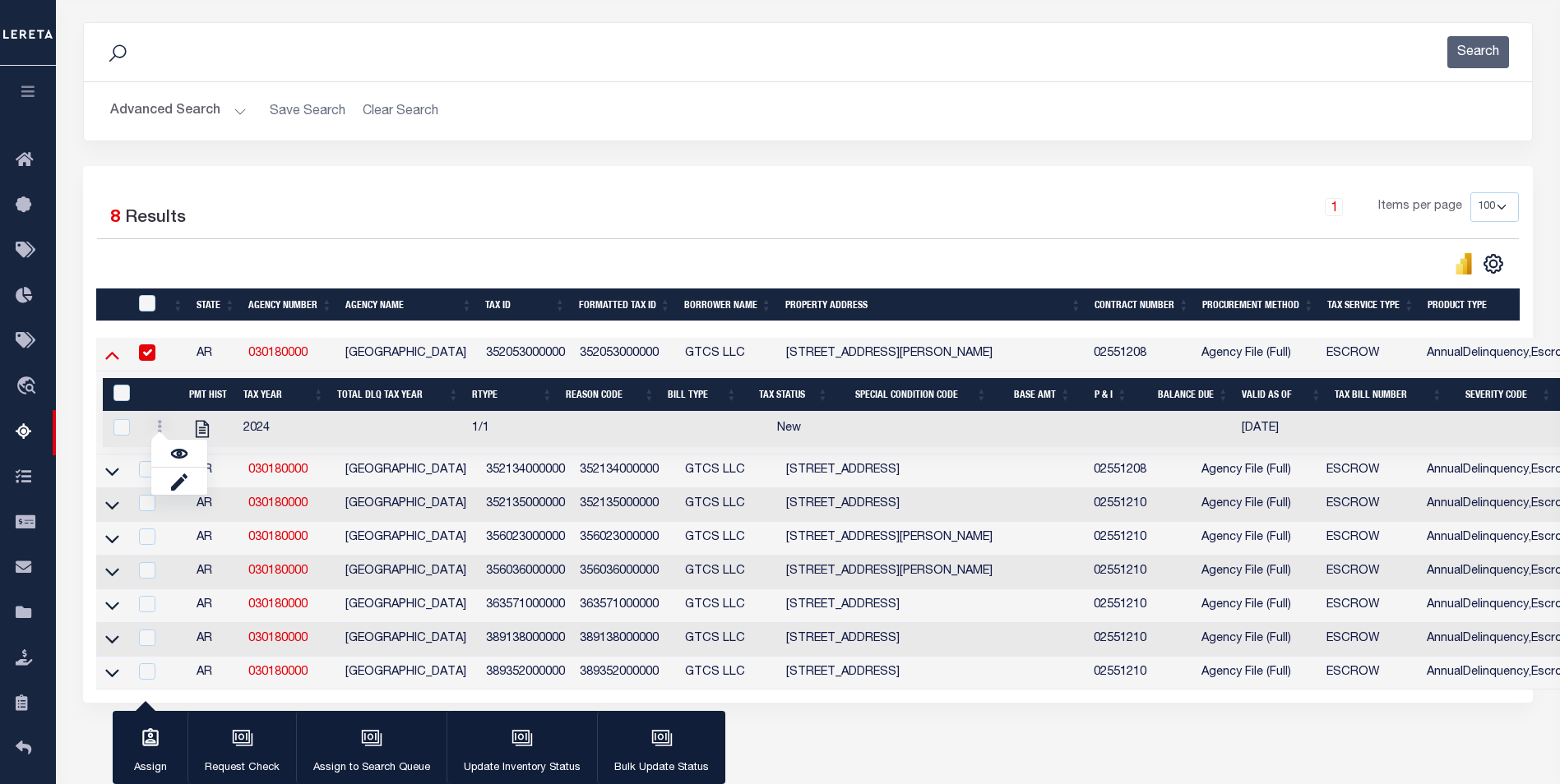
click at [111, 359] on icon at bounding box center [112, 356] width 14 height 8
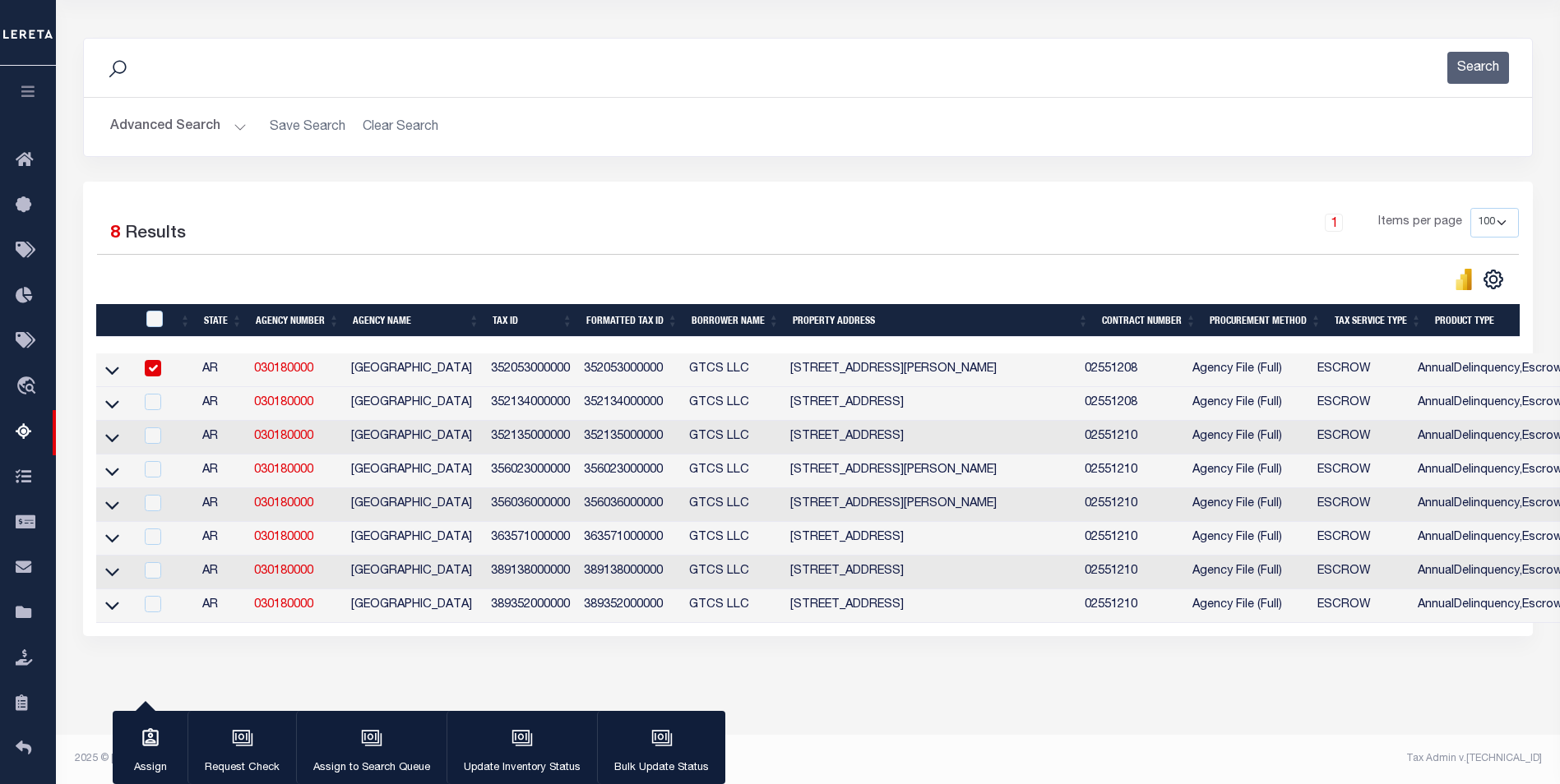
scroll to position [195, 0]
click at [154, 366] on input "checkbox" at bounding box center [152, 368] width 16 height 16
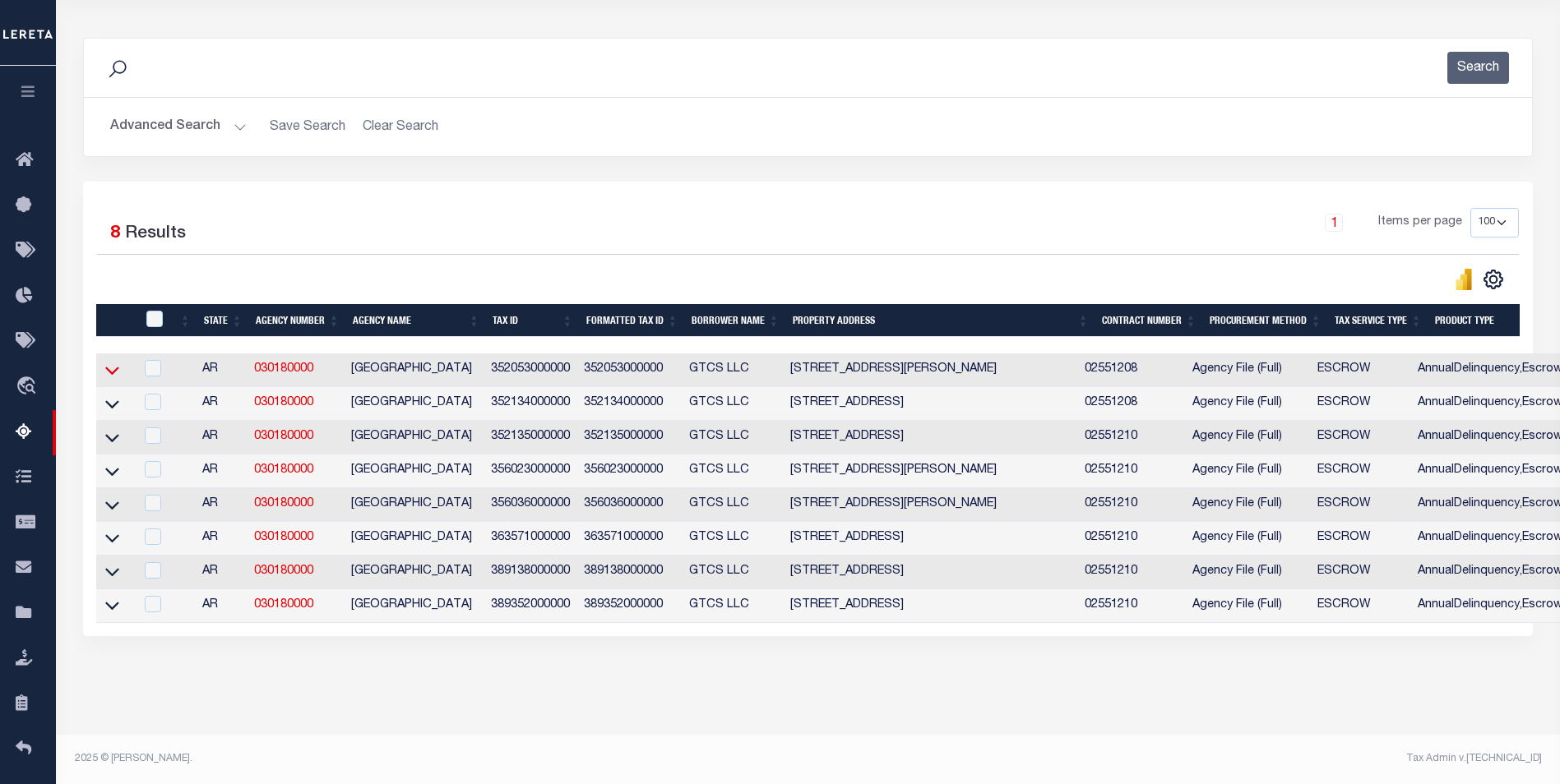
click at [111, 368] on icon at bounding box center [112, 371] width 14 height 8
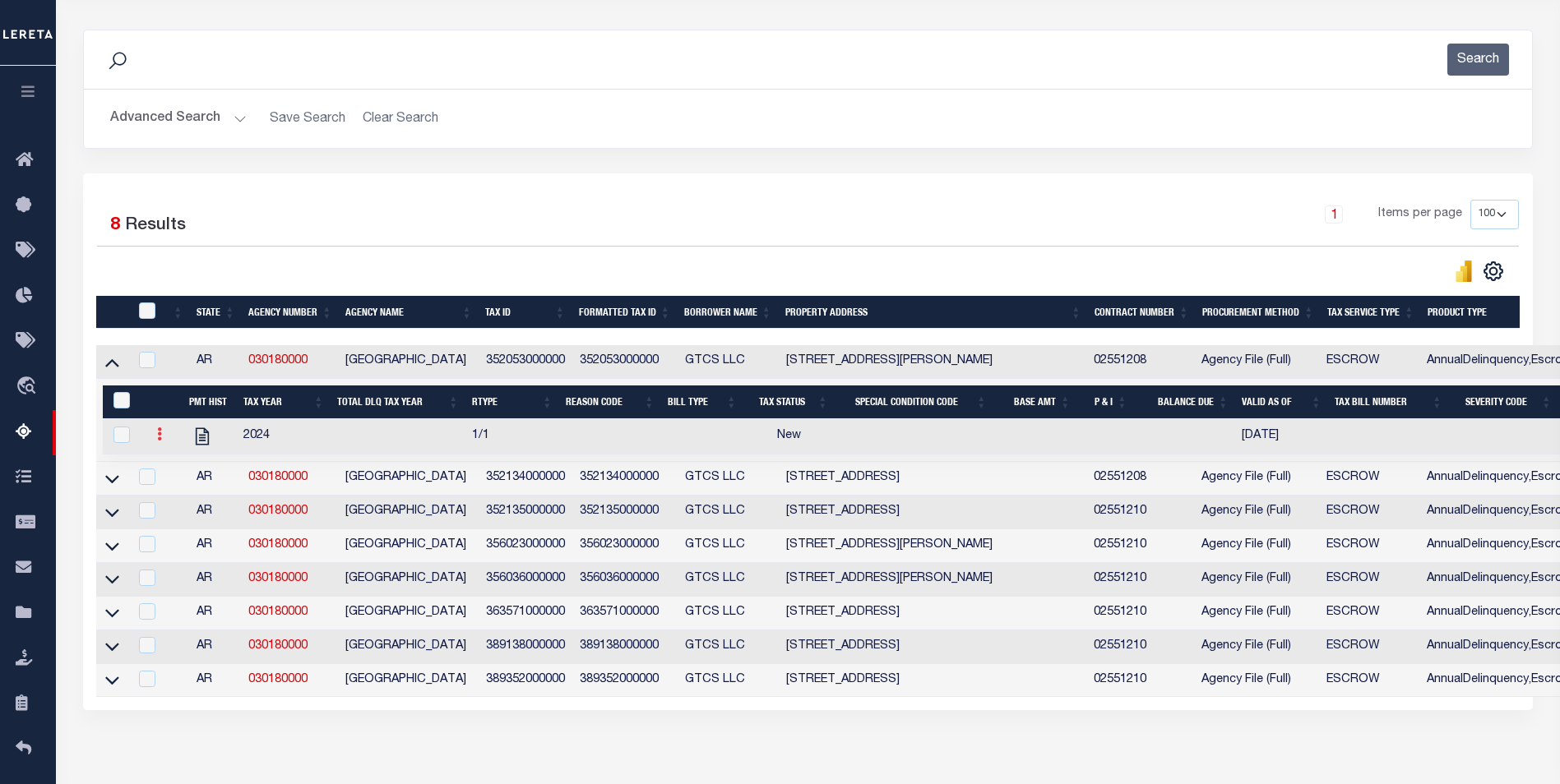
click at [161, 441] on icon at bounding box center [160, 435] width 5 height 14
click at [251, 266] on div at bounding box center [452, 271] width 712 height 23
click at [115, 370] on icon at bounding box center [112, 362] width 14 height 17
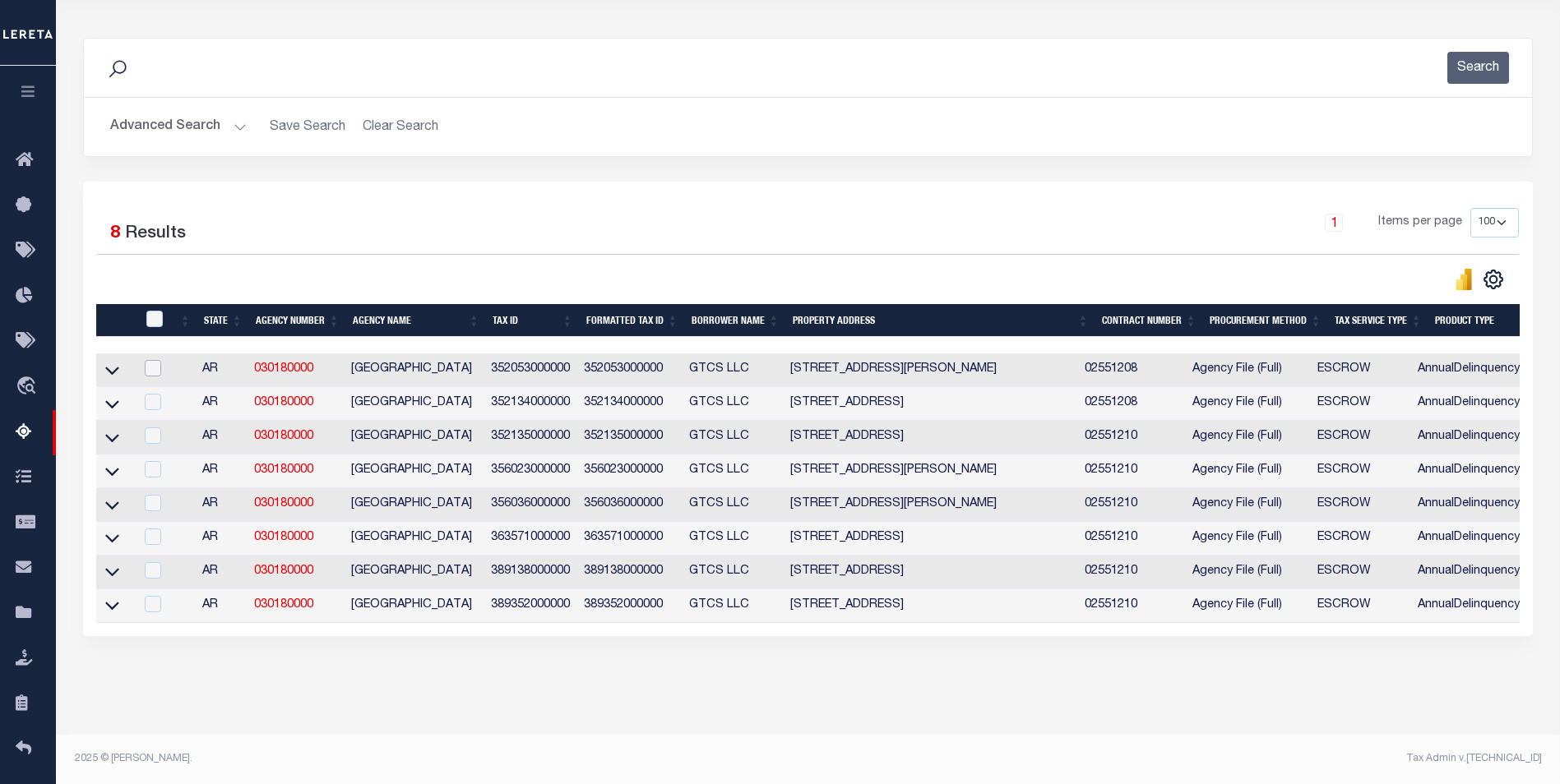
click at [153, 365] on input "checkbox" at bounding box center [152, 368] width 16 height 16
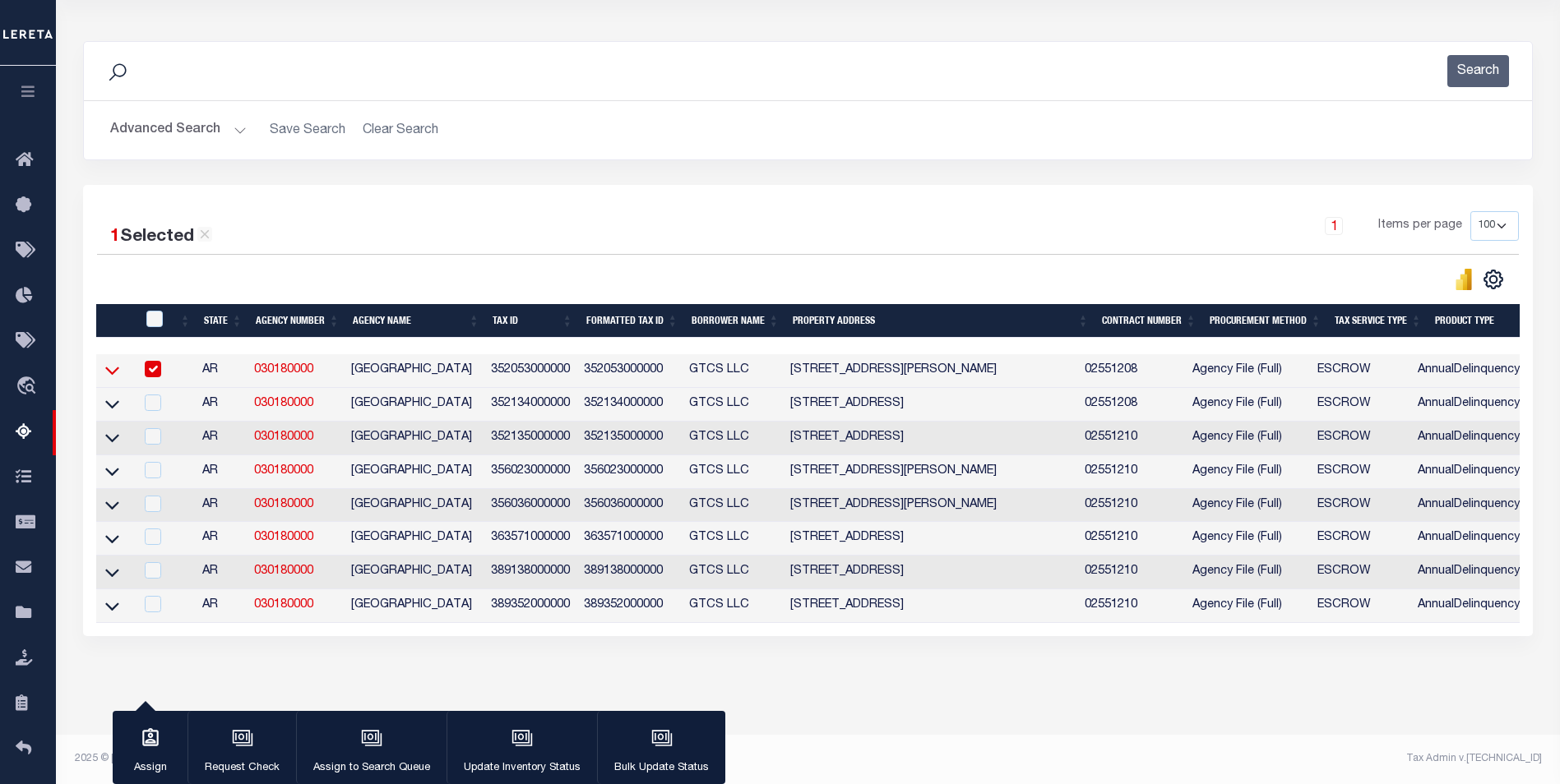
click at [110, 362] on icon at bounding box center [112, 370] width 14 height 17
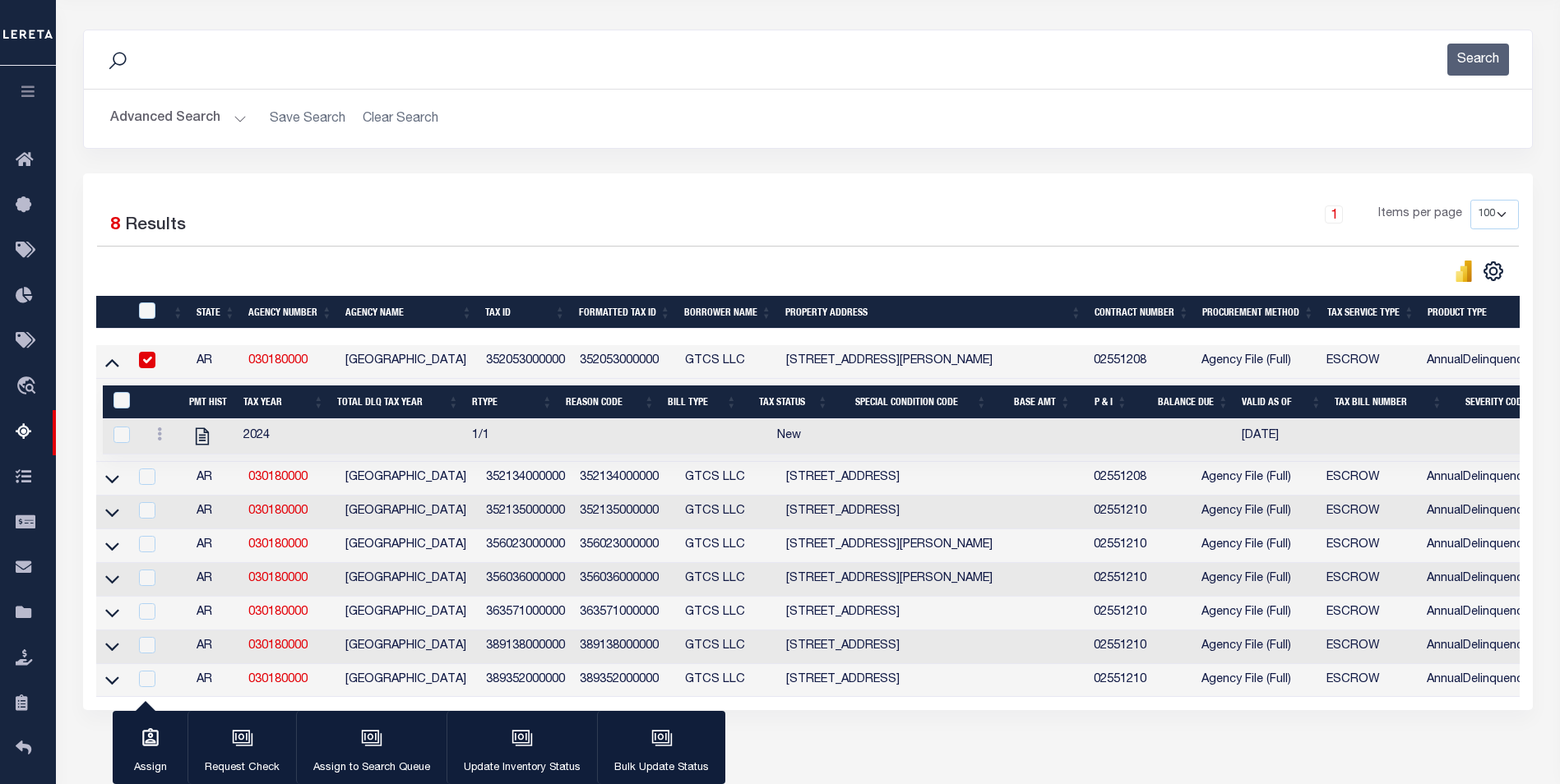
click at [145, 363] on input "checkbox" at bounding box center [147, 360] width 16 height 16
checkbox input "false"
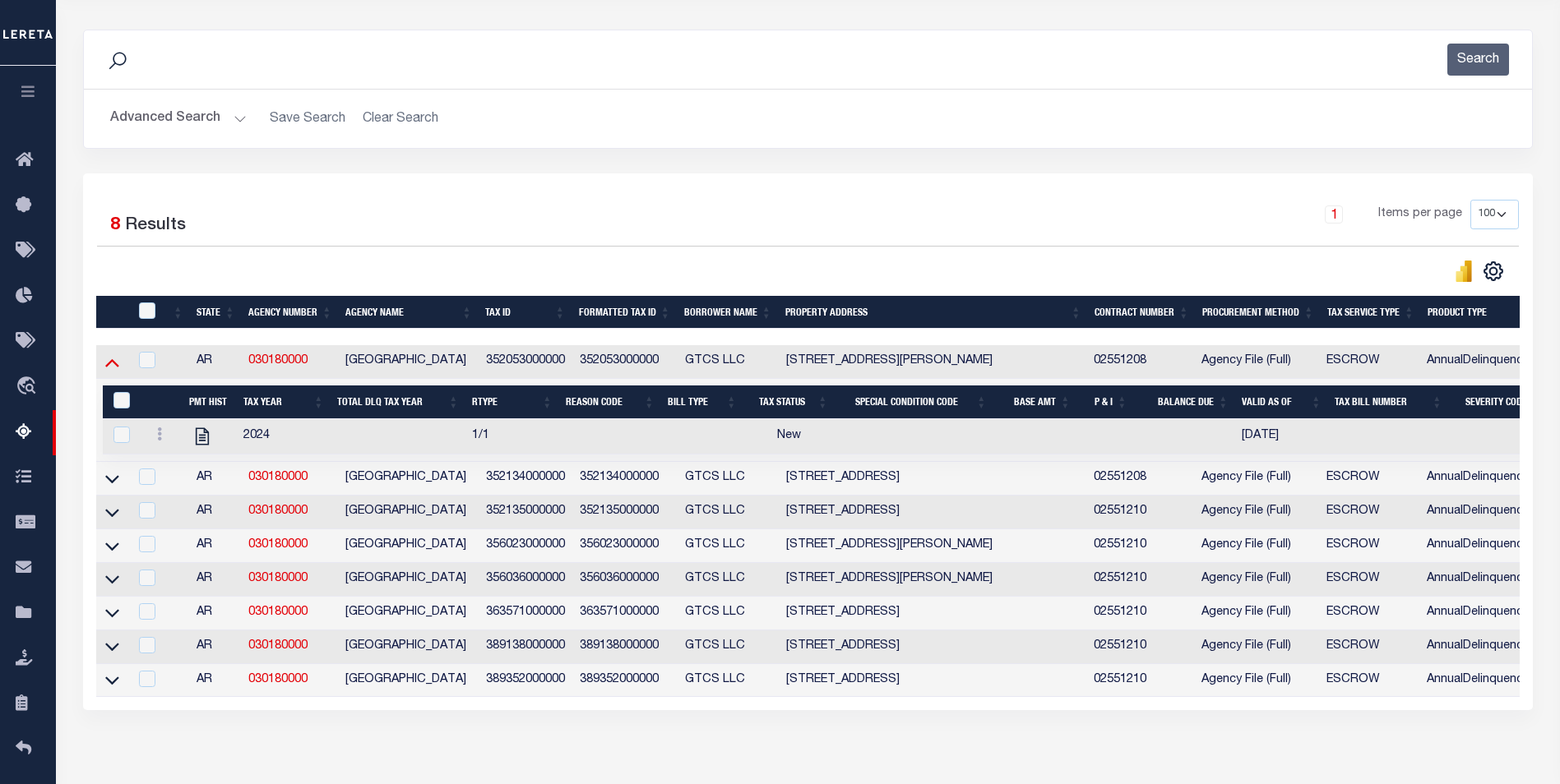
click at [113, 365] on icon at bounding box center [112, 364] width 14 height 8
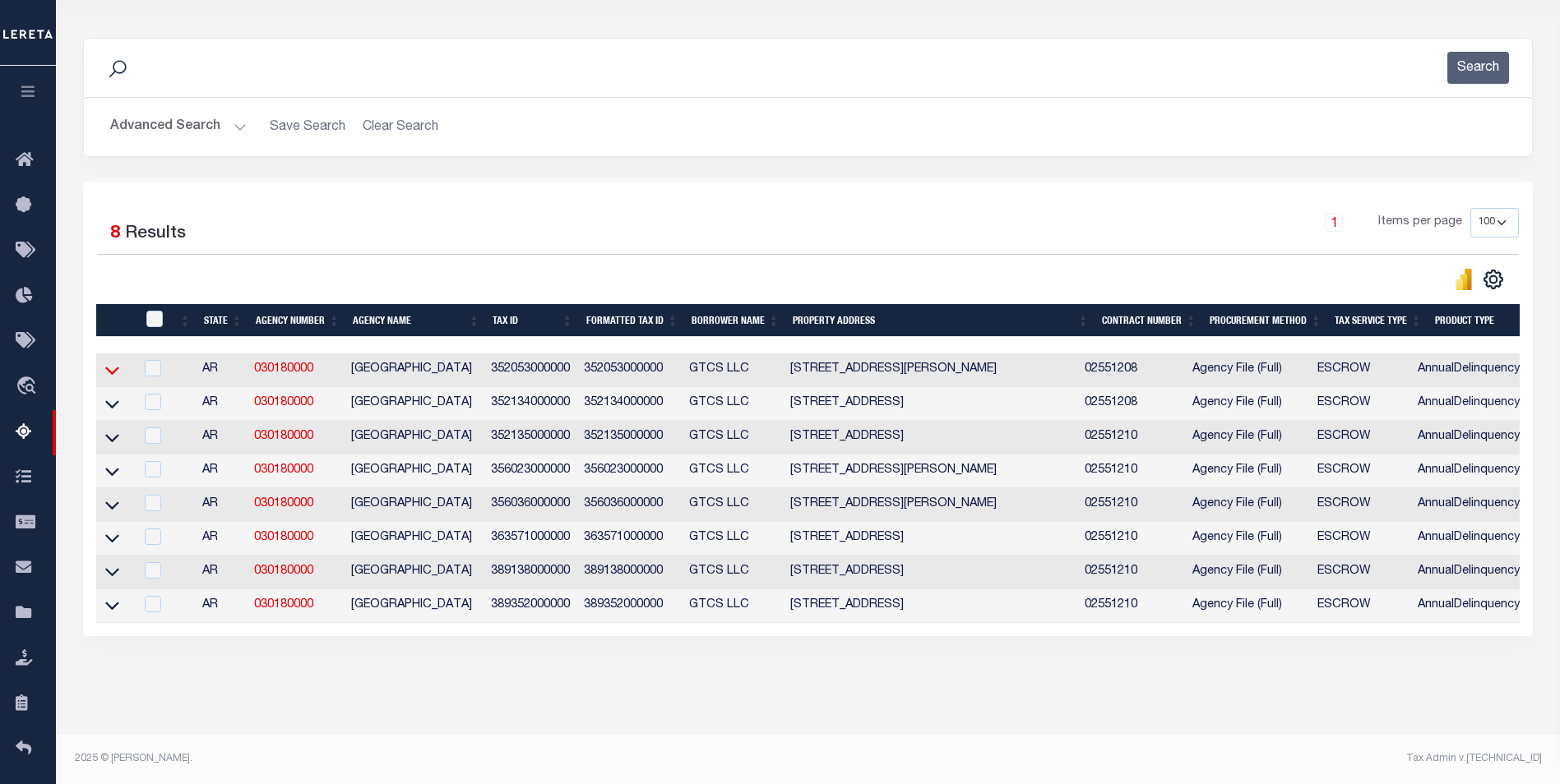
click at [109, 362] on icon at bounding box center [112, 370] width 14 height 17
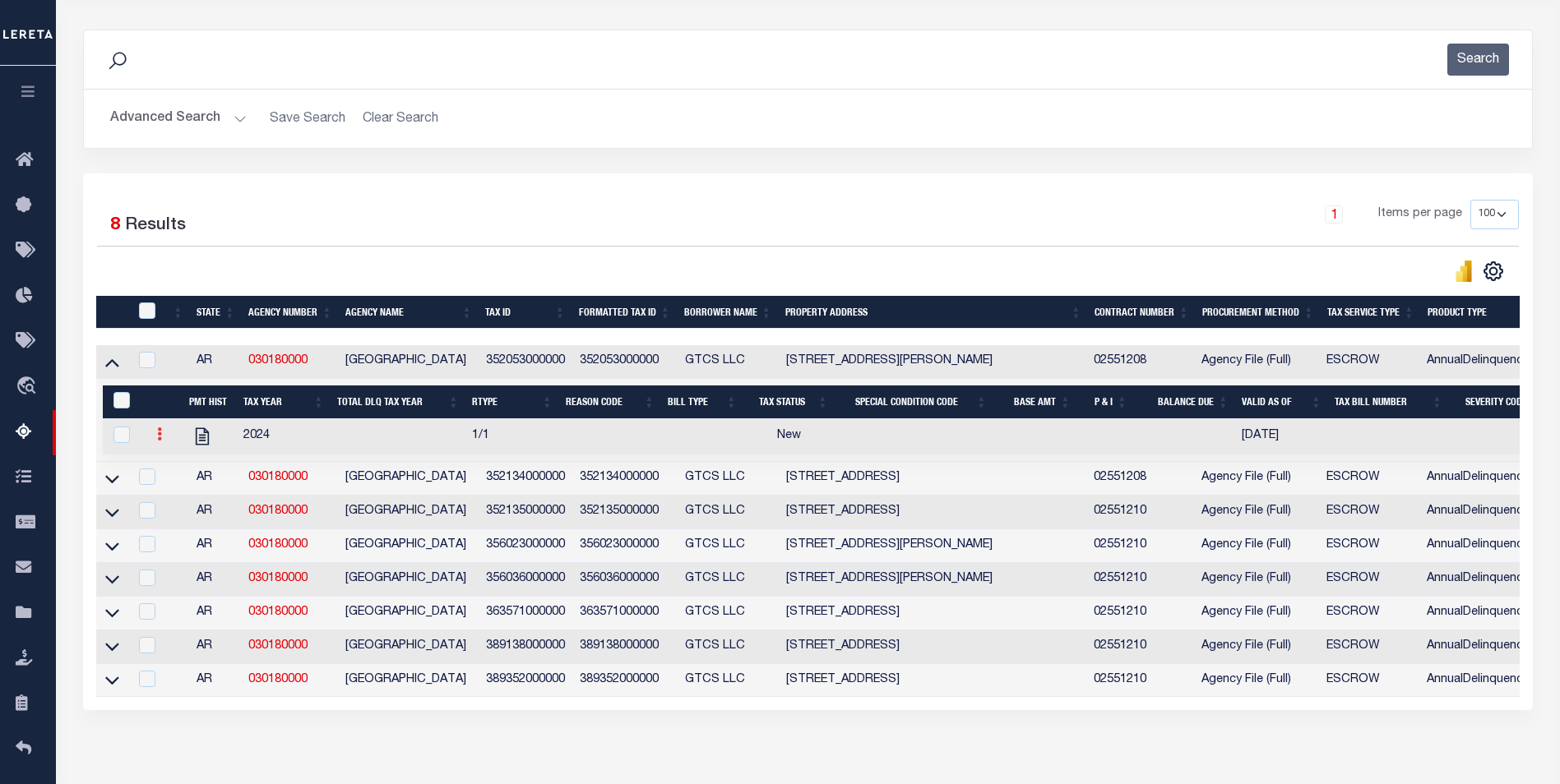
click at [159, 434] on icon at bounding box center [160, 435] width 5 height 14
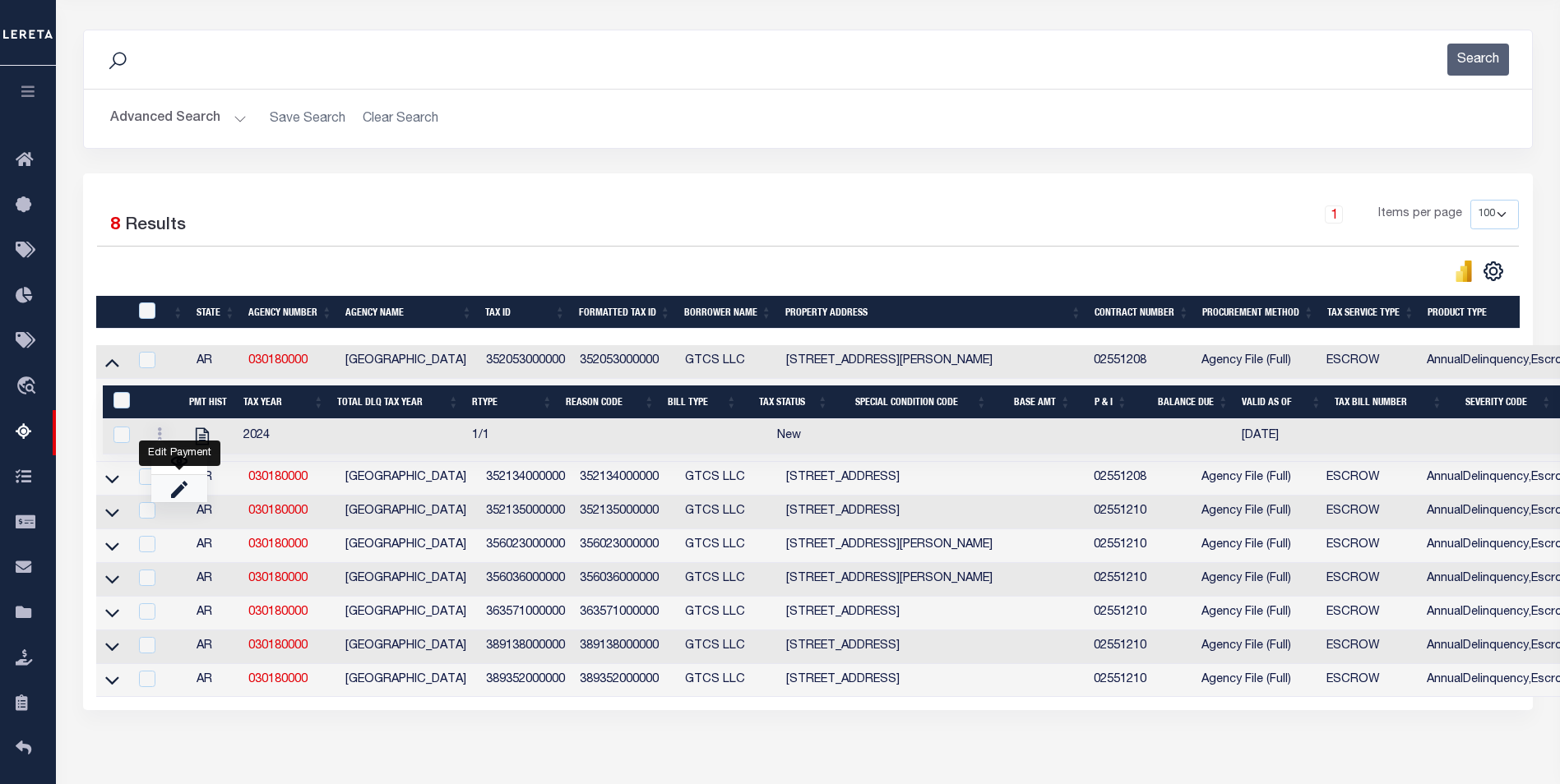
click at [162, 495] on link "" at bounding box center [179, 489] width 56 height 27
select select "NW2"
select select
type input "[DATE]"
checkbox input "true"
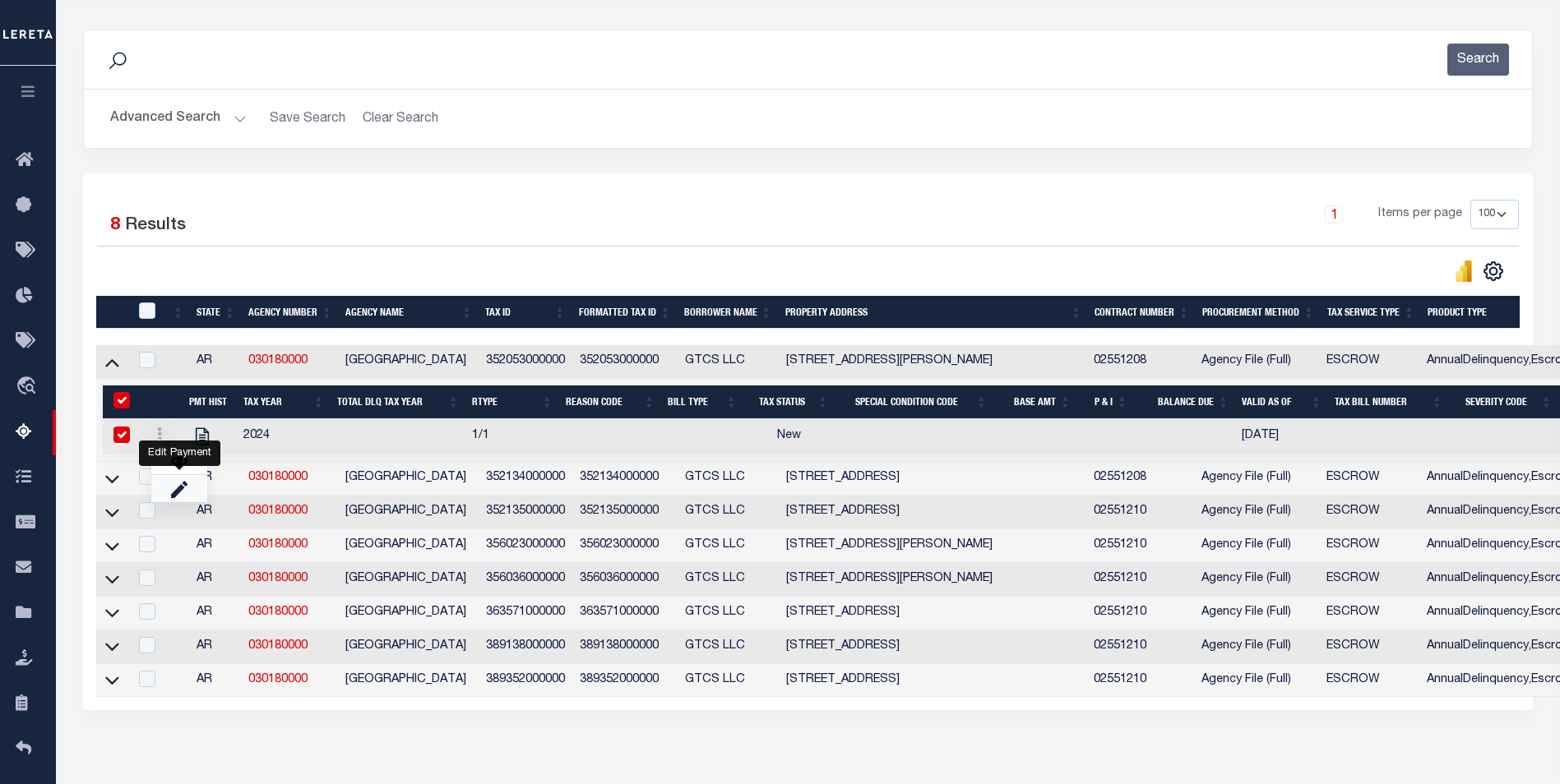
checkbox input "true"
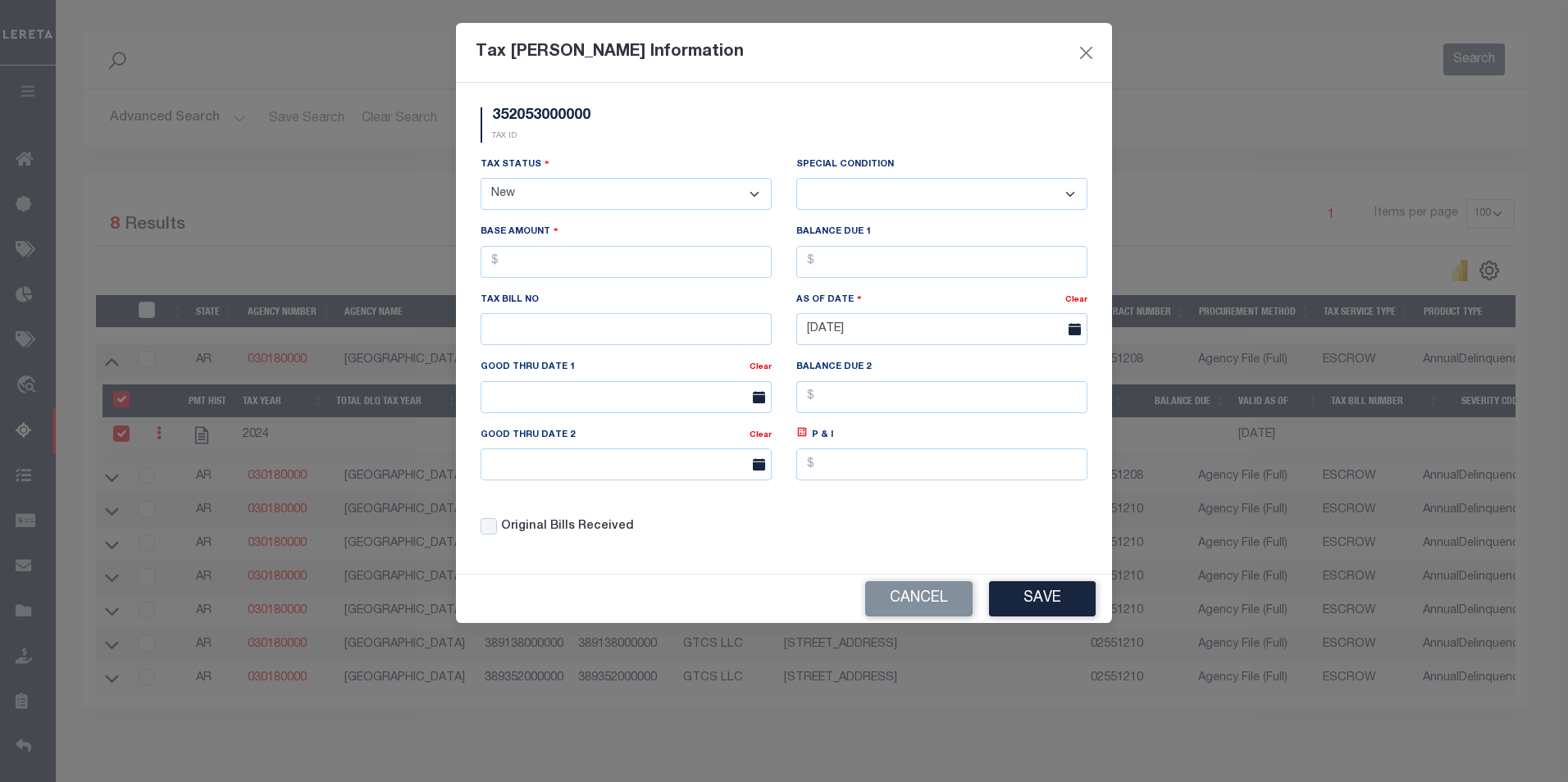
click at [933, 192] on select "-- Select Special Condition -- 3RD PARTY TAX LIEN AGENCY TAX LIEN (A.K.A Inside…" at bounding box center [942, 194] width 291 height 32
click at [939, 602] on button "Cancel" at bounding box center [919, 599] width 108 height 35
